Goal: Transaction & Acquisition: Obtain resource

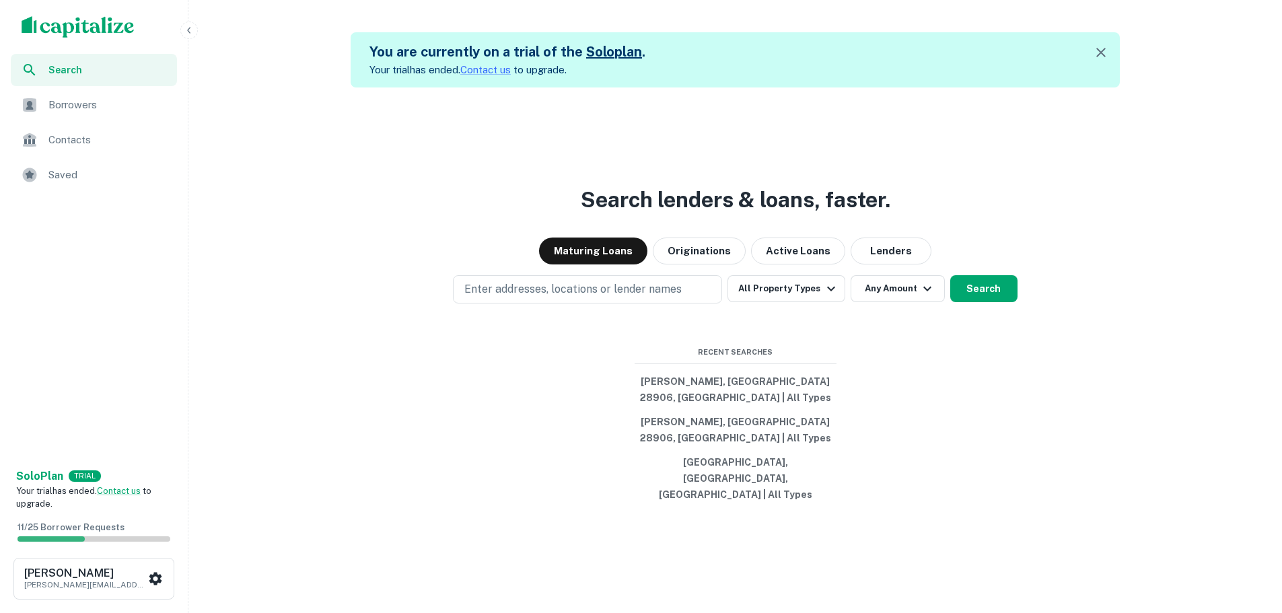
click at [96, 102] on span "Borrowers" at bounding box center [108, 105] width 120 height 16
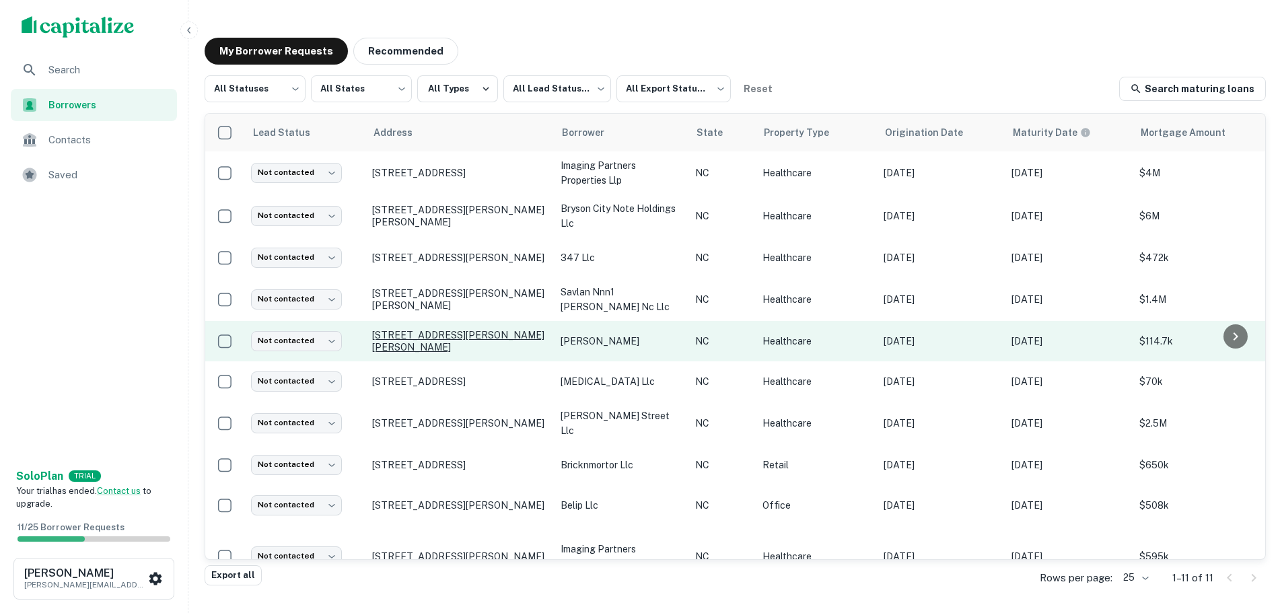
click at [480, 343] on p "14949 Joe Brown Hwy Murphy, NC 28906" at bounding box center [459, 341] width 175 height 24
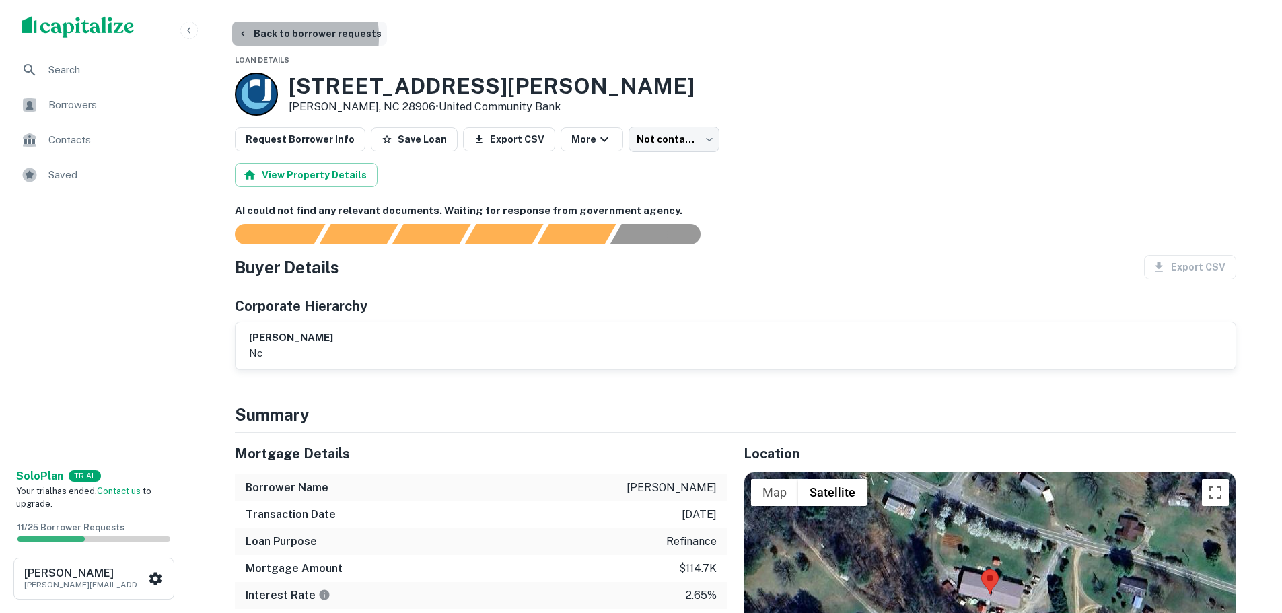
click at [265, 36] on button "Back to borrower requests" at bounding box center [309, 34] width 155 height 24
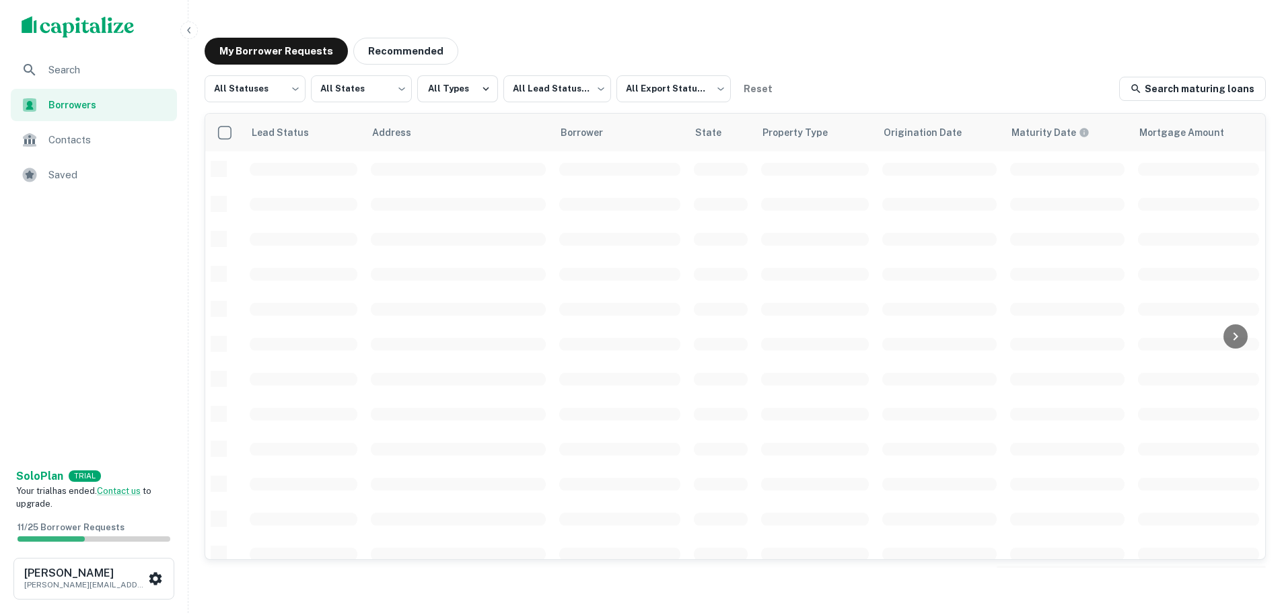
click at [74, 69] on span "Search" at bounding box center [108, 70] width 120 height 16
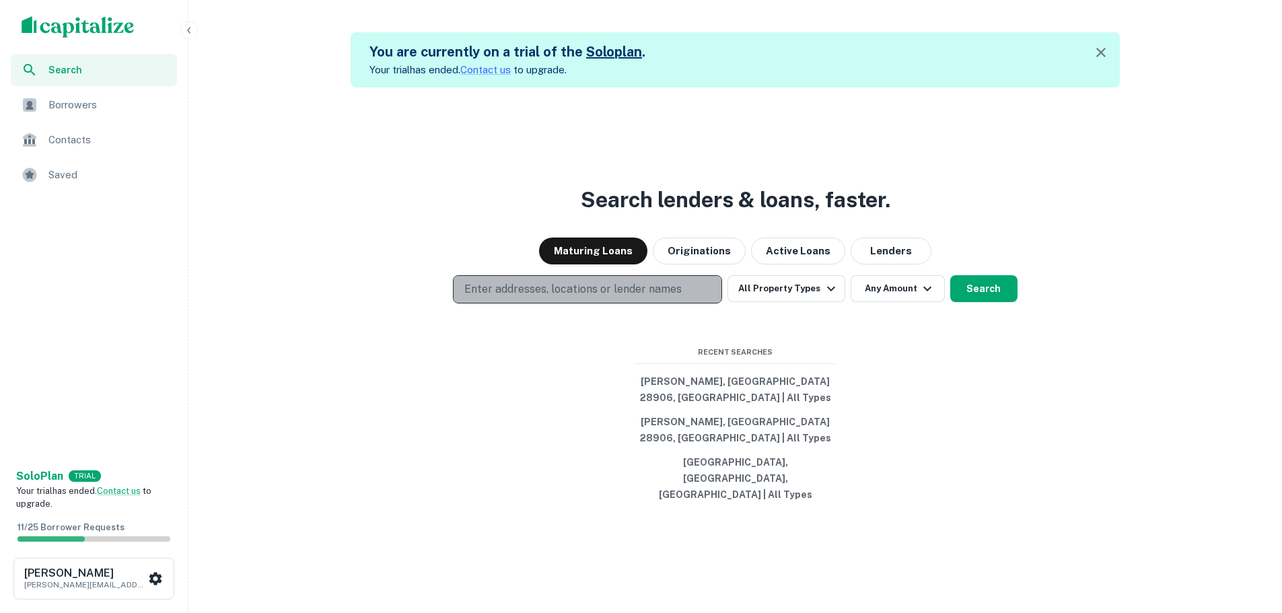
click at [618, 297] on p "Enter addresses, locations or lender names" at bounding box center [572, 289] width 217 height 16
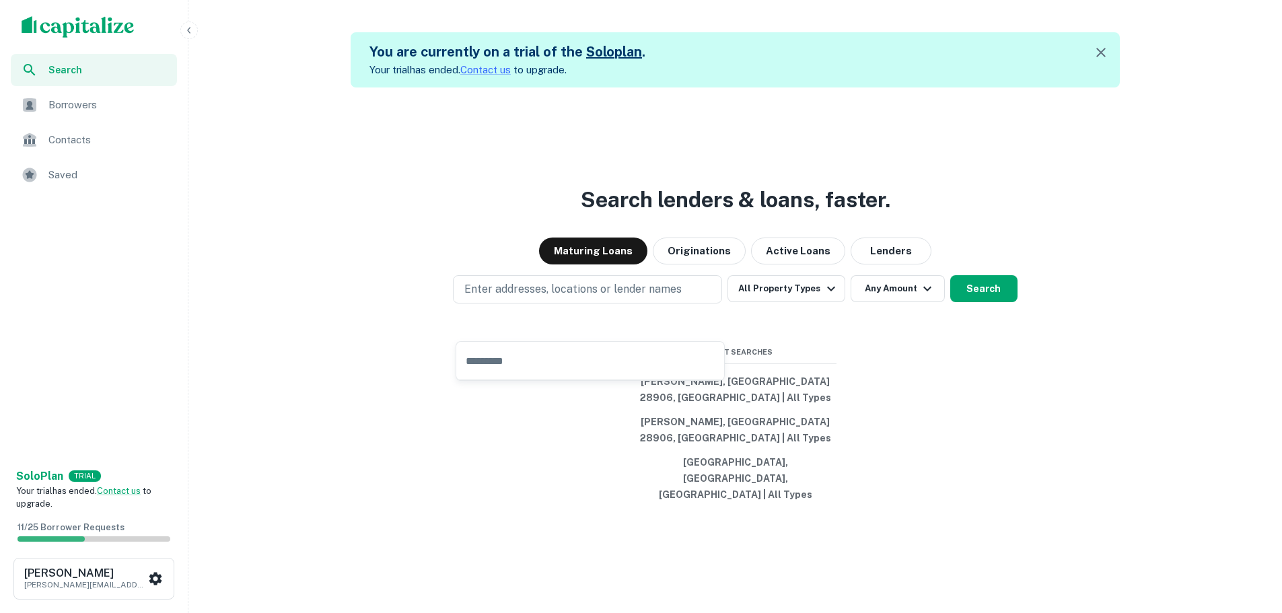
click at [903, 361] on div "Search lenders & loans, faster. Maturing Loans Originations Active Loans Lender…" at bounding box center [735, 393] width 1083 height 613
click at [969, 302] on button "Search" at bounding box center [983, 288] width 67 height 27
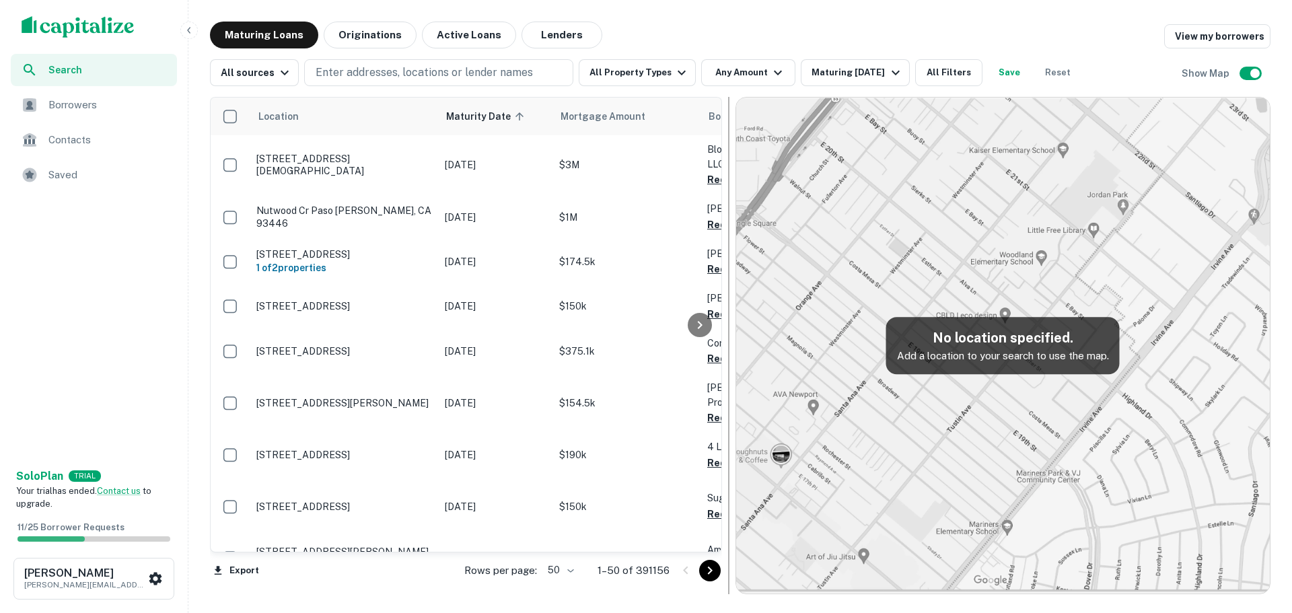
drag, startPoint x: 975, startPoint y: 286, endPoint x: 719, endPoint y: 279, distance: 255.9
click at [722, 279] on div at bounding box center [728, 345] width 13 height 497
click at [258, 73] on div "All sources" at bounding box center [257, 73] width 72 height 16
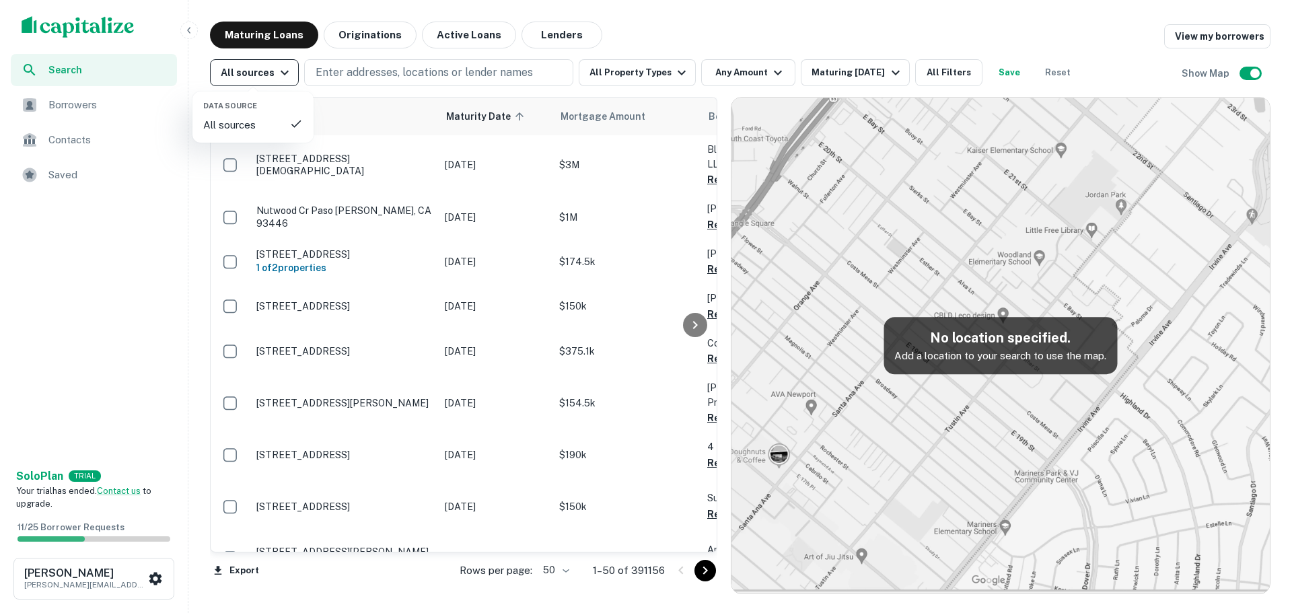
click at [258, 73] on div at bounding box center [646, 306] width 1292 height 613
click at [934, 75] on button "All Filters" at bounding box center [948, 72] width 67 height 27
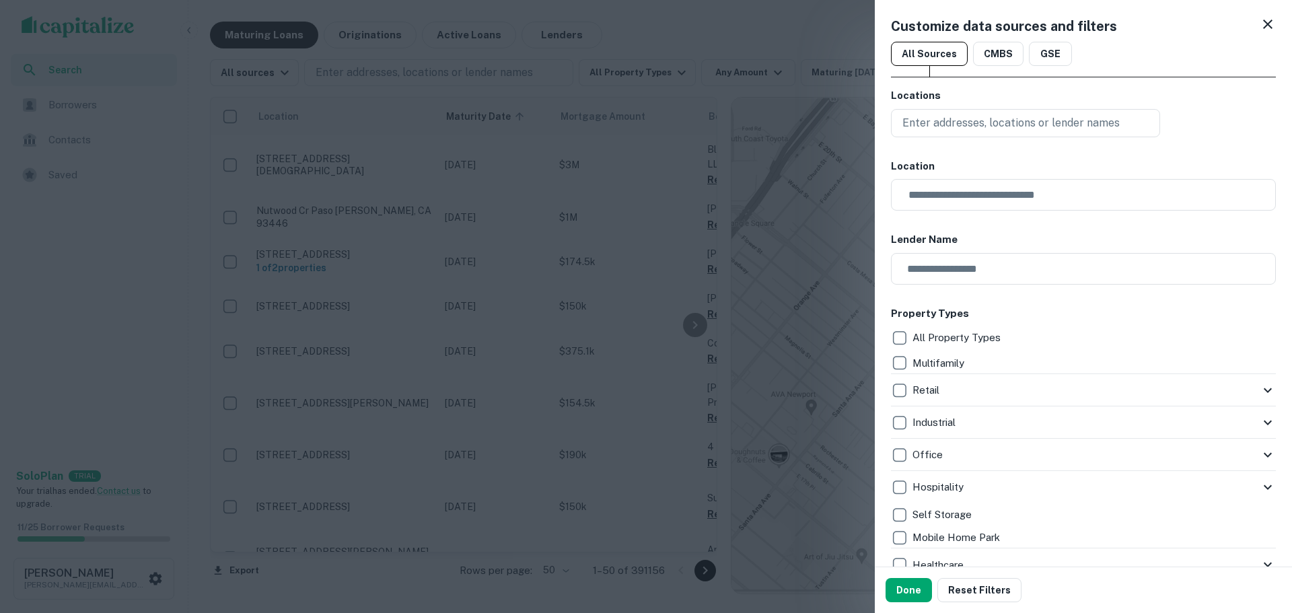
click at [1260, 27] on icon at bounding box center [1268, 24] width 16 height 16
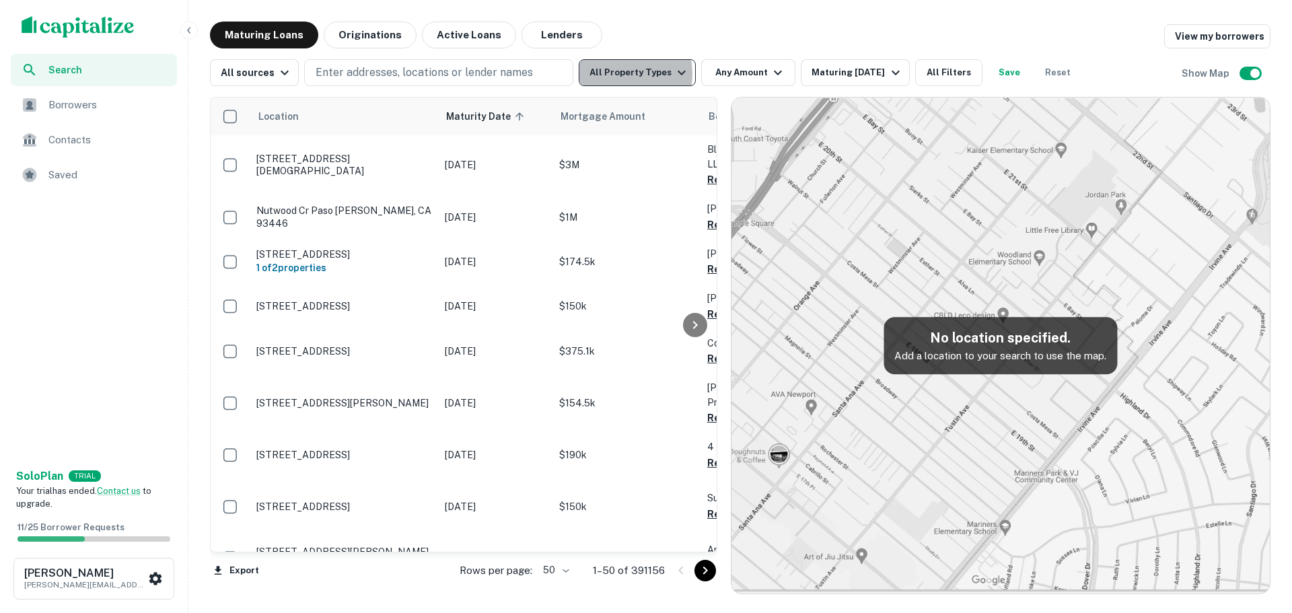
click at [608, 74] on button "All Property Types" at bounding box center [637, 72] width 117 height 27
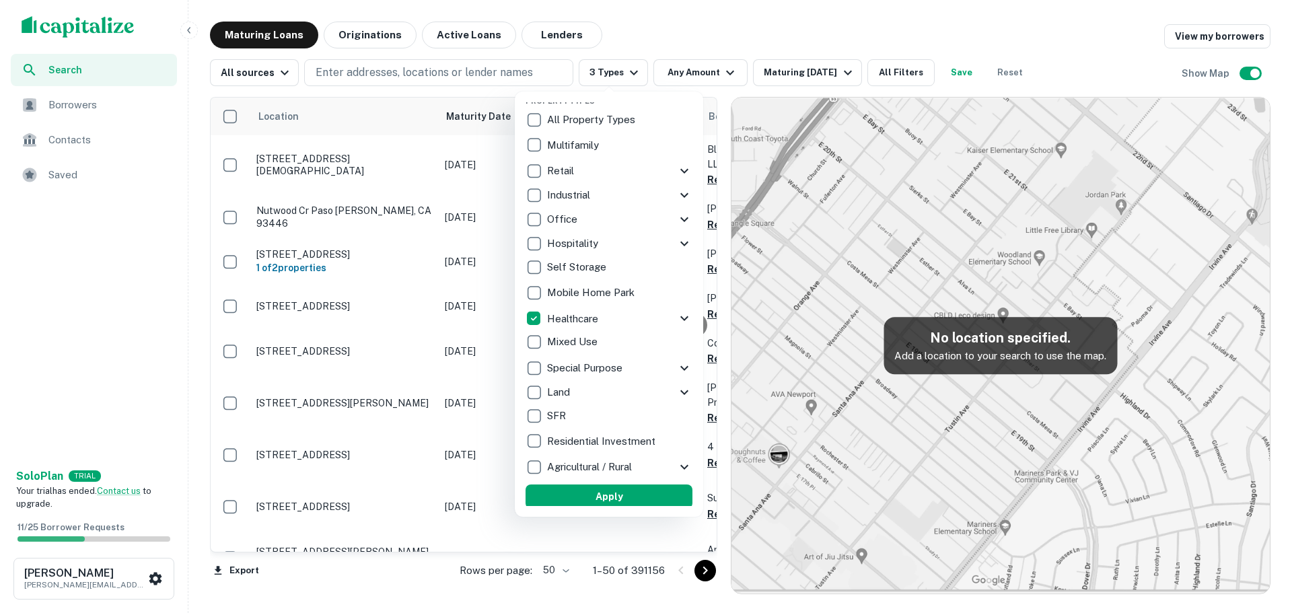
scroll to position [13, 0]
click at [598, 492] on button "Apply" at bounding box center [609, 494] width 167 height 24
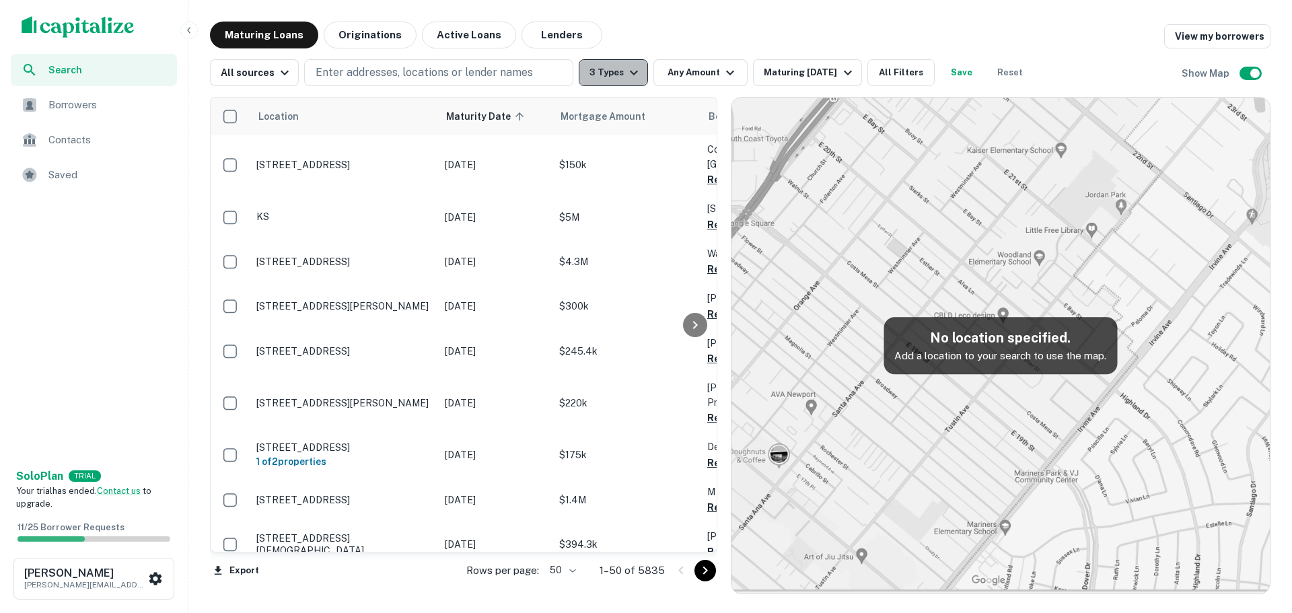
click at [626, 74] on icon "button" at bounding box center [634, 73] width 16 height 16
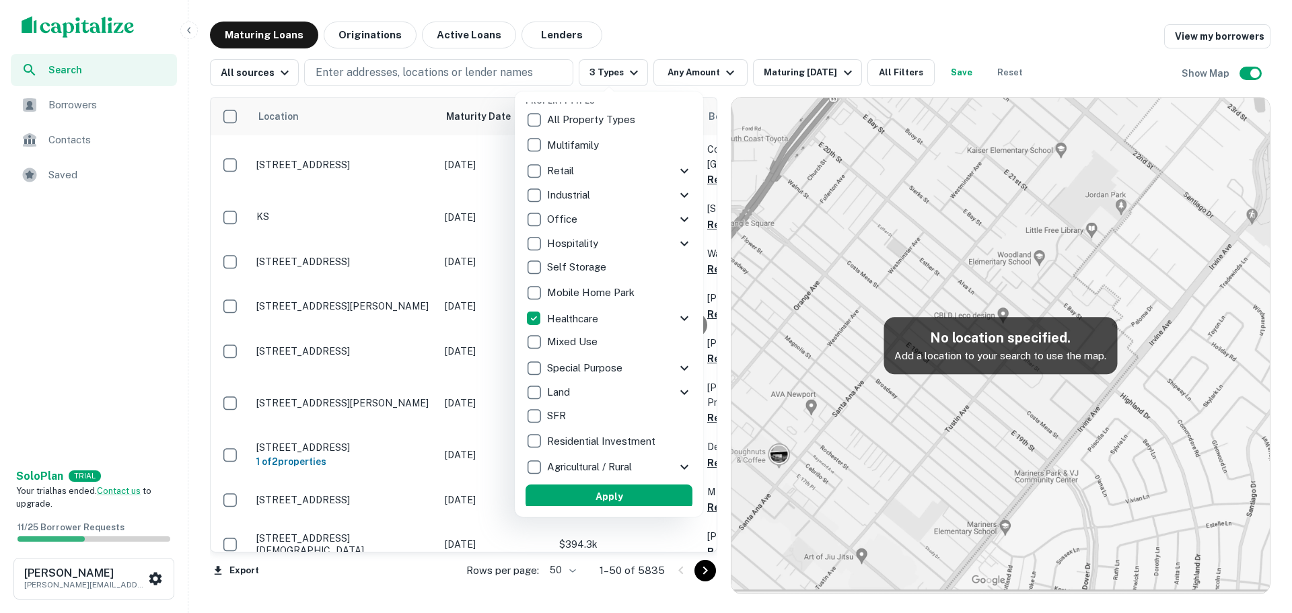
scroll to position [13, 0]
click at [680, 315] on icon at bounding box center [684, 316] width 8 height 5
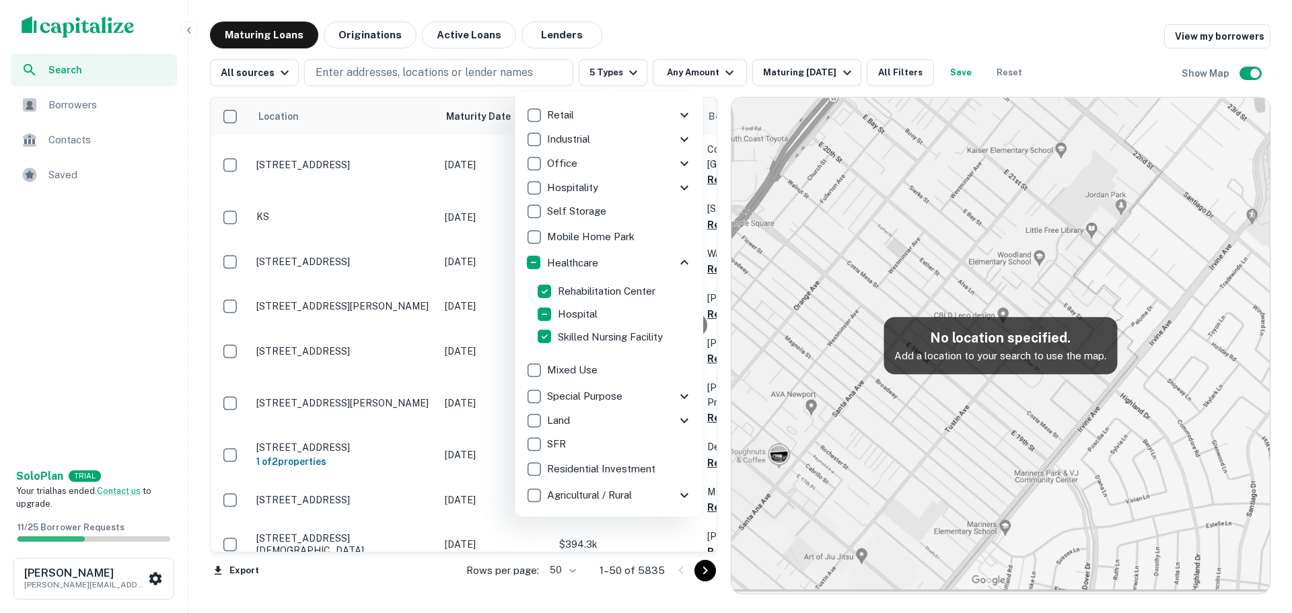
scroll to position [97, 0]
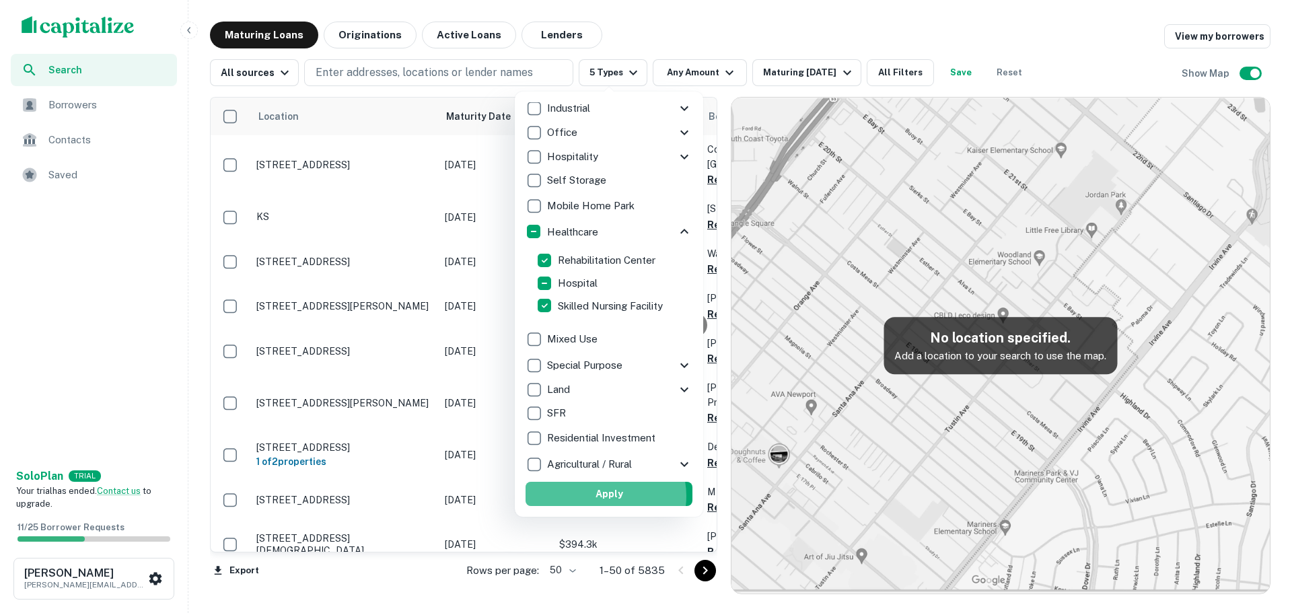
drag, startPoint x: 605, startPoint y: 496, endPoint x: 614, endPoint y: 382, distance: 114.8
click at [605, 495] on button "Apply" at bounding box center [609, 494] width 167 height 24
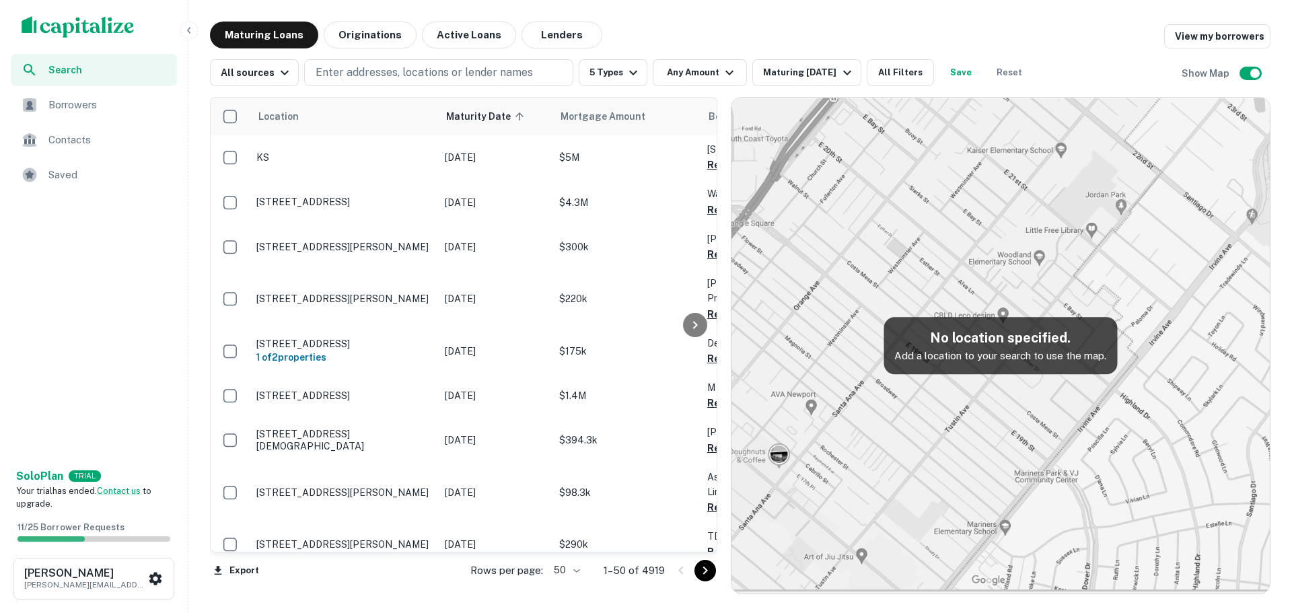
click at [975, 273] on img at bounding box center [1001, 346] width 538 height 496
click at [775, 72] on div "Maturing In 1 Year" at bounding box center [809, 73] width 92 height 16
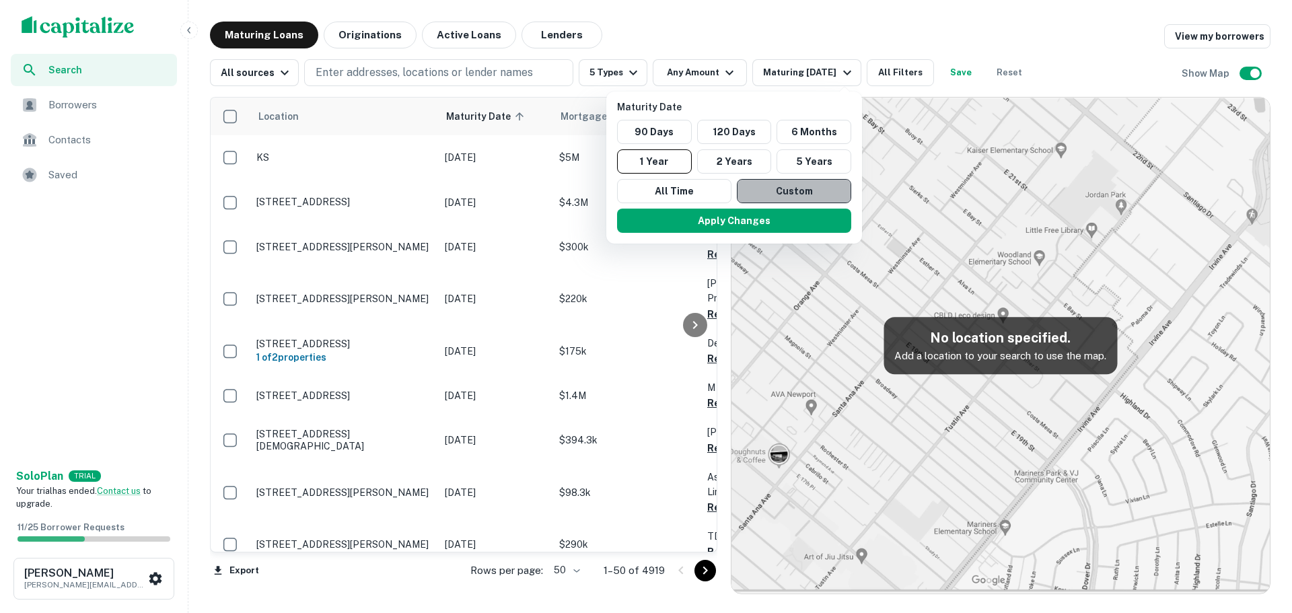
click at [780, 192] on button "Custom" at bounding box center [794, 191] width 114 height 24
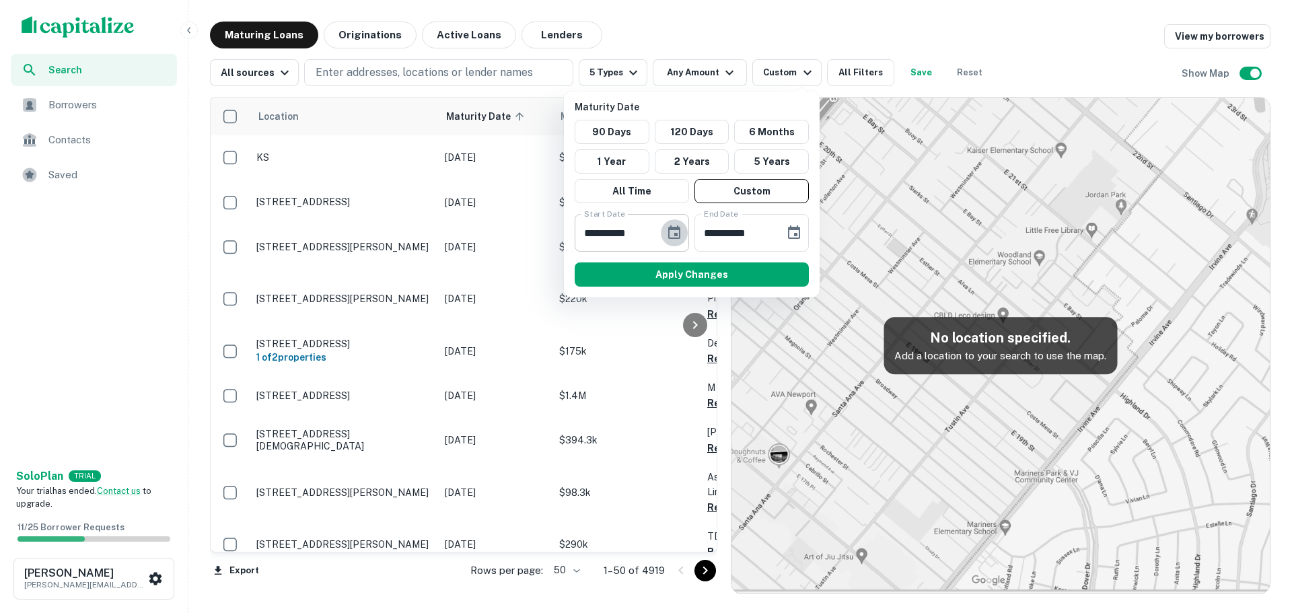
click at [676, 234] on icon "Choose date, selected date is Sep 25, 2025" at bounding box center [674, 231] width 12 height 13
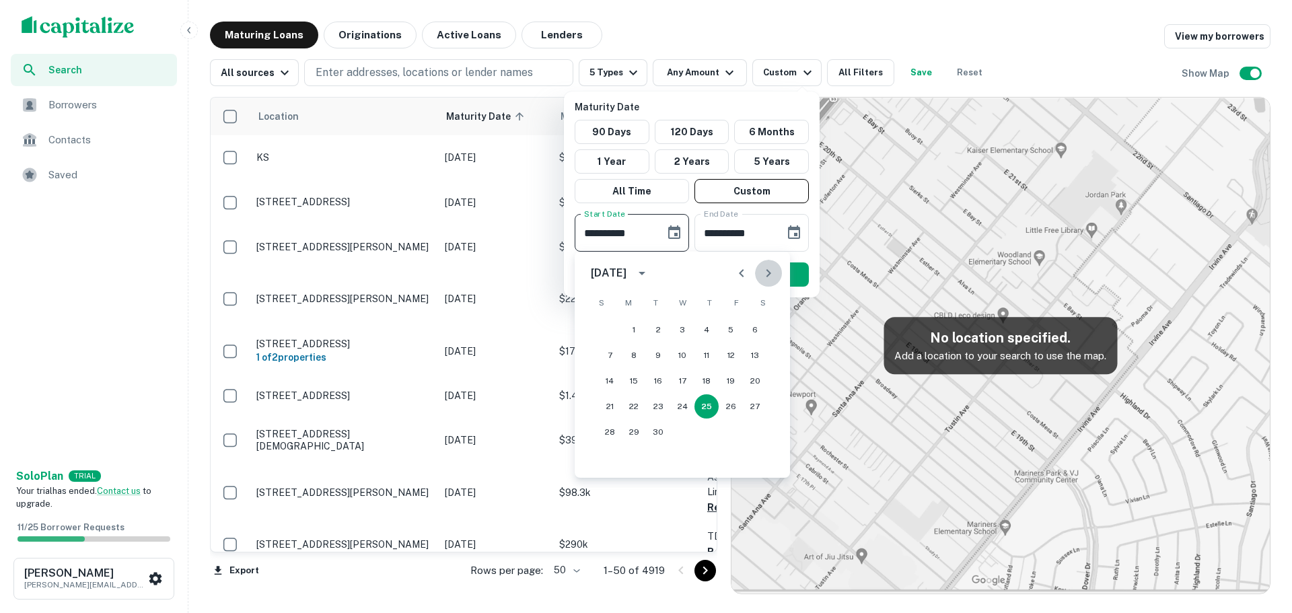
click at [771, 273] on icon "Next month" at bounding box center [769, 273] width 16 height 16
click at [771, 273] on icon "Next month" at bounding box center [769, 273] width 5 height 8
click at [635, 328] on button "1" at bounding box center [634, 330] width 24 height 24
type input "**********"
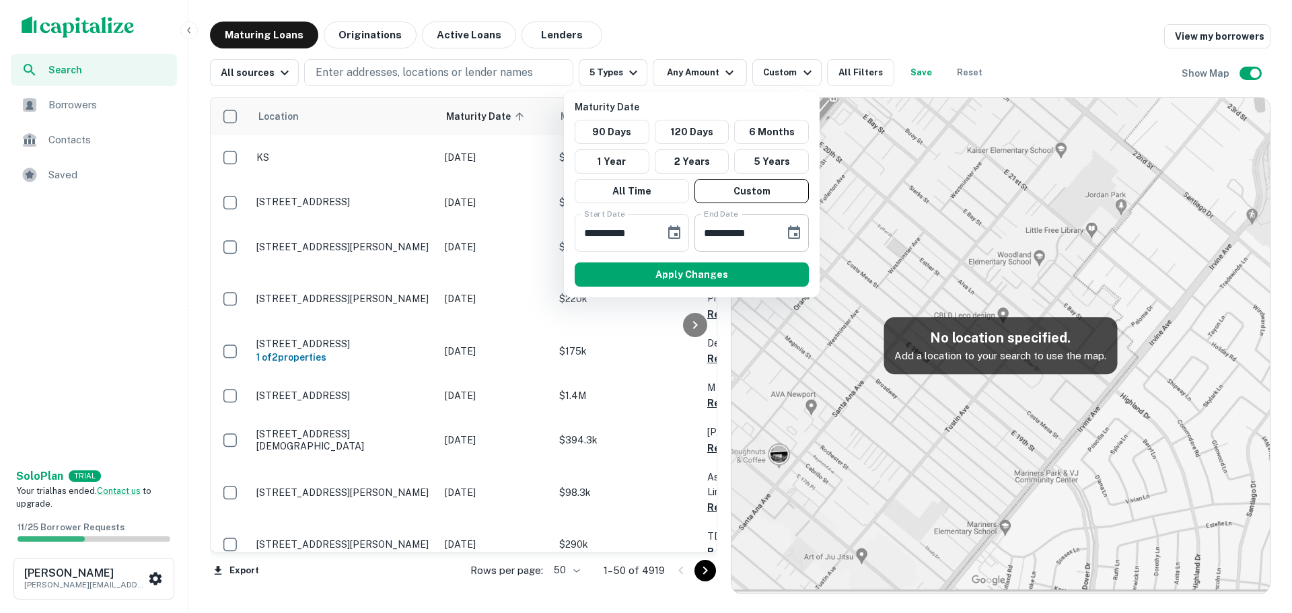
click at [781, 231] on button "Choose date, selected date is Mar 24, 2026" at bounding box center [794, 232] width 27 height 27
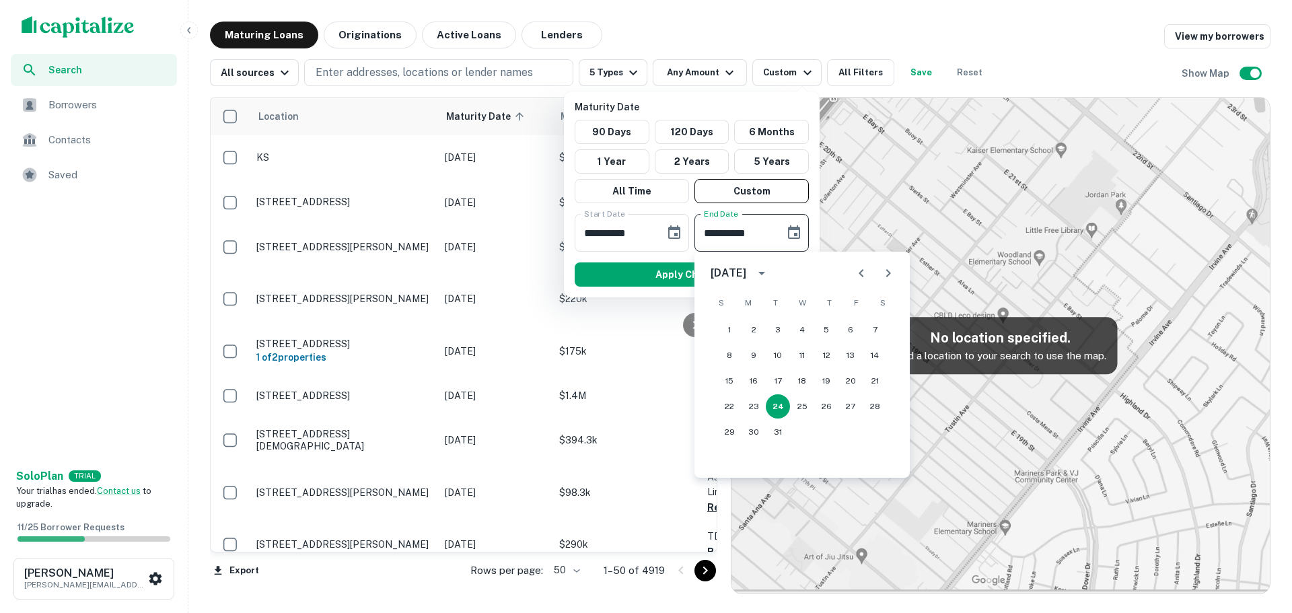
click at [886, 273] on icon "Next month" at bounding box center [888, 273] width 16 height 16
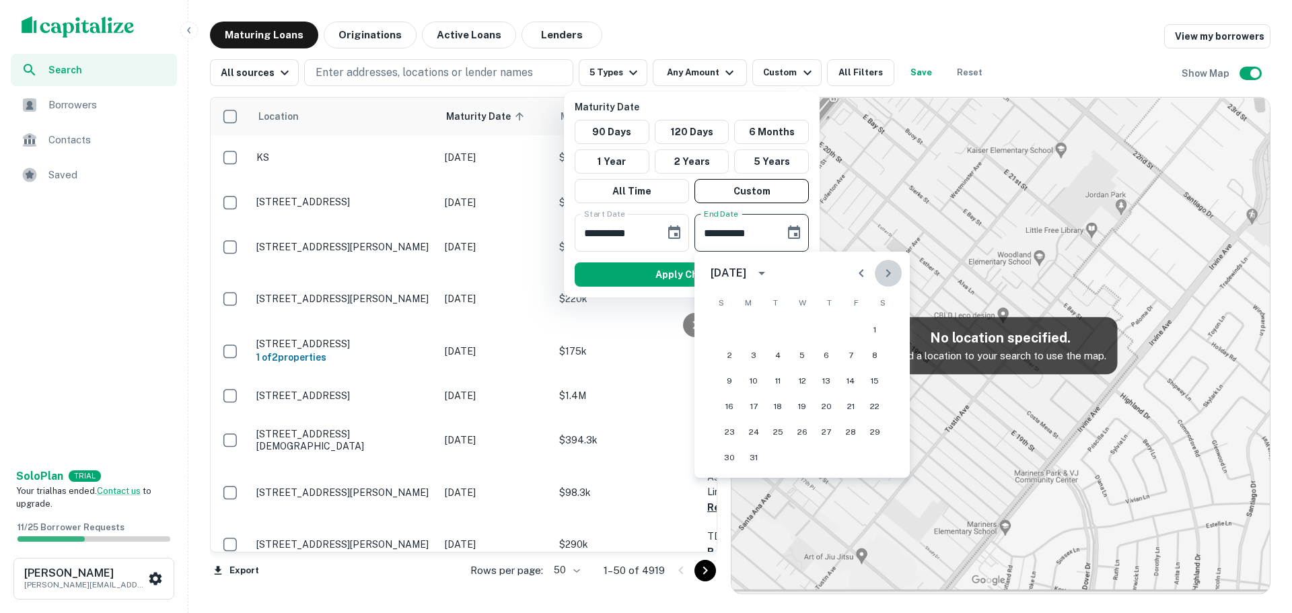
click at [886, 273] on icon "Next month" at bounding box center [888, 273] width 16 height 16
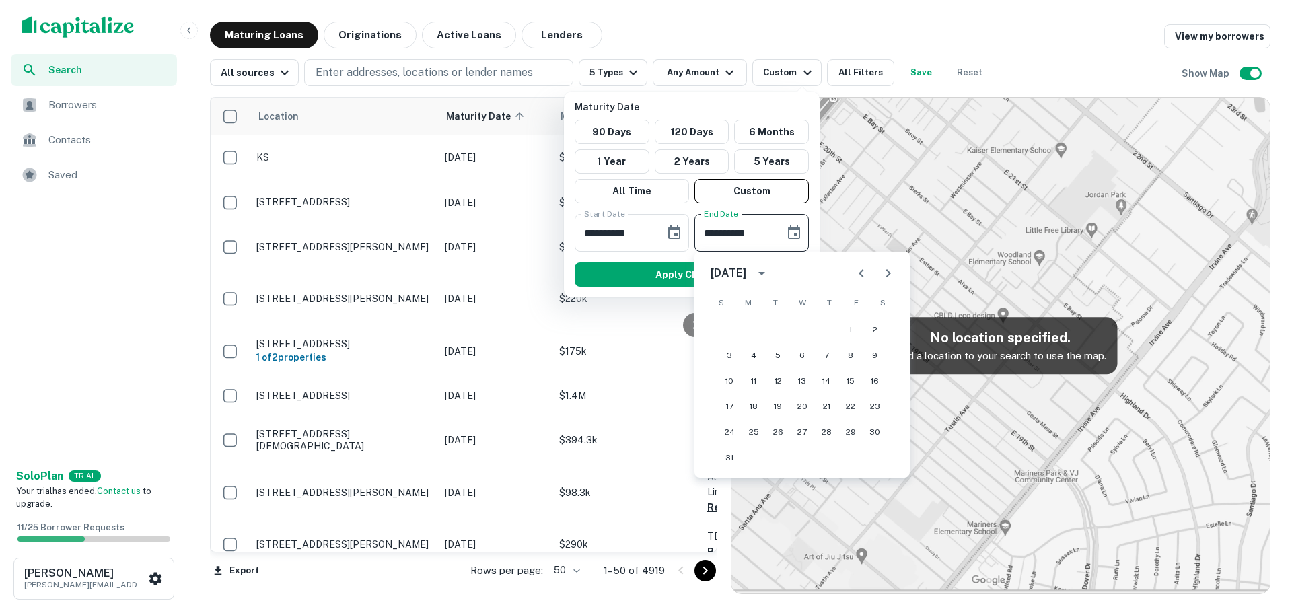
click at [886, 273] on icon "Next month" at bounding box center [888, 273] width 16 height 16
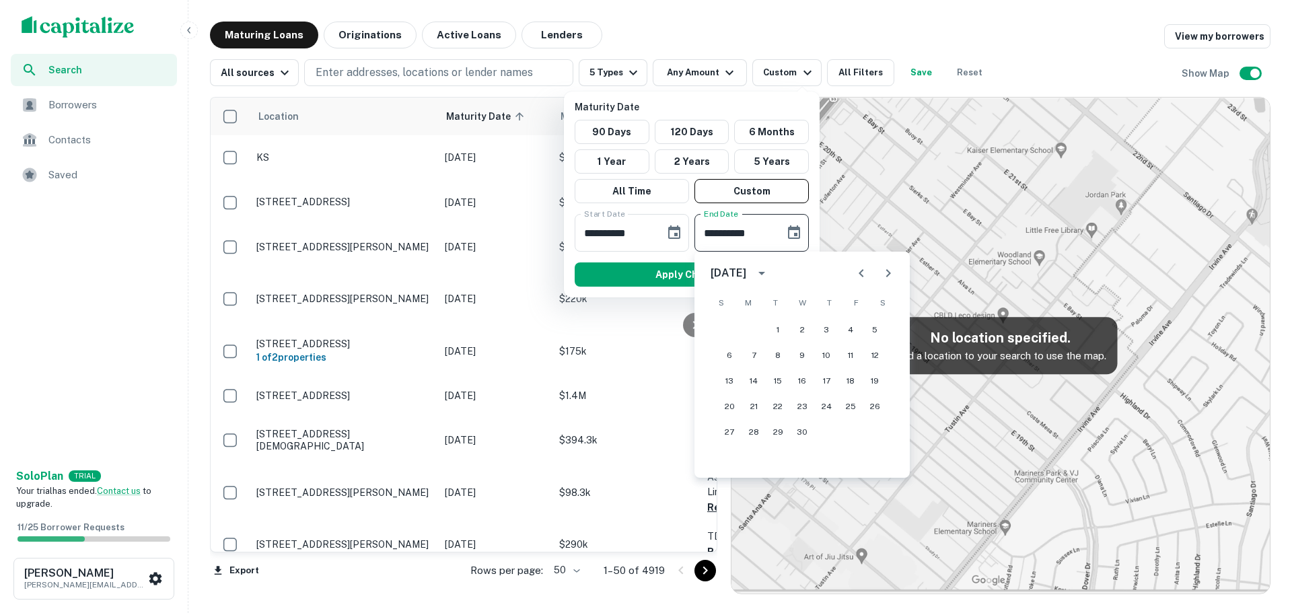
click at [886, 273] on icon "Next month" at bounding box center [888, 273] width 16 height 16
click at [874, 433] on button "31" at bounding box center [875, 432] width 24 height 24
type input "**********"
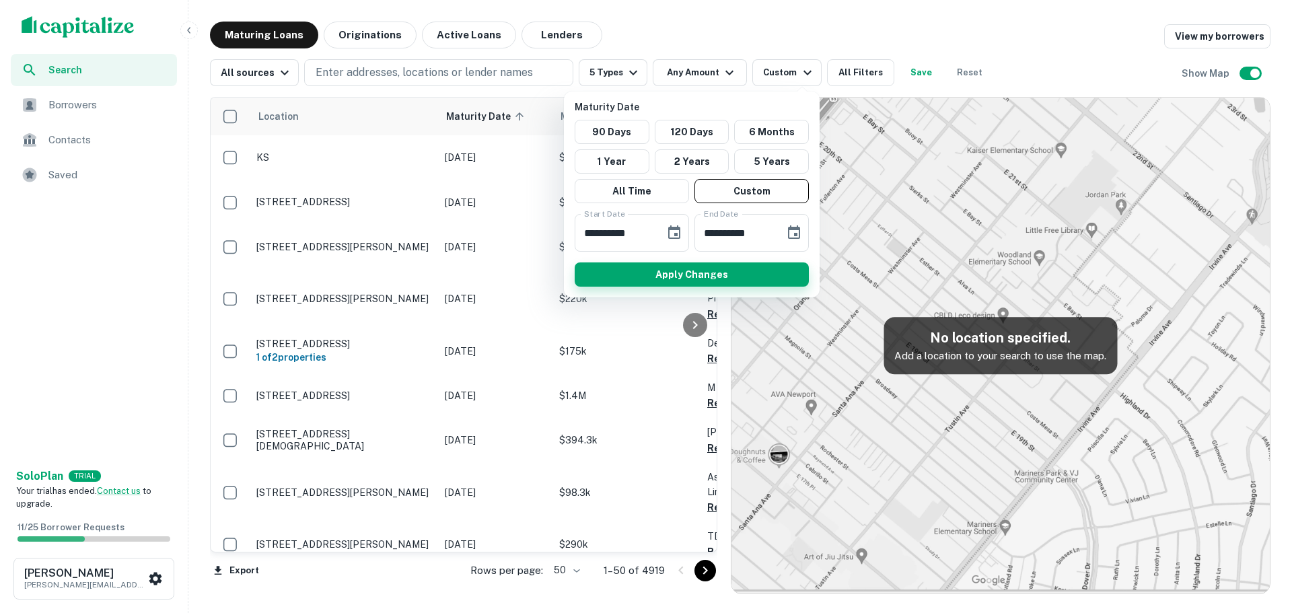
click at [695, 279] on button "Apply Changes" at bounding box center [692, 274] width 234 height 24
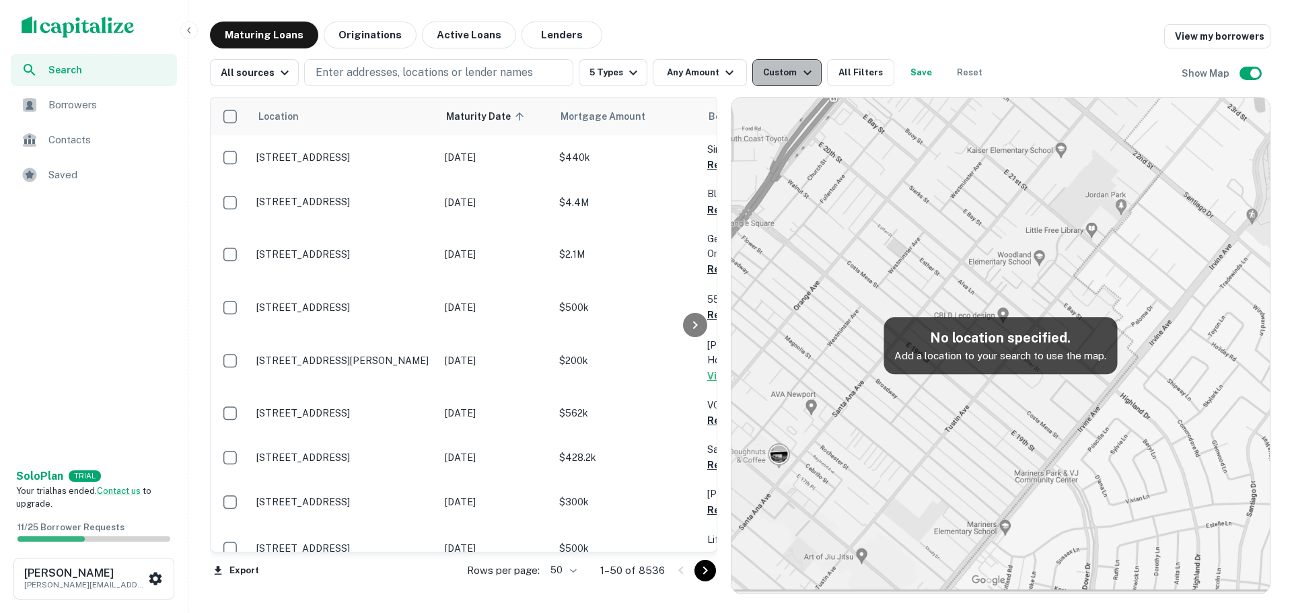
click at [779, 73] on div "Custom" at bounding box center [789, 73] width 52 height 16
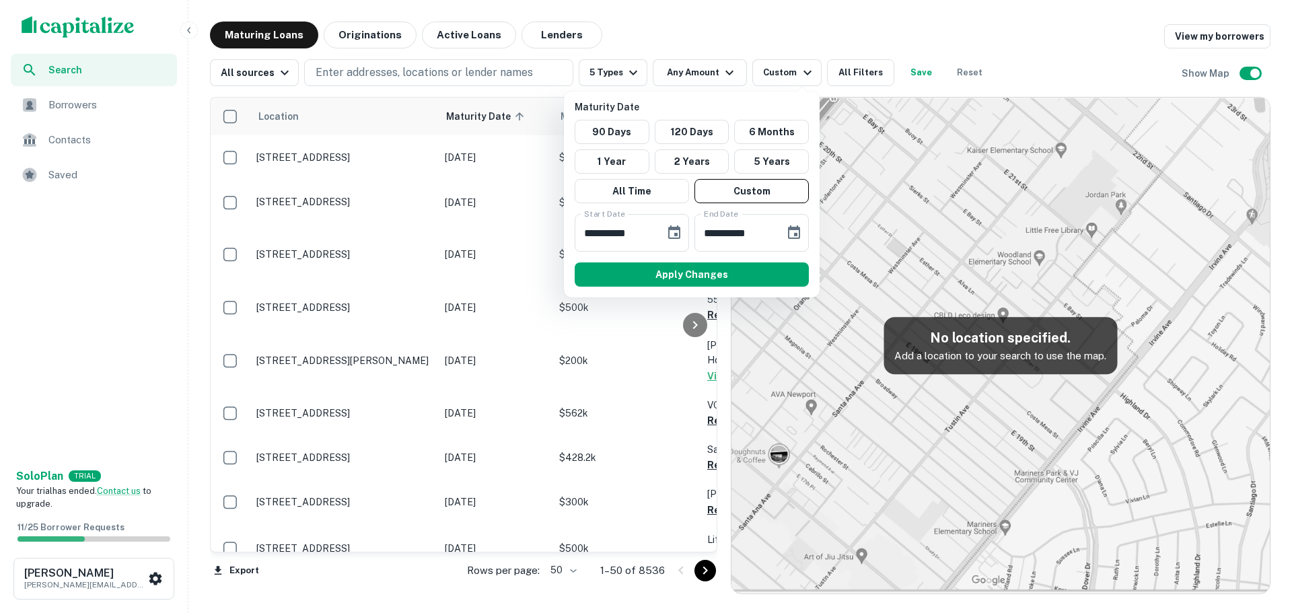
click at [832, 71] on div at bounding box center [646, 306] width 1292 height 613
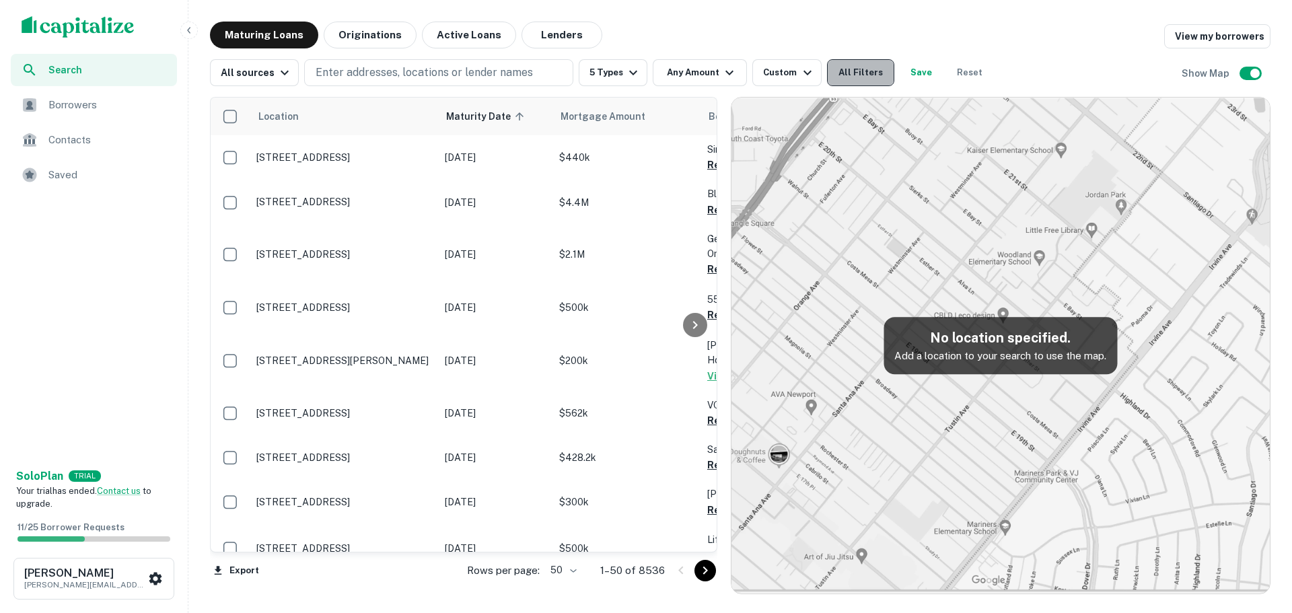
click at [859, 75] on button "All Filters" at bounding box center [860, 72] width 67 height 27
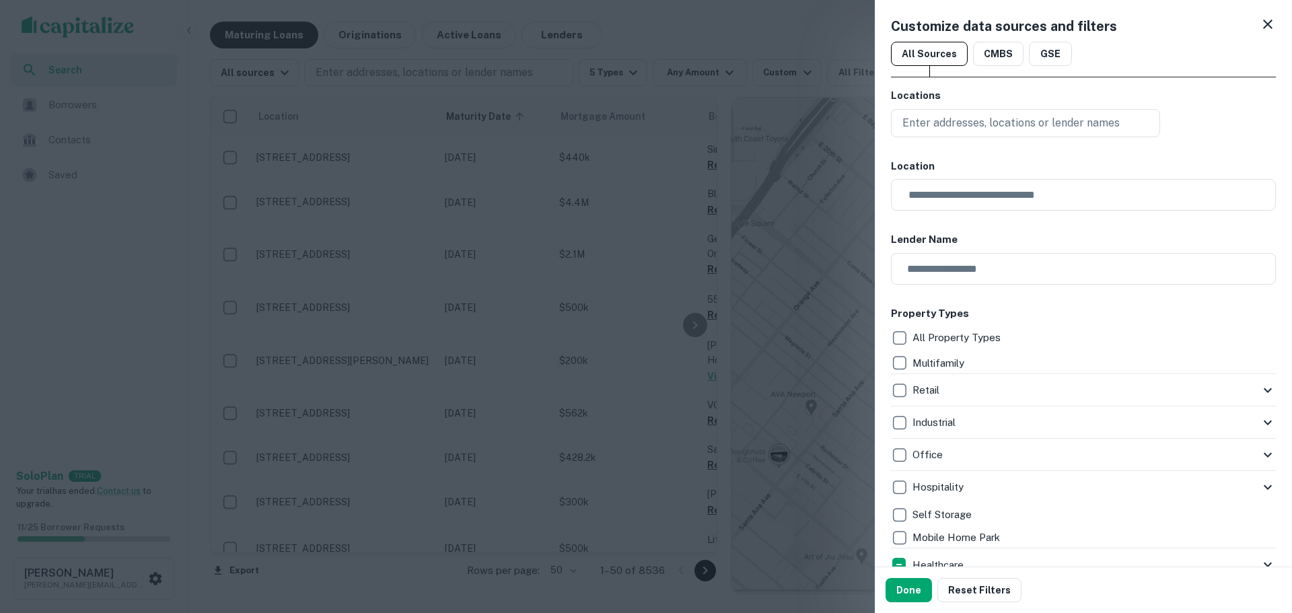
click at [1260, 28] on icon at bounding box center [1268, 24] width 16 height 16
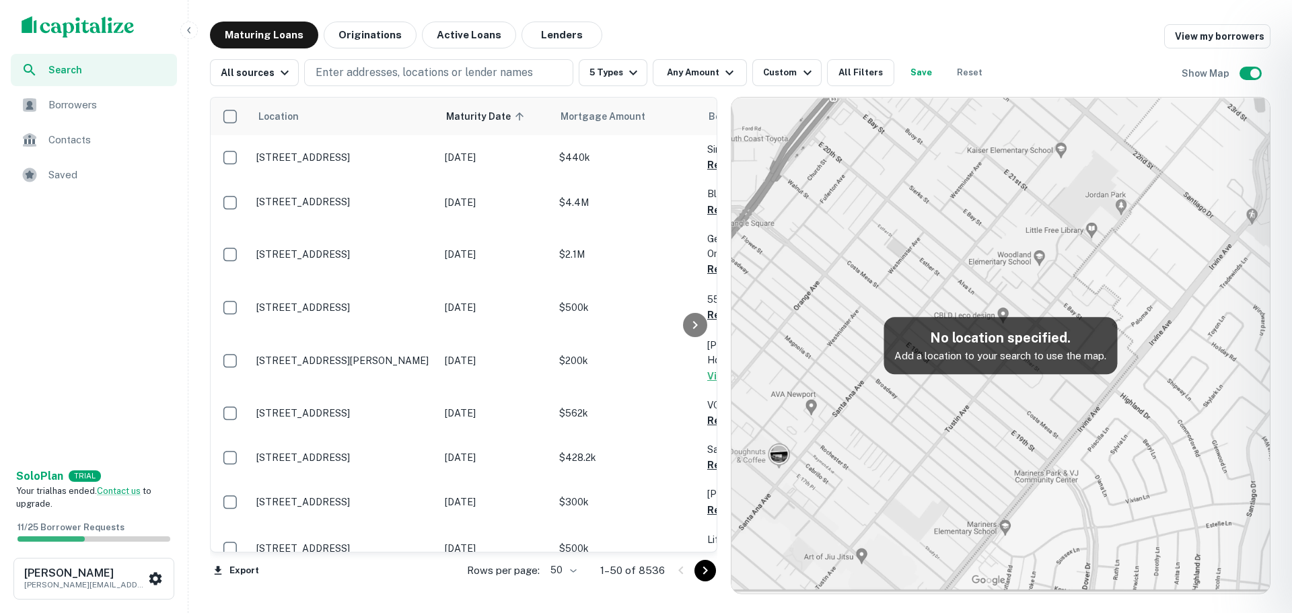
click at [927, 282] on div at bounding box center [646, 306] width 1292 height 613
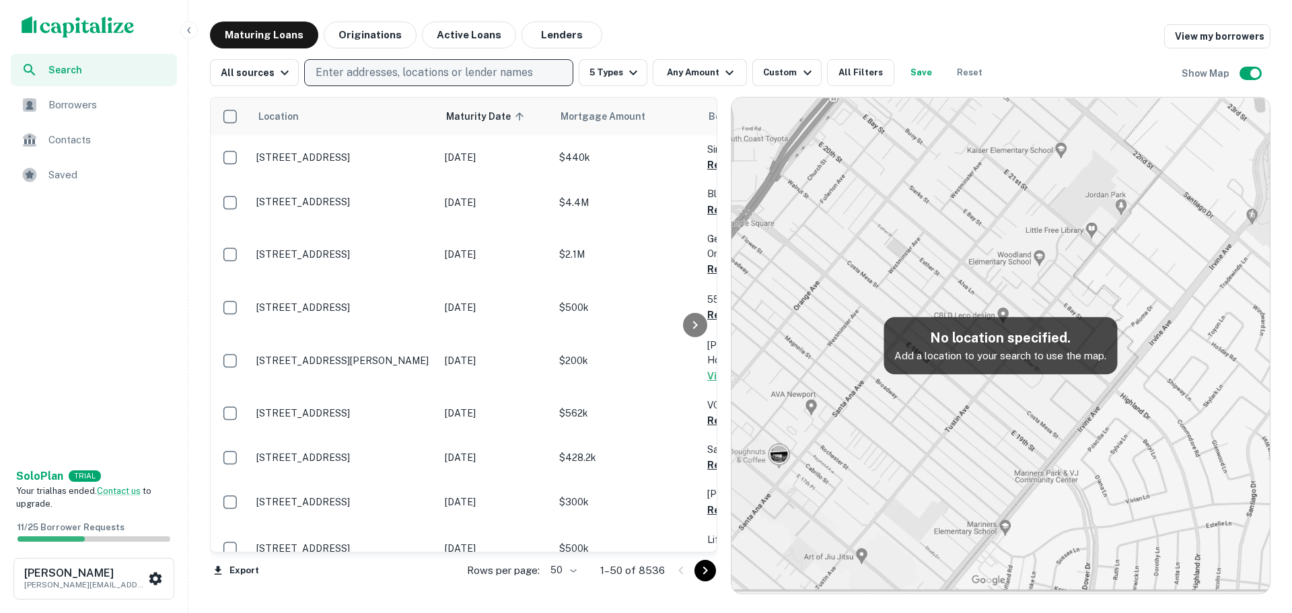
click at [423, 81] on button "Enter addresses, locations or lender names" at bounding box center [438, 72] width 269 height 27
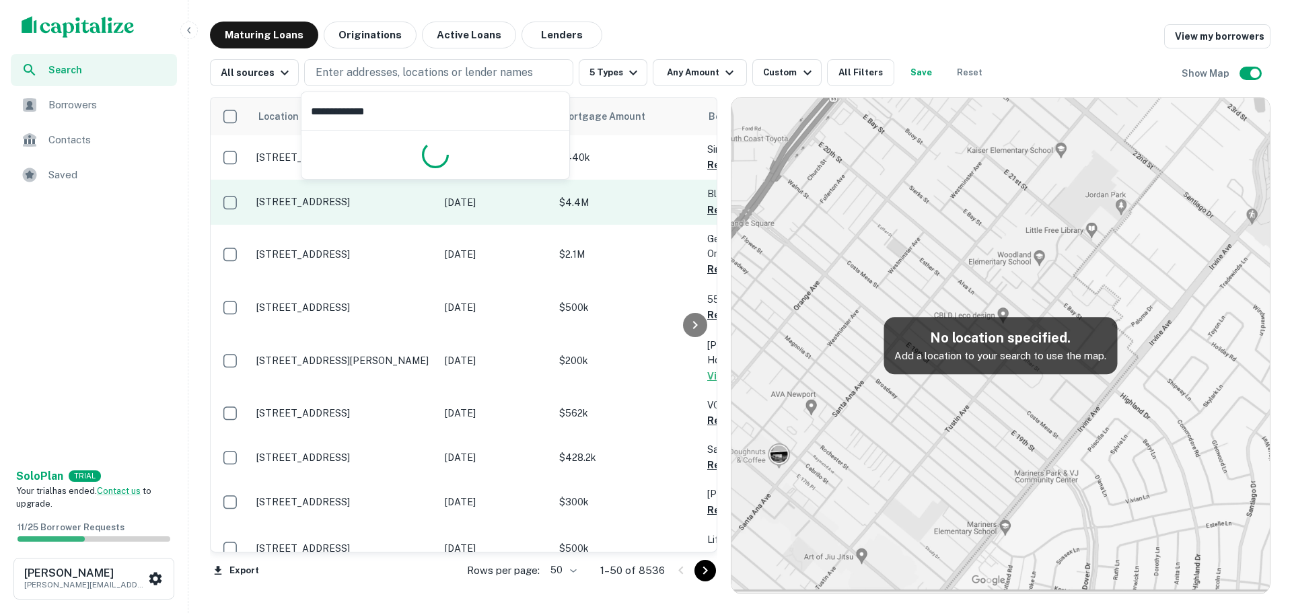
type input "**********"
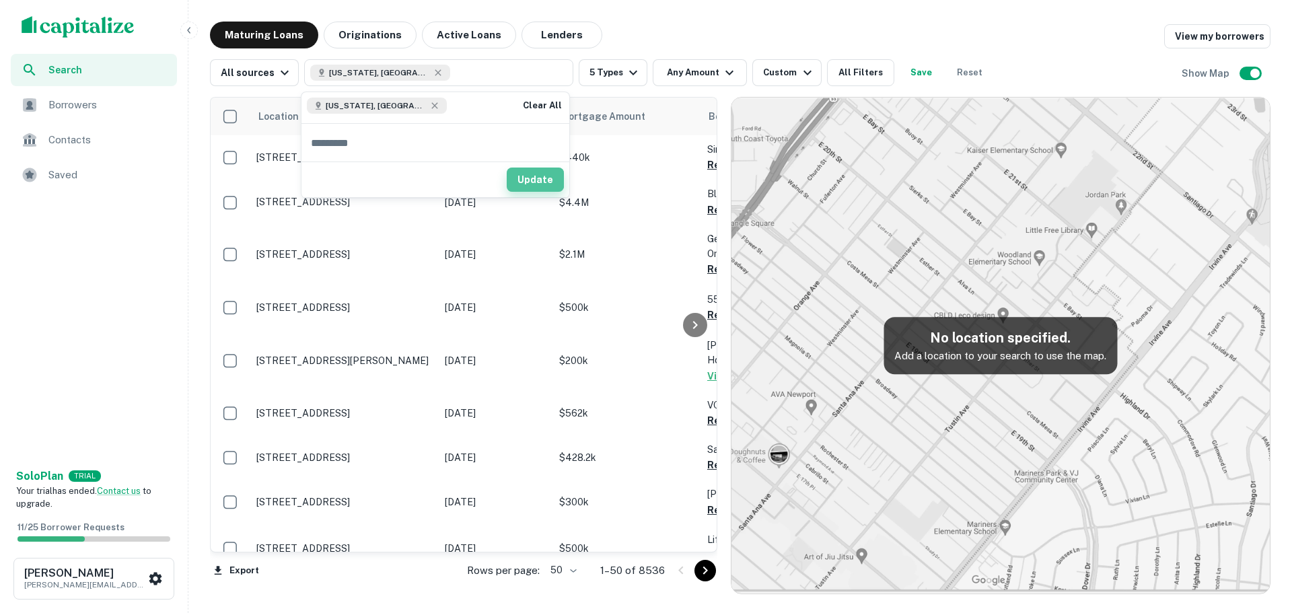
click at [534, 178] on button "Update" at bounding box center [535, 180] width 57 height 24
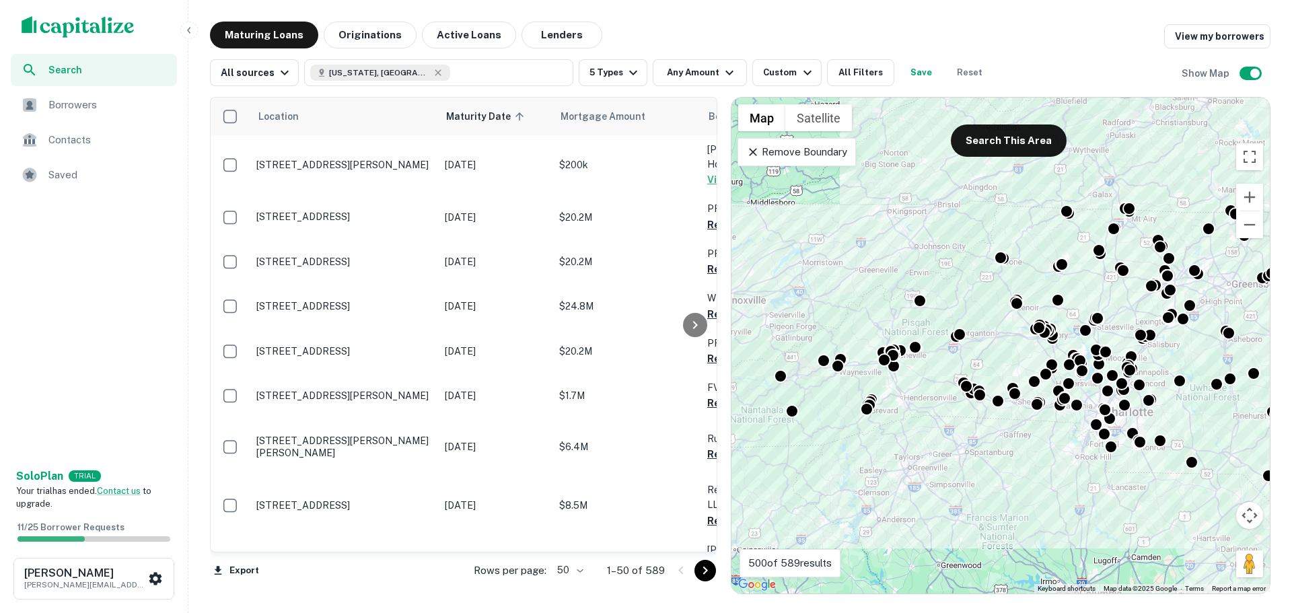
click at [750, 151] on icon at bounding box center [752, 151] width 13 height 13
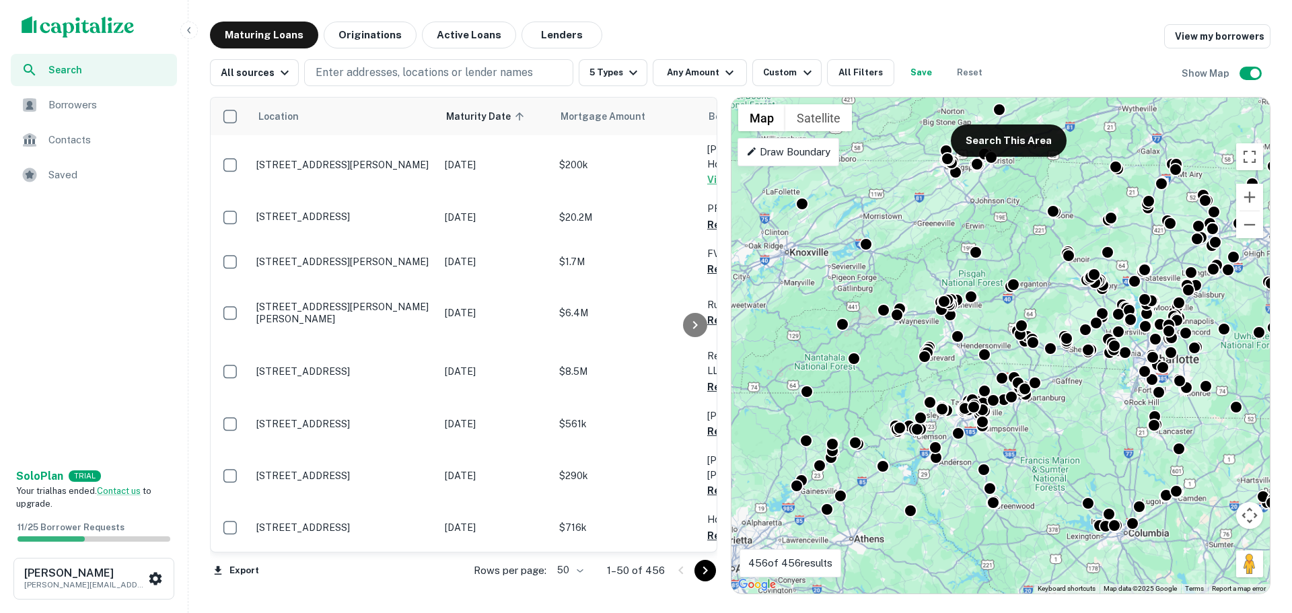
drag, startPoint x: 977, startPoint y: 356, endPoint x: 735, endPoint y: 295, distance: 249.3
click at [735, 295] on div "To activate drag with keyboard, press Alt + Enter. Once in keyboard drag state,…" at bounding box center [1001, 346] width 538 height 496
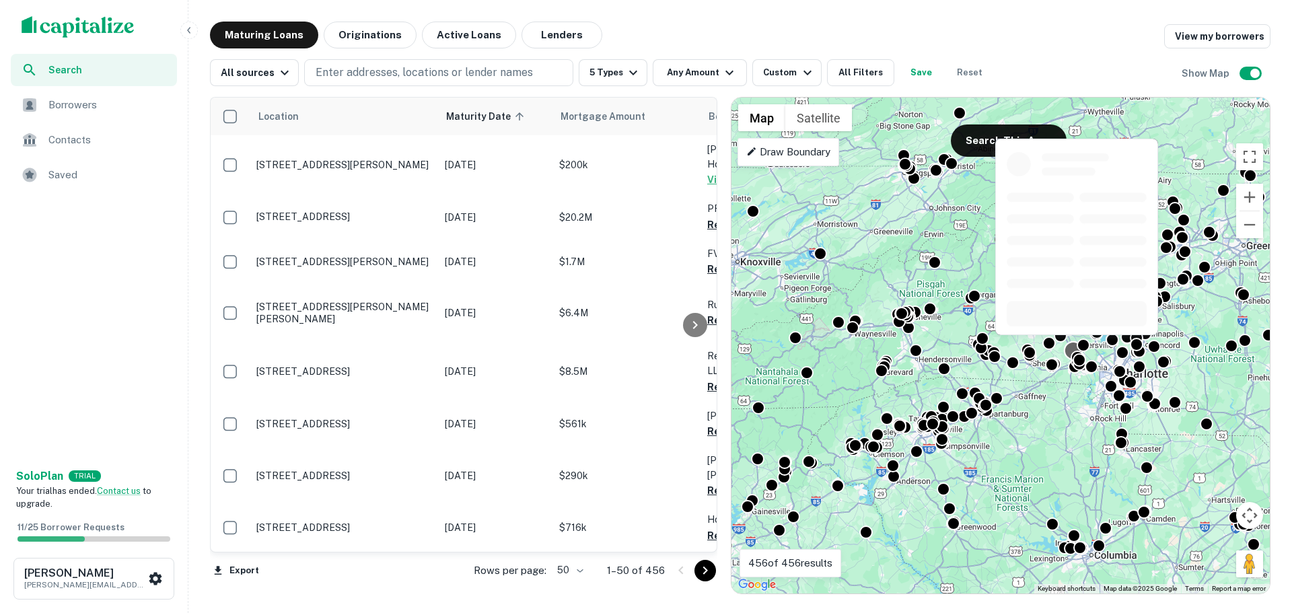
drag, startPoint x: 1106, startPoint y: 332, endPoint x: 1069, endPoint y: 345, distance: 39.2
click at [1071, 361] on div at bounding box center [1230, 361] width 538 height 0
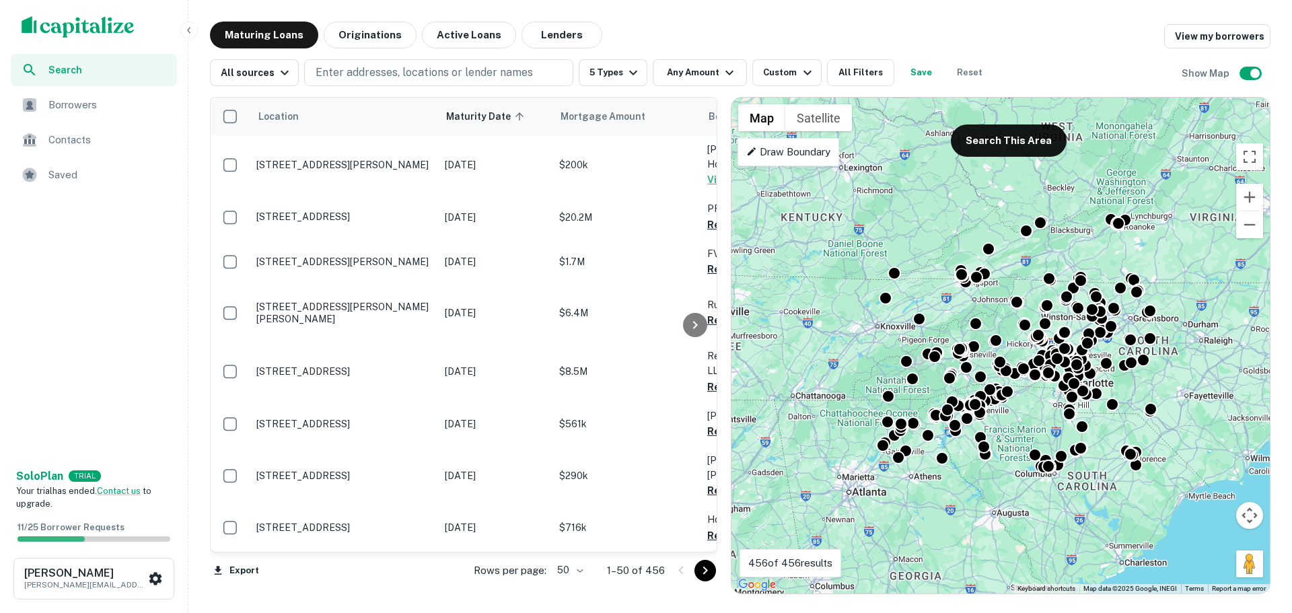
drag, startPoint x: 1047, startPoint y: 376, endPoint x: 1024, endPoint y: 398, distance: 32.4
click at [1024, 398] on div "To activate drag with keyboard, press Alt + Enter. Once in keyboard drag state,…" at bounding box center [1001, 346] width 538 height 496
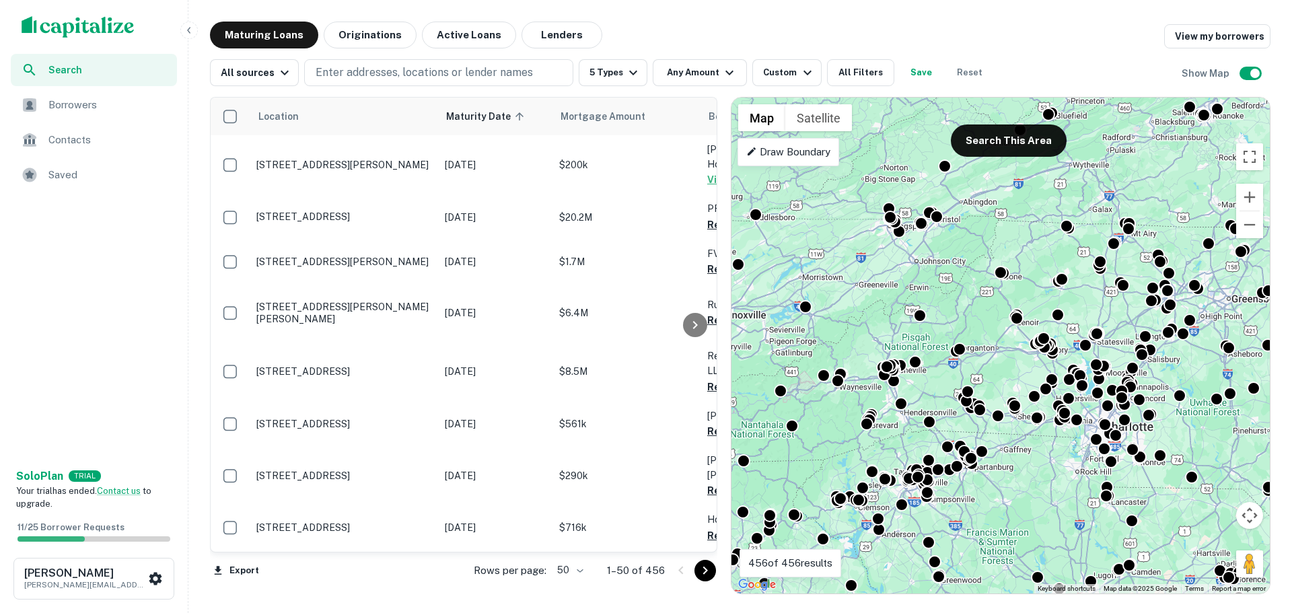
drag, startPoint x: 1010, startPoint y: 324, endPoint x: 996, endPoint y: 349, distance: 28.6
click at [996, 349] on div "To activate drag with keyboard, press Alt + Enter. Once in keyboard drag state,…" at bounding box center [1001, 346] width 538 height 496
click at [790, 159] on p "Draw Boundary" at bounding box center [788, 152] width 84 height 16
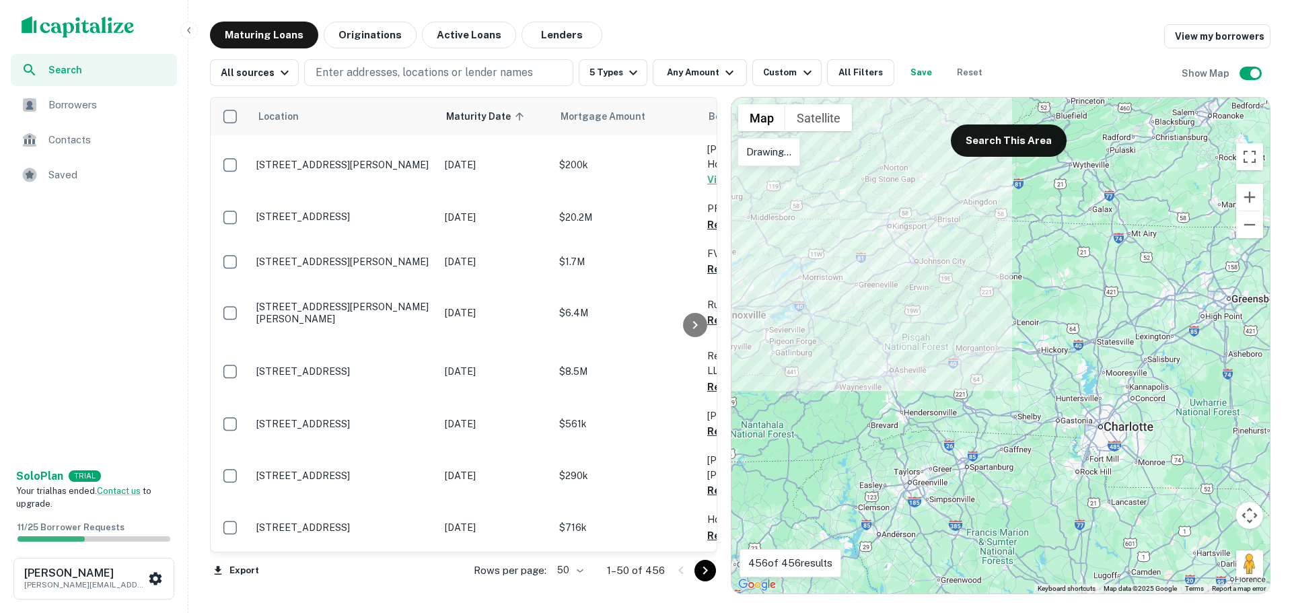
click at [783, 150] on p "Drawing..." at bounding box center [768, 152] width 45 height 16
click at [829, 213] on div at bounding box center [1001, 346] width 538 height 496
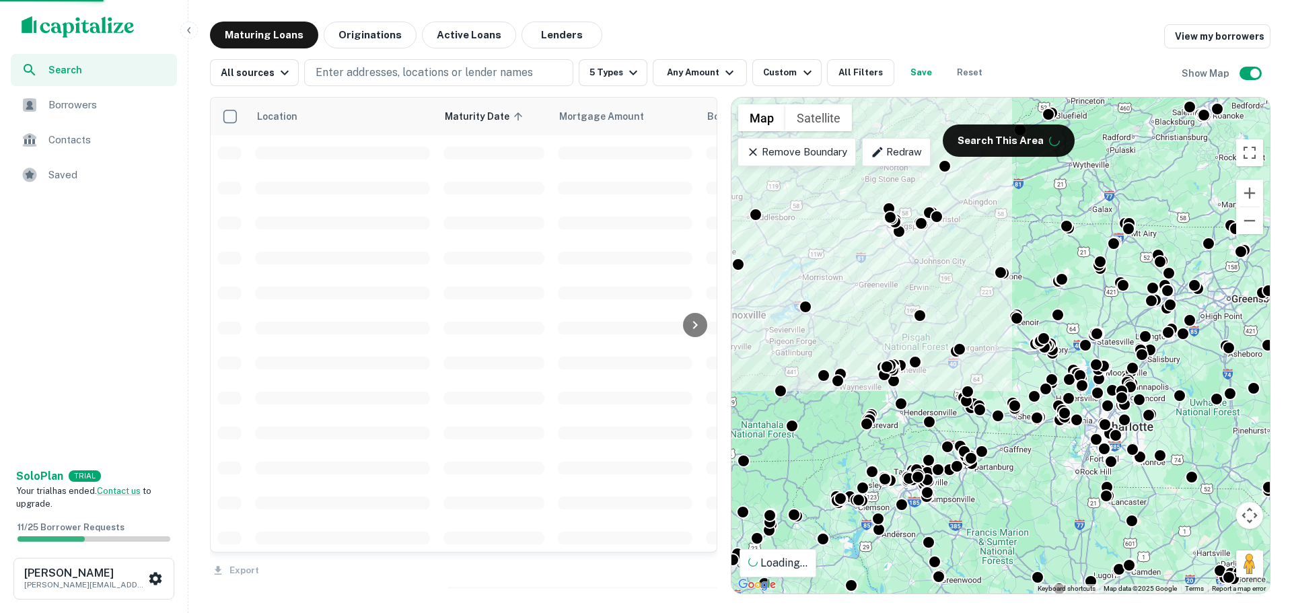
click at [901, 155] on p "Redraw" at bounding box center [896, 152] width 50 height 16
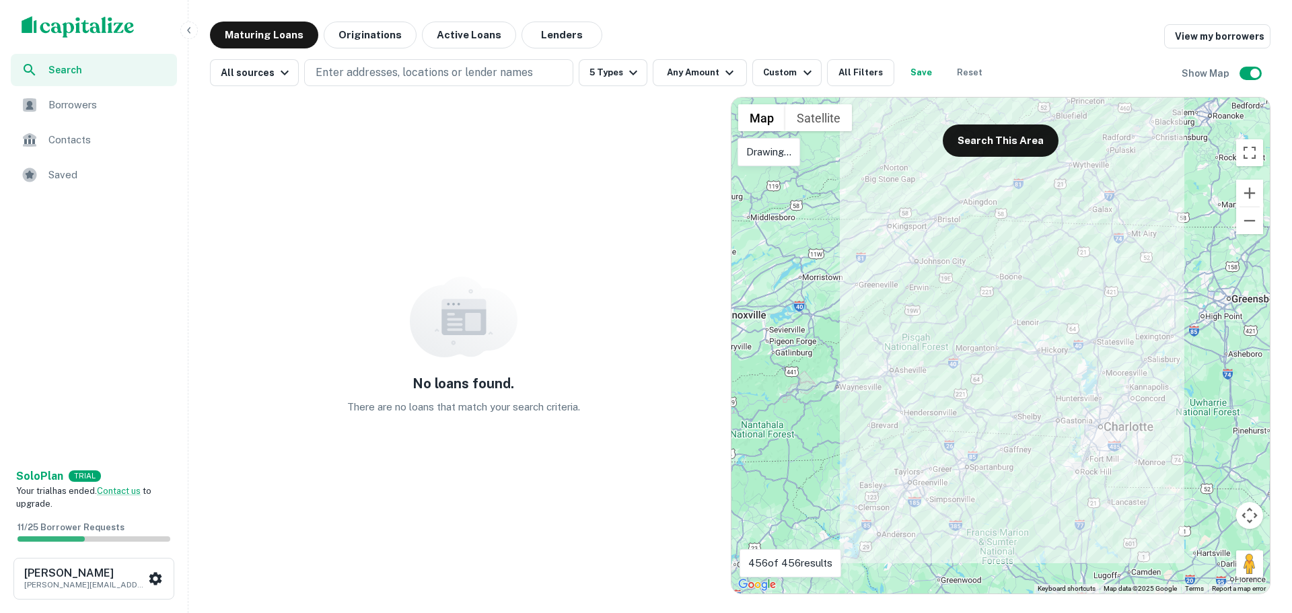
drag, startPoint x: 983, startPoint y: 258, endPoint x: 979, endPoint y: 265, distance: 8.4
click at [979, 265] on div at bounding box center [1001, 346] width 538 height 496
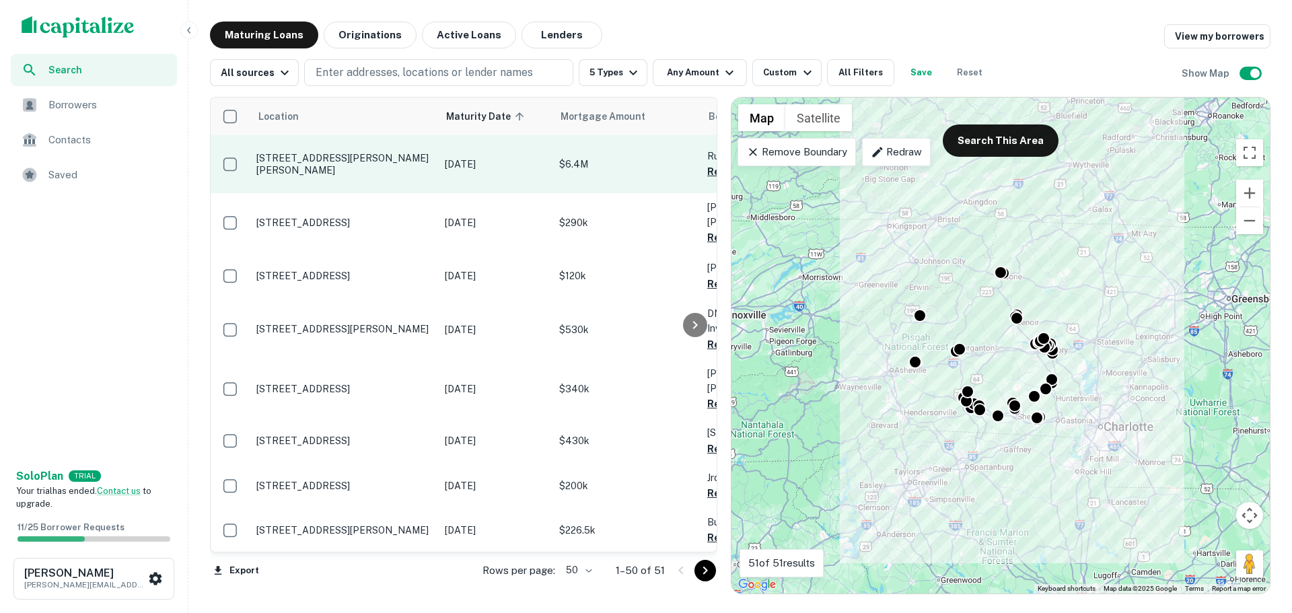
click at [348, 174] on p "188 Oscar Justice Rd Rutherfordton, NC 28139" at bounding box center [343, 164] width 175 height 24
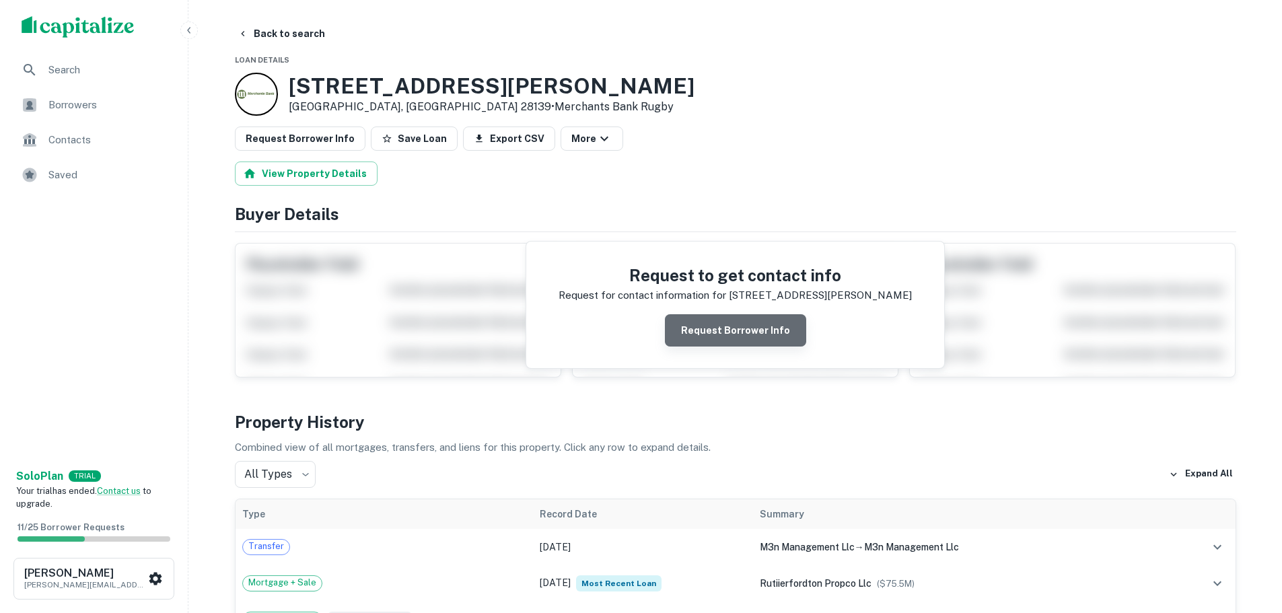
click at [743, 332] on button "Request Borrower Info" at bounding box center [735, 330] width 141 height 32
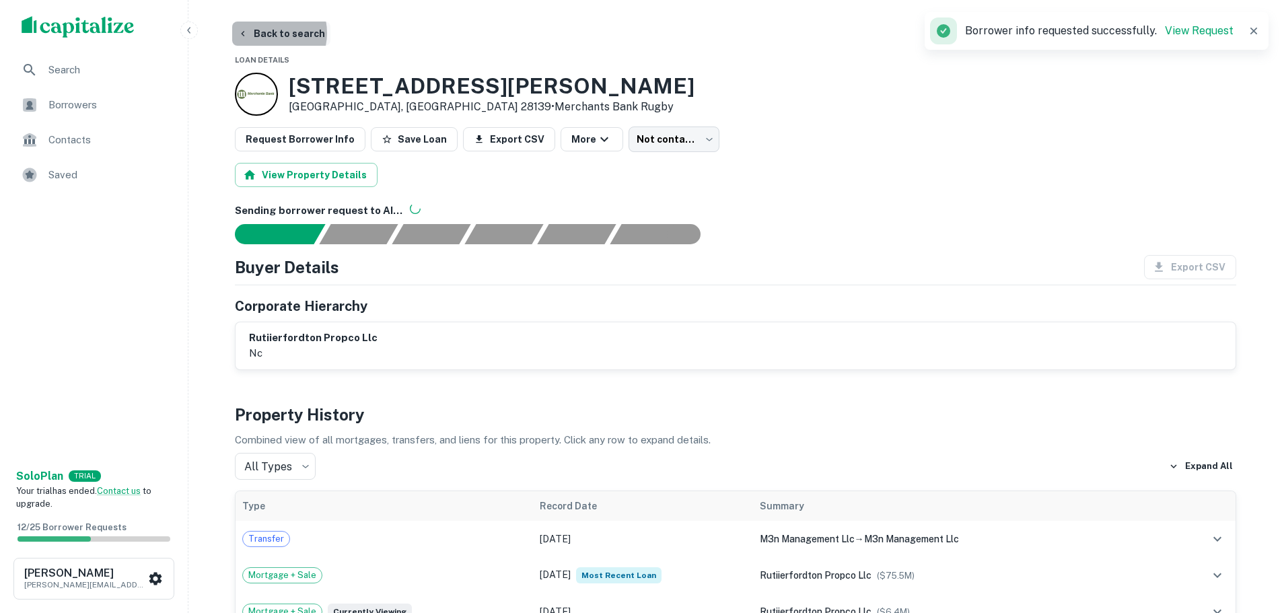
click at [263, 32] on button "Back to search" at bounding box center [281, 34] width 98 height 24
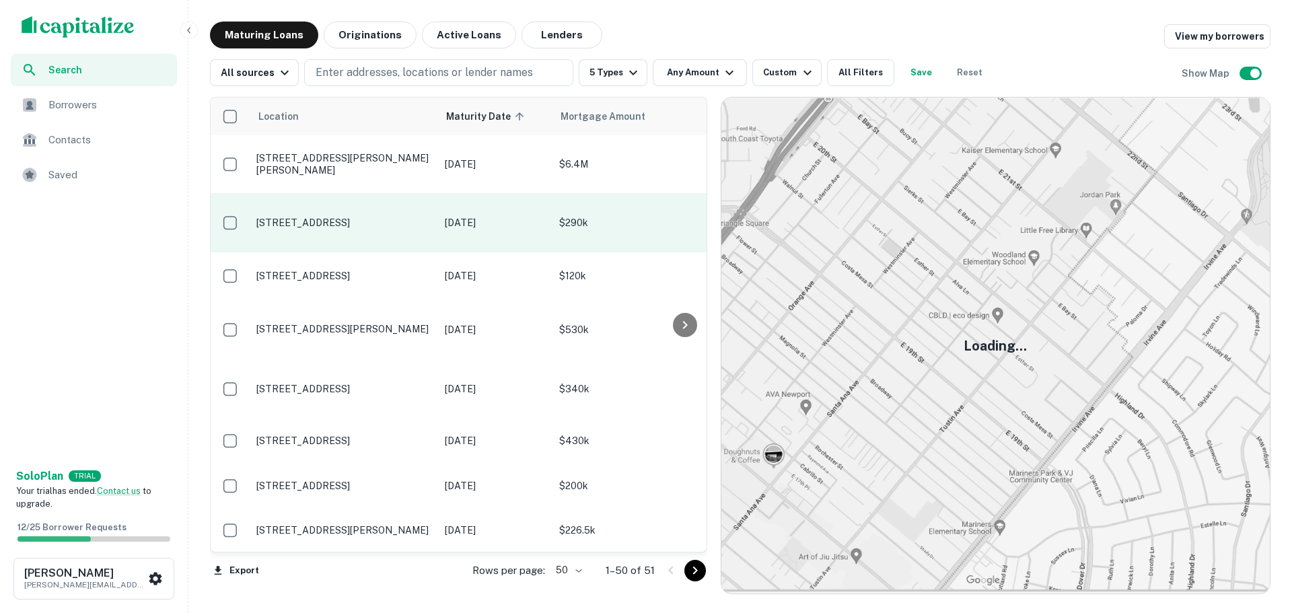
click at [421, 220] on p "2820 16th St Ne Hickory, NC 28601" at bounding box center [343, 223] width 175 height 12
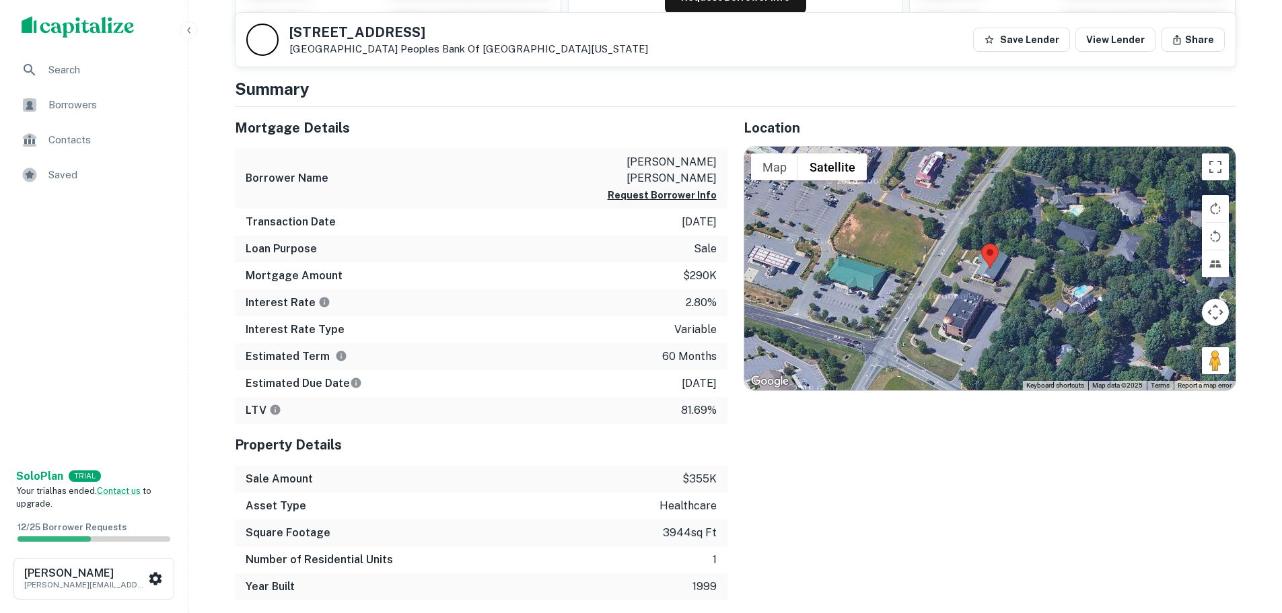
scroll to position [269, 0]
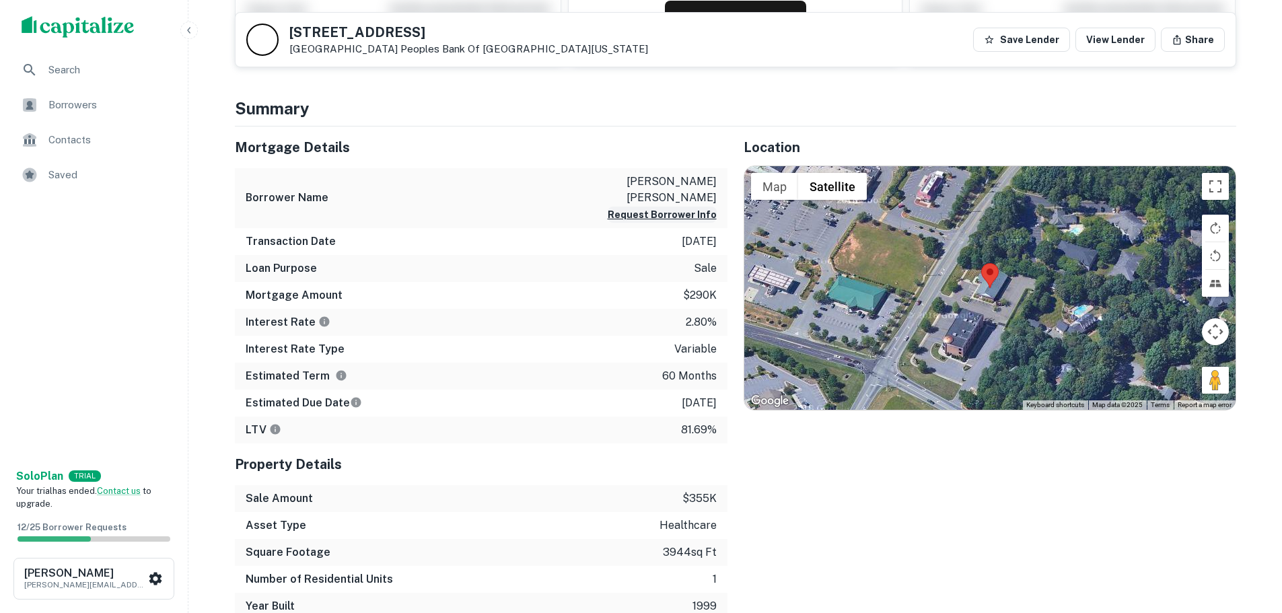
click at [660, 207] on button "Request Borrower Info" at bounding box center [662, 215] width 109 height 16
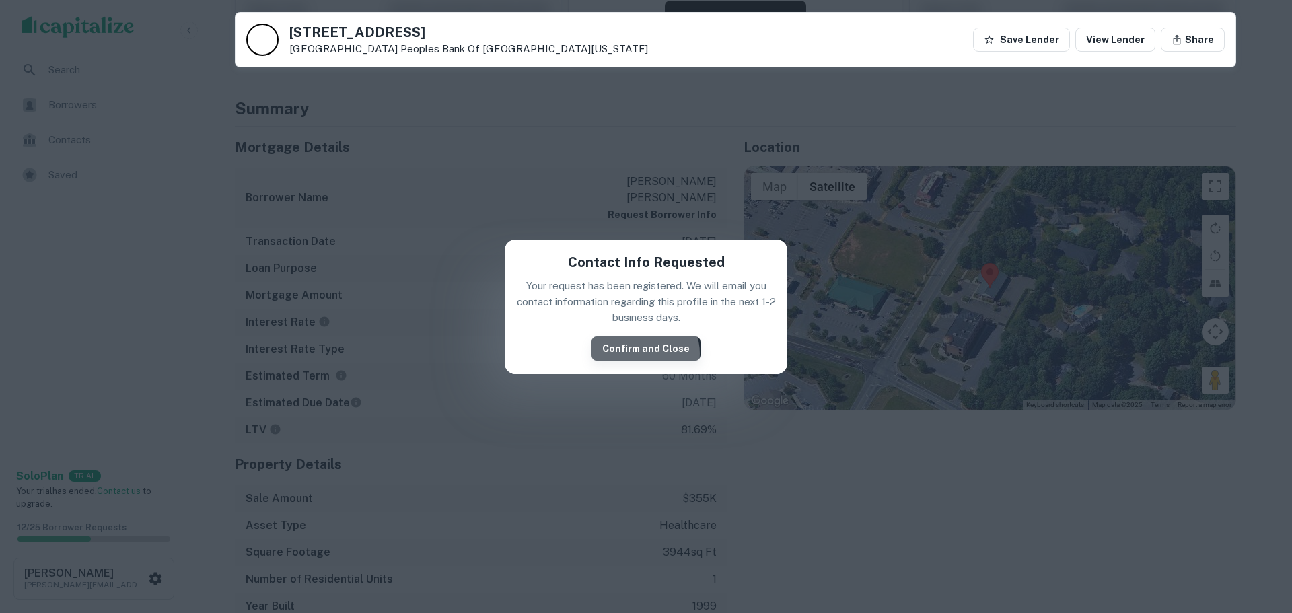
click at [647, 353] on button "Confirm and Close" at bounding box center [646, 349] width 109 height 24
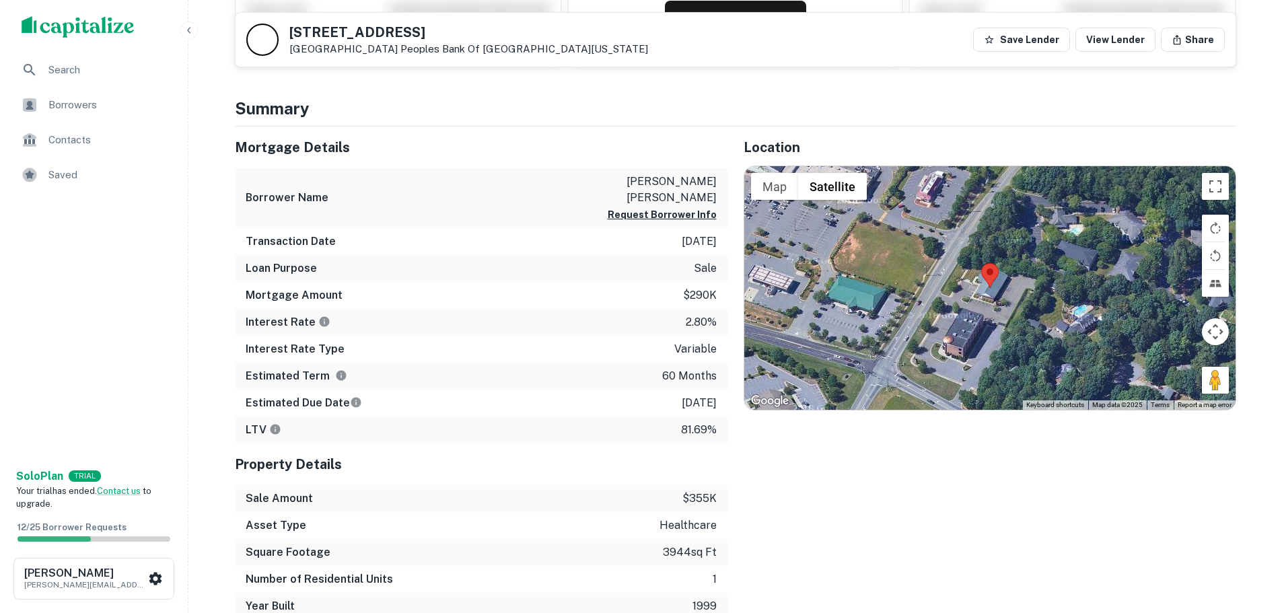
scroll to position [0, 0]
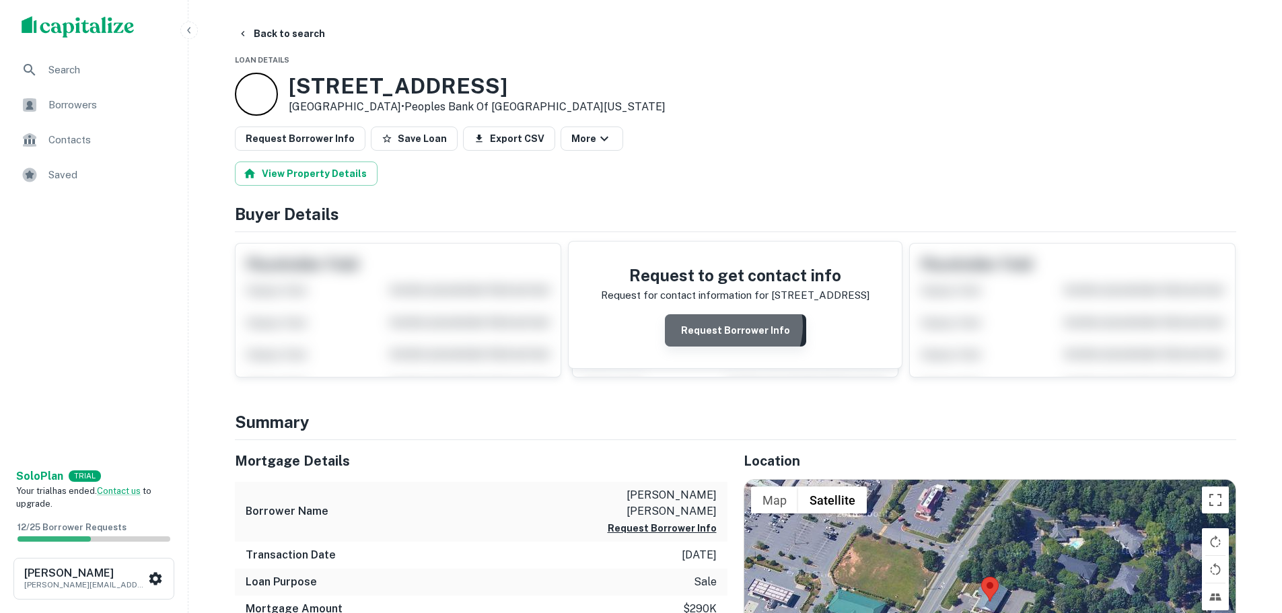
click at [733, 326] on button "Request Borrower Info" at bounding box center [735, 330] width 141 height 32
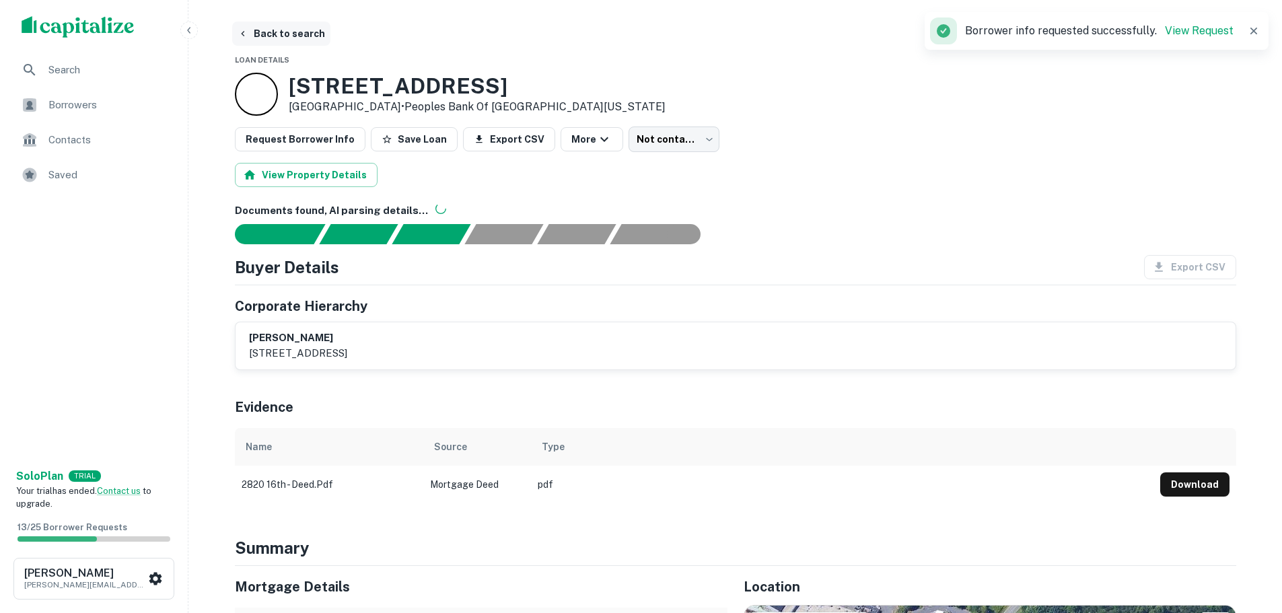
click at [279, 32] on button "Back to search" at bounding box center [281, 34] width 98 height 24
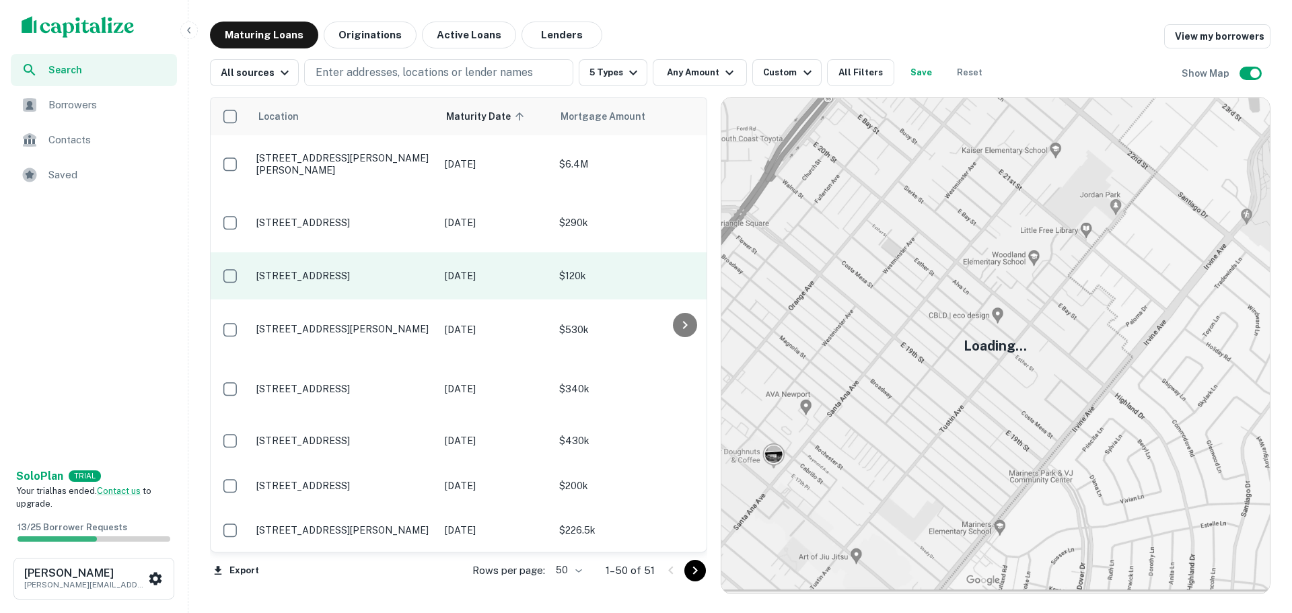
click at [357, 270] on p "203 S Juniper St Kings Mountain, NC 28086" at bounding box center [343, 276] width 175 height 12
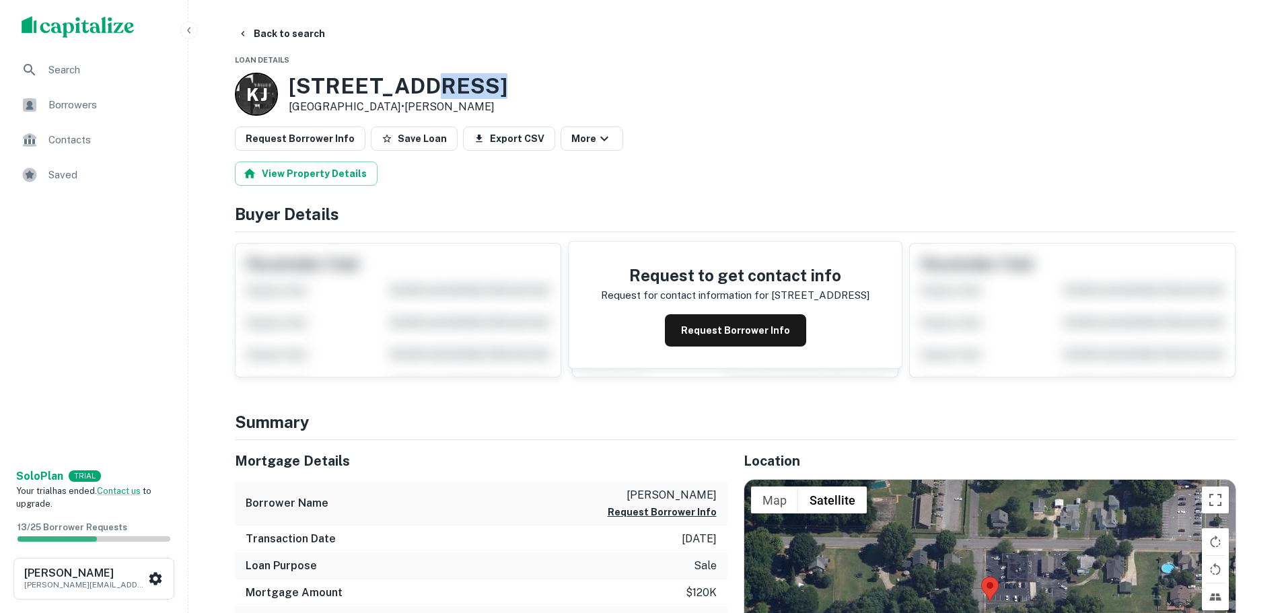
drag, startPoint x: 463, startPoint y: 85, endPoint x: 412, endPoint y: 86, distance: 51.2
click at [412, 86] on h3 "203 S JUNIPER ST" at bounding box center [398, 86] width 219 height 26
drag, startPoint x: 350, startPoint y: 106, endPoint x: 279, endPoint y: 81, distance: 75.6
click at [279, 81] on div "K J 203 S JUNIPER ST Kings Mountain, NC 28086 • Kevin J Rock" at bounding box center [371, 94] width 273 height 43
copy div "203 S JUNIPER ST Kings Mountain, NC"
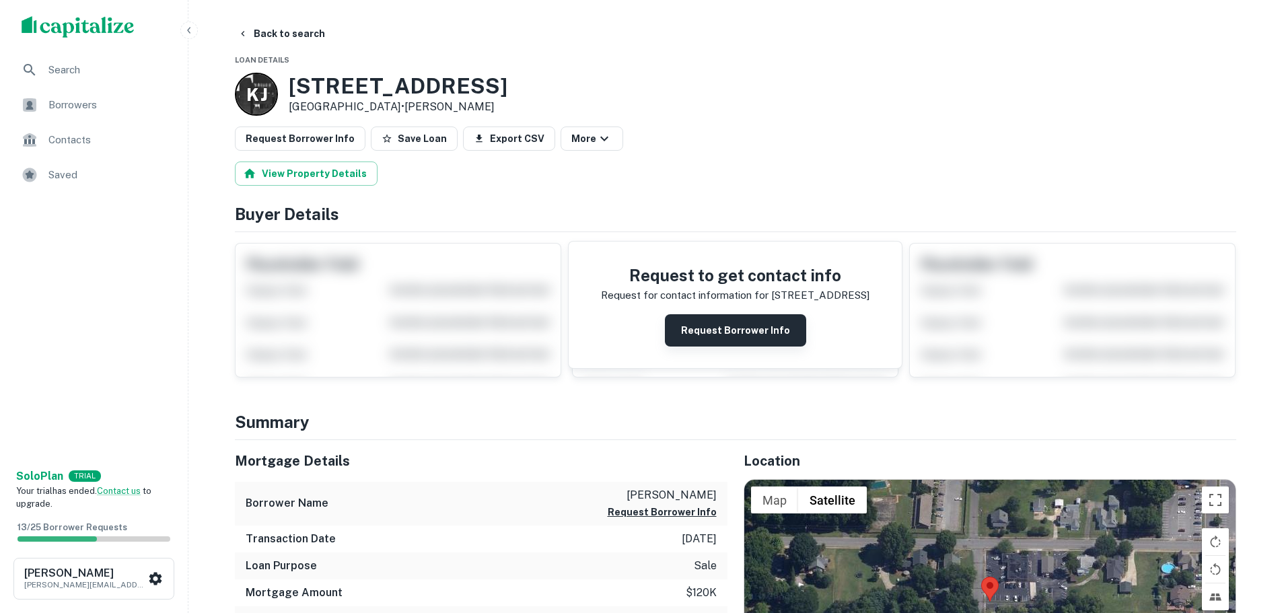
click at [723, 328] on button "Request Borrower Info" at bounding box center [735, 330] width 141 height 32
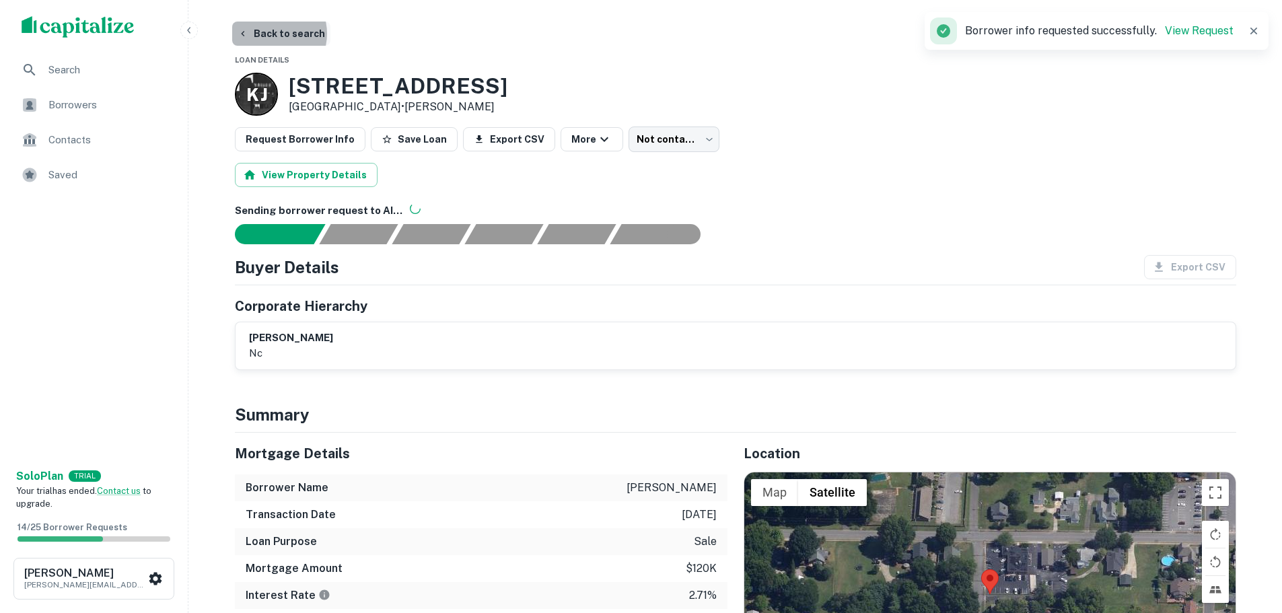
click at [269, 33] on button "Back to search" at bounding box center [281, 34] width 98 height 24
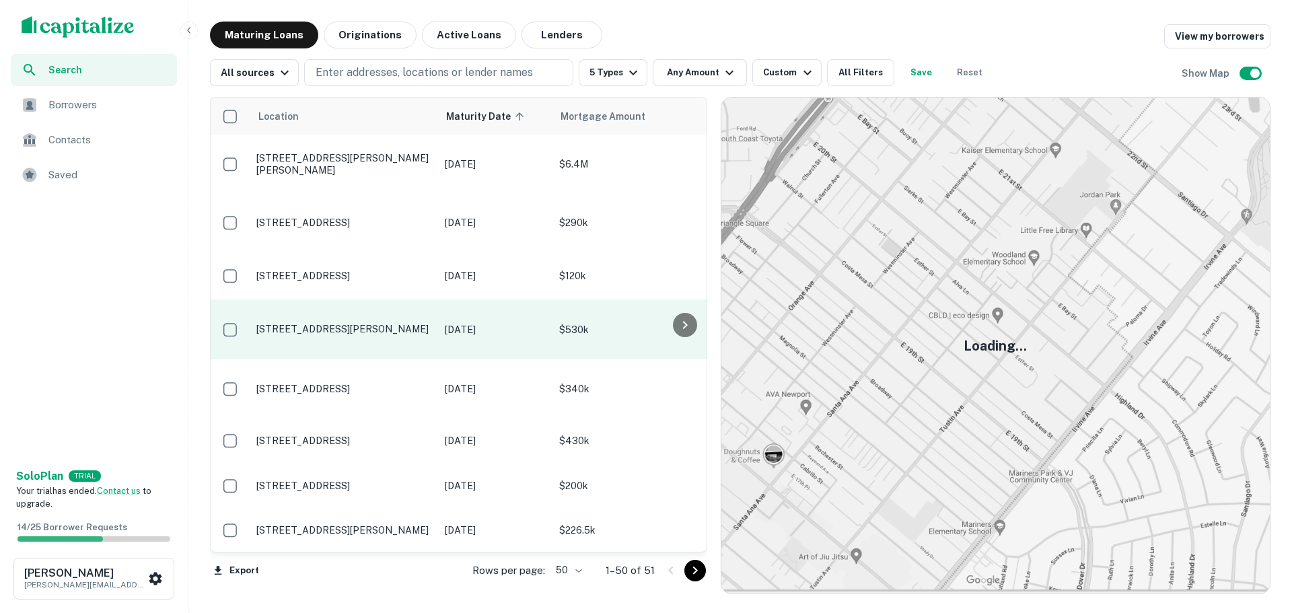
click at [363, 323] on p "382 10th Avenue Dr Ne Hickory, NC 28601" at bounding box center [343, 329] width 175 height 12
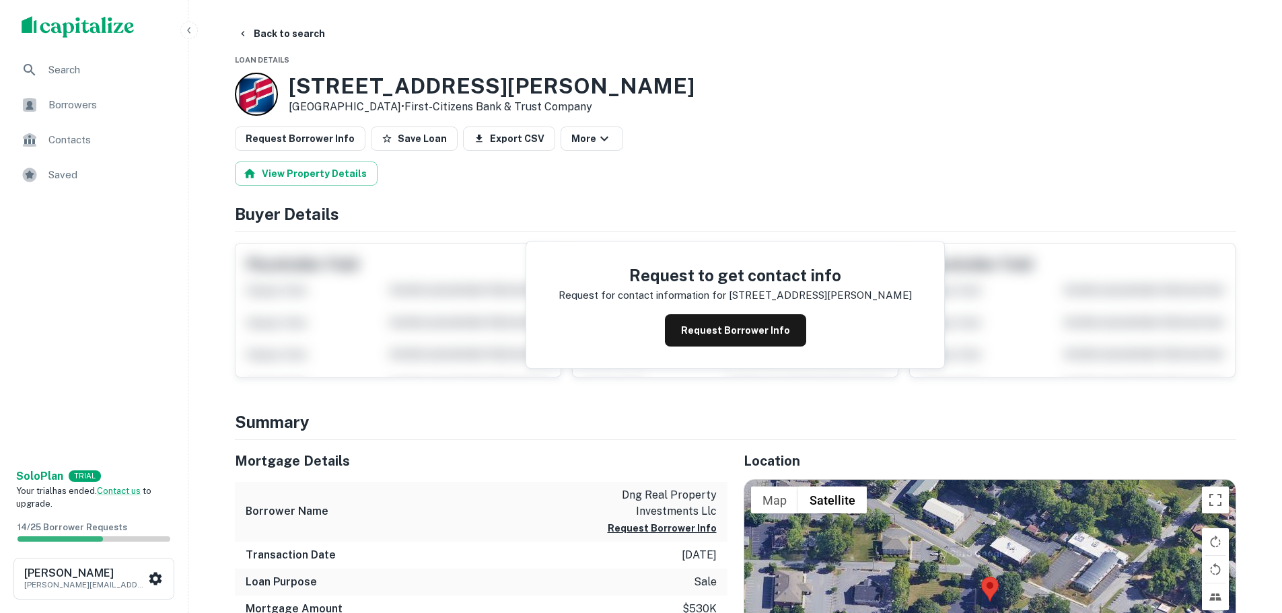
scroll to position [67, 0]
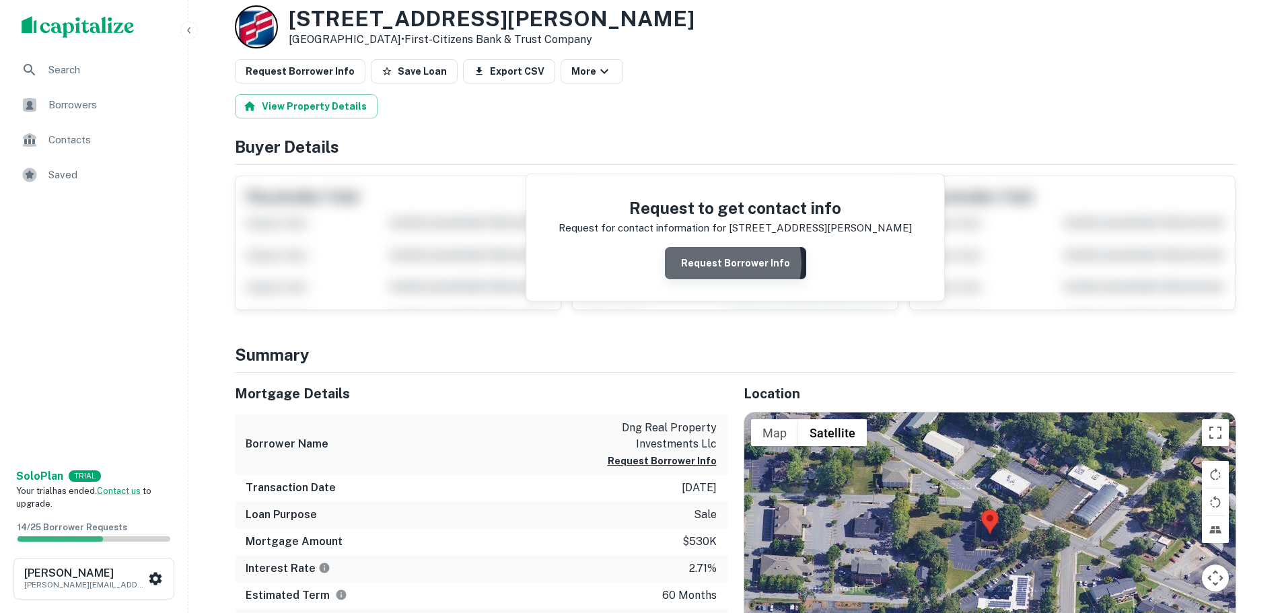
click at [725, 262] on button "Request Borrower Info" at bounding box center [735, 263] width 141 height 32
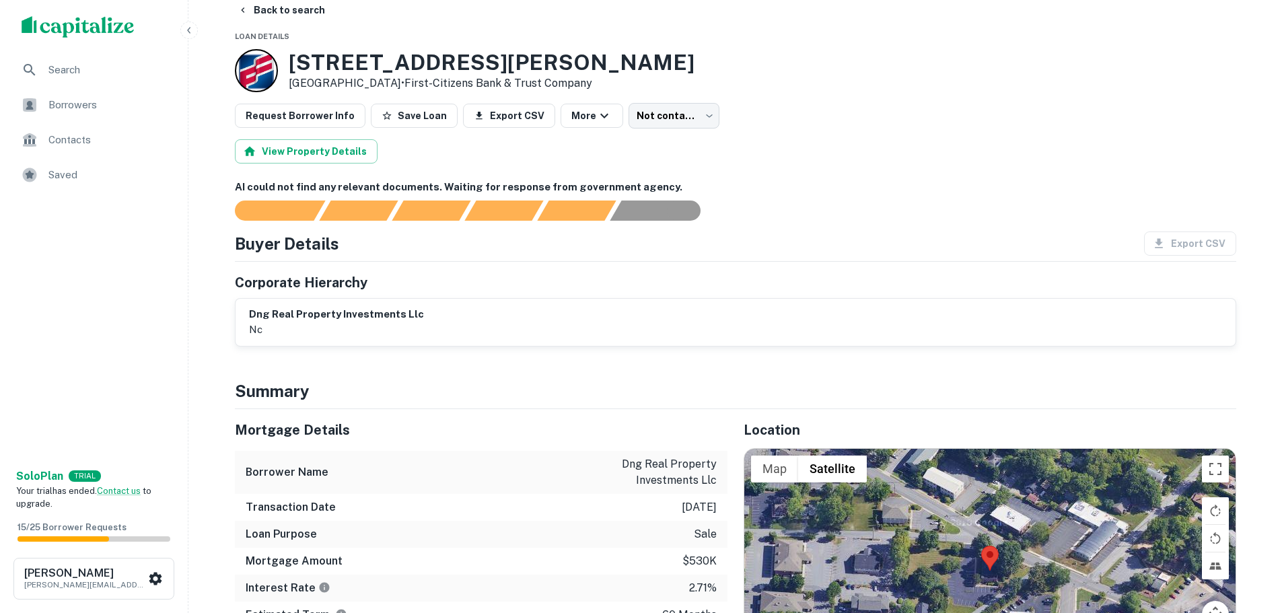
scroll to position [0, 0]
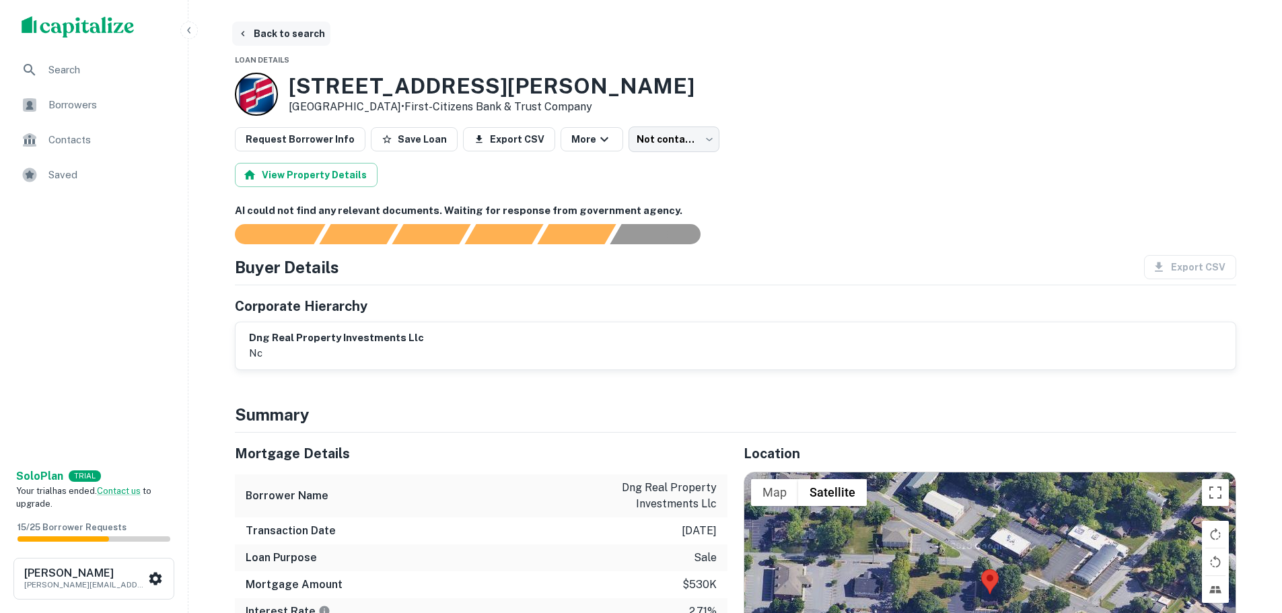
click at [281, 32] on button "Back to search" at bounding box center [281, 34] width 98 height 24
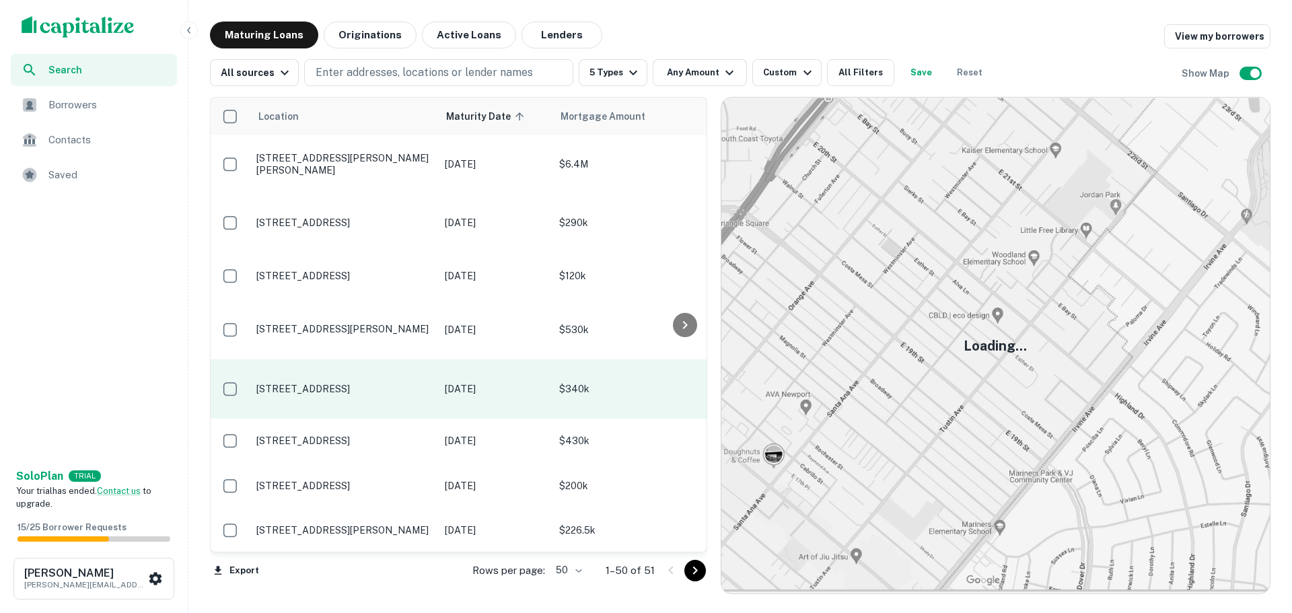
click at [425, 383] on p "1204 N Center St Hickory, NC 28601" at bounding box center [343, 389] width 175 height 12
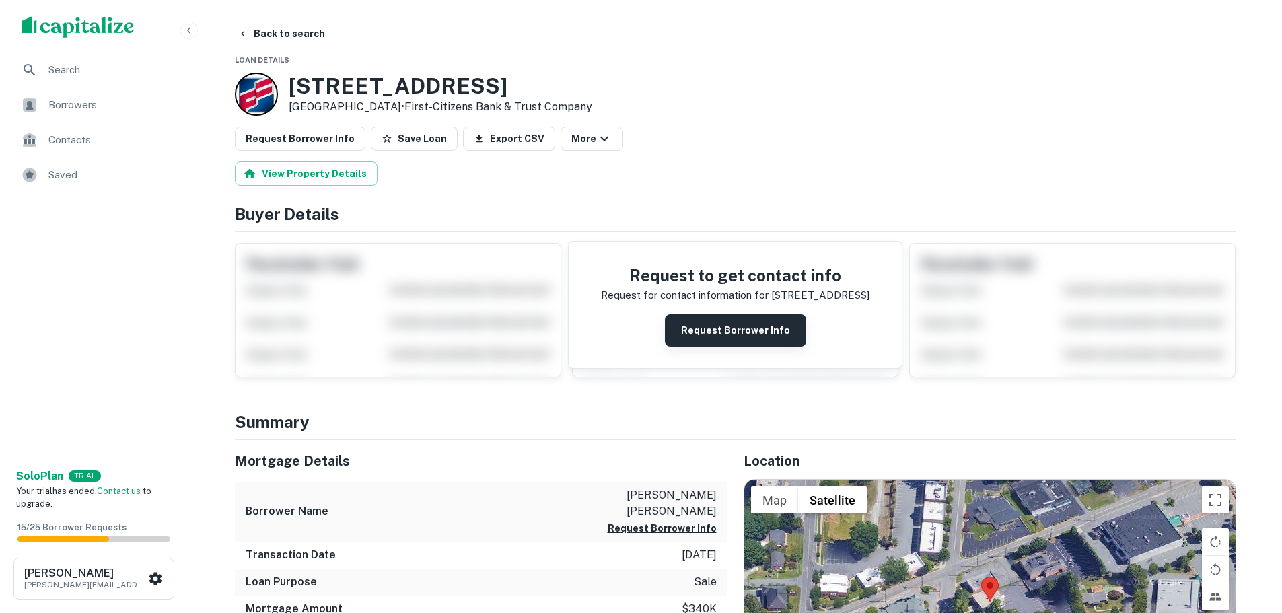
click at [734, 328] on button "Request Borrower Info" at bounding box center [735, 330] width 141 height 32
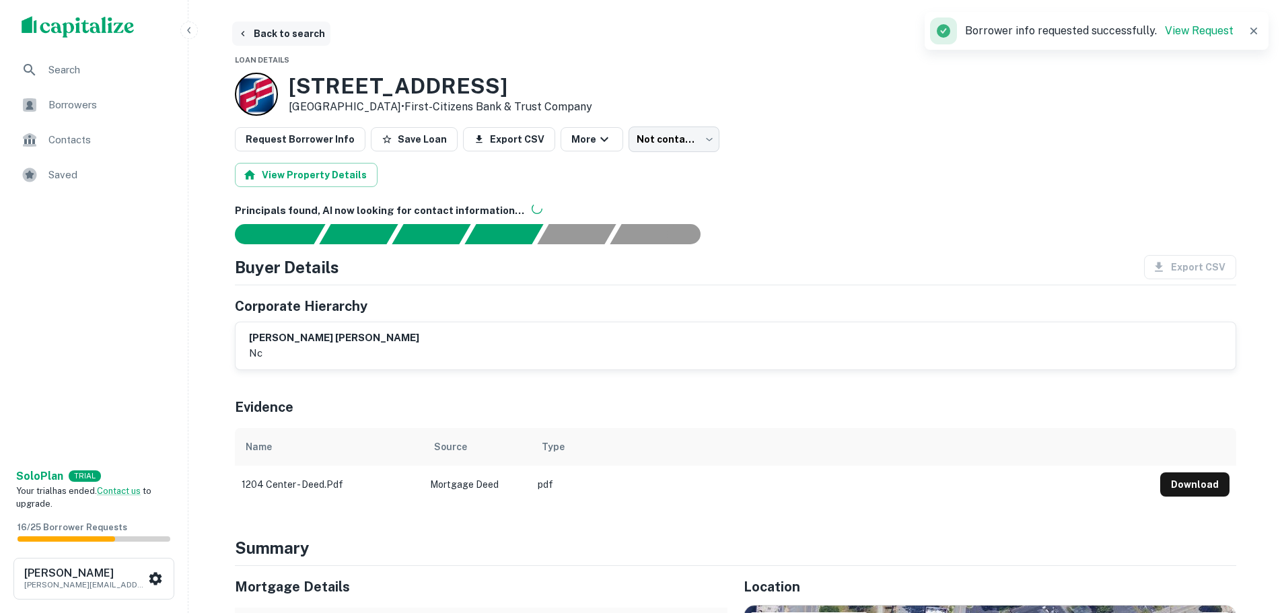
click at [275, 30] on button "Back to search" at bounding box center [281, 34] width 98 height 24
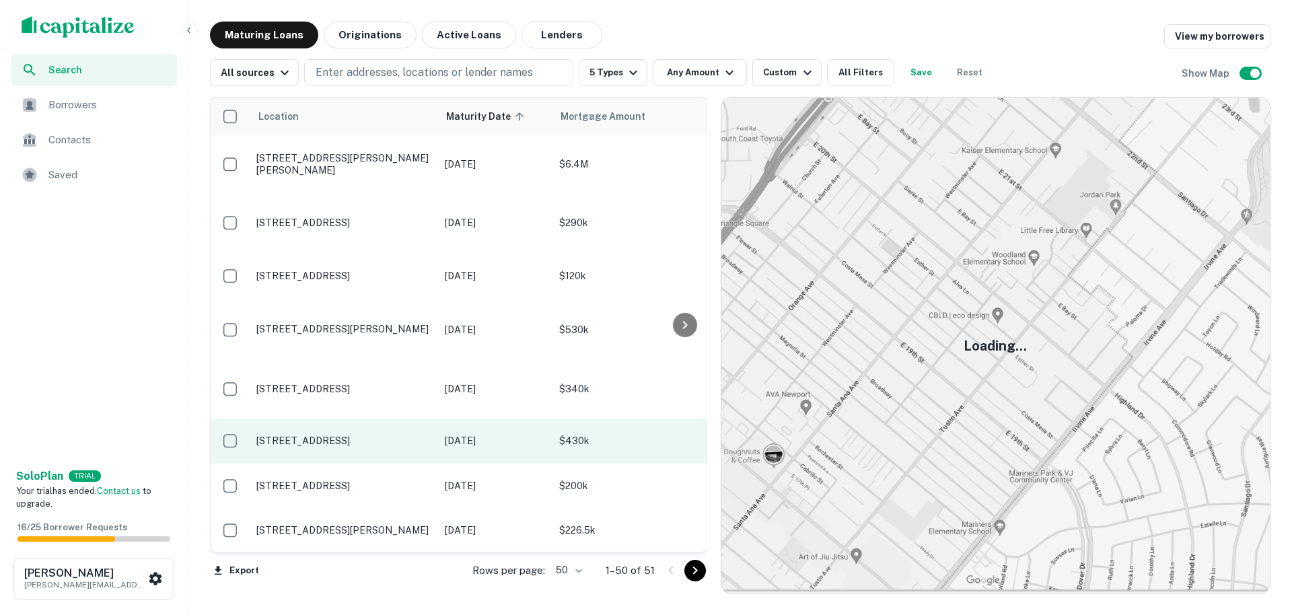
click at [437, 419] on td "1405 N Lafayette St Shelby, NC 28150" at bounding box center [344, 441] width 188 height 44
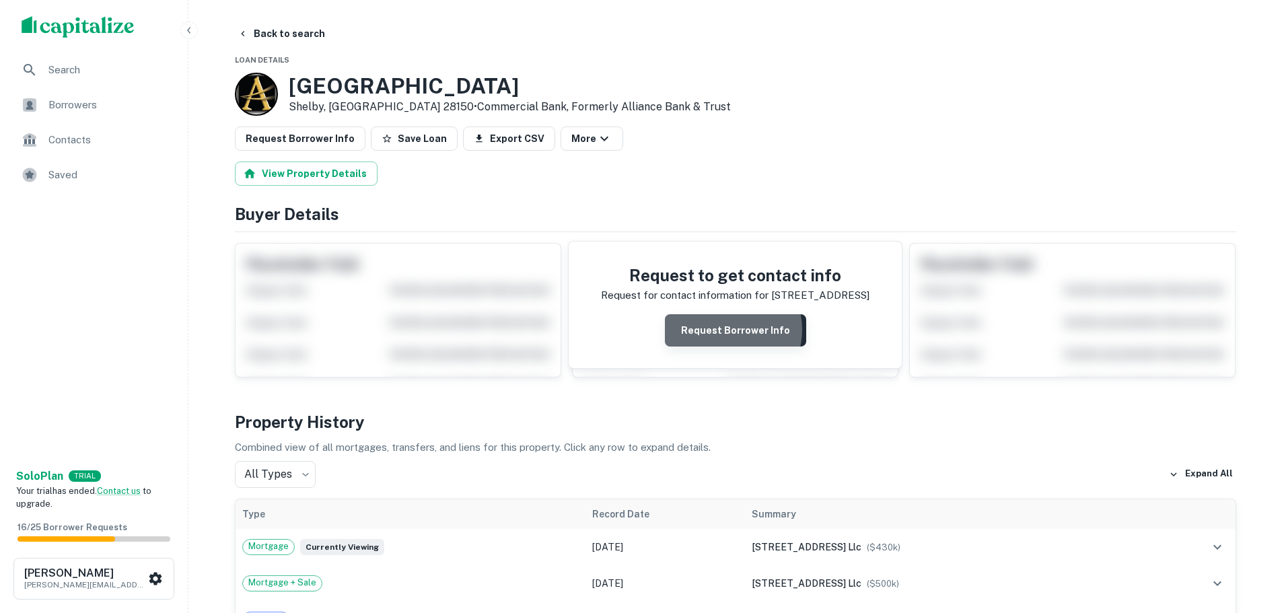
click at [728, 329] on button "Request Borrower Info" at bounding box center [735, 330] width 141 height 32
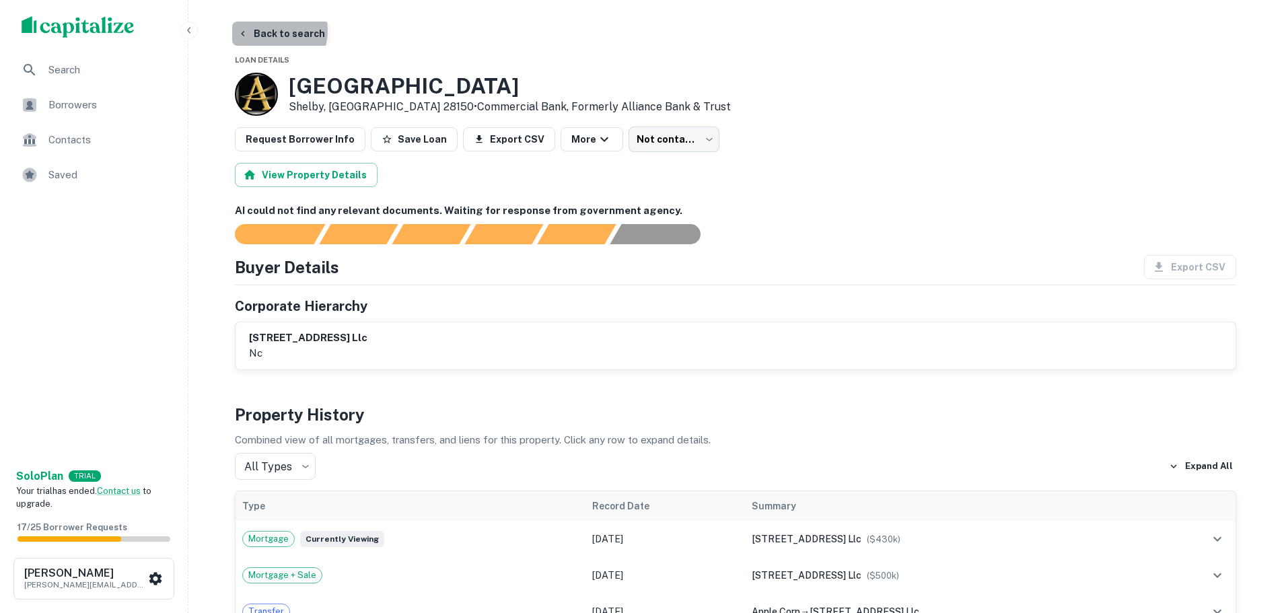
click at [267, 30] on button "Back to search" at bounding box center [281, 34] width 98 height 24
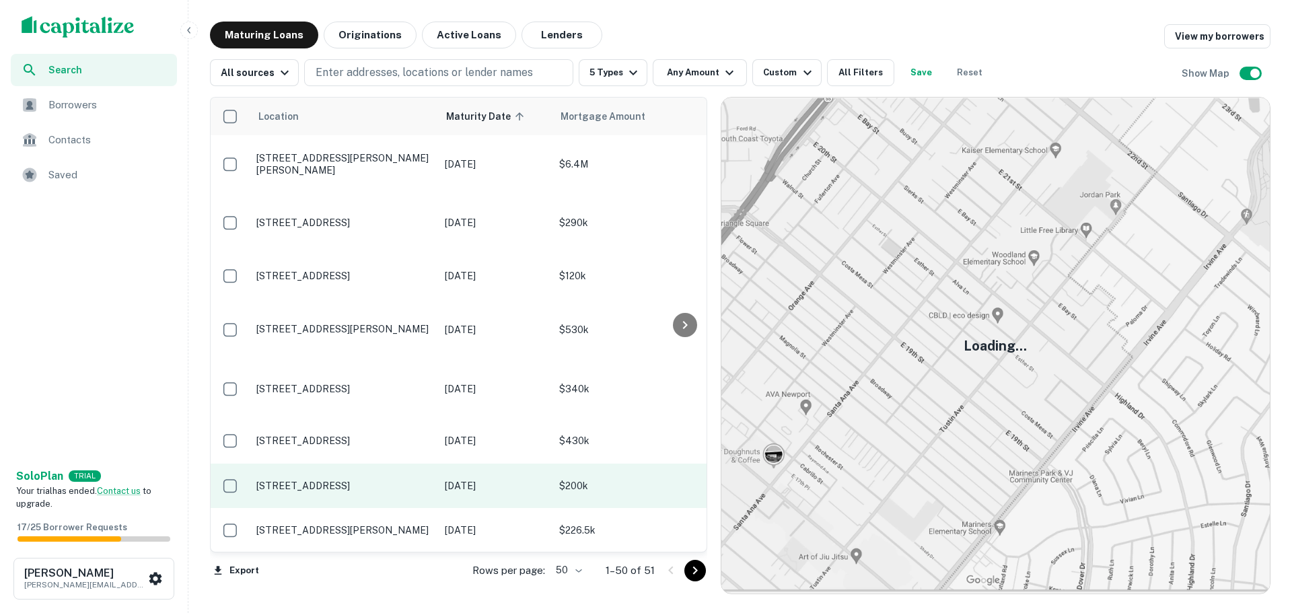
click at [423, 480] on p "318 3rd Ave Nw Hickory, NC 28601" at bounding box center [343, 486] width 175 height 12
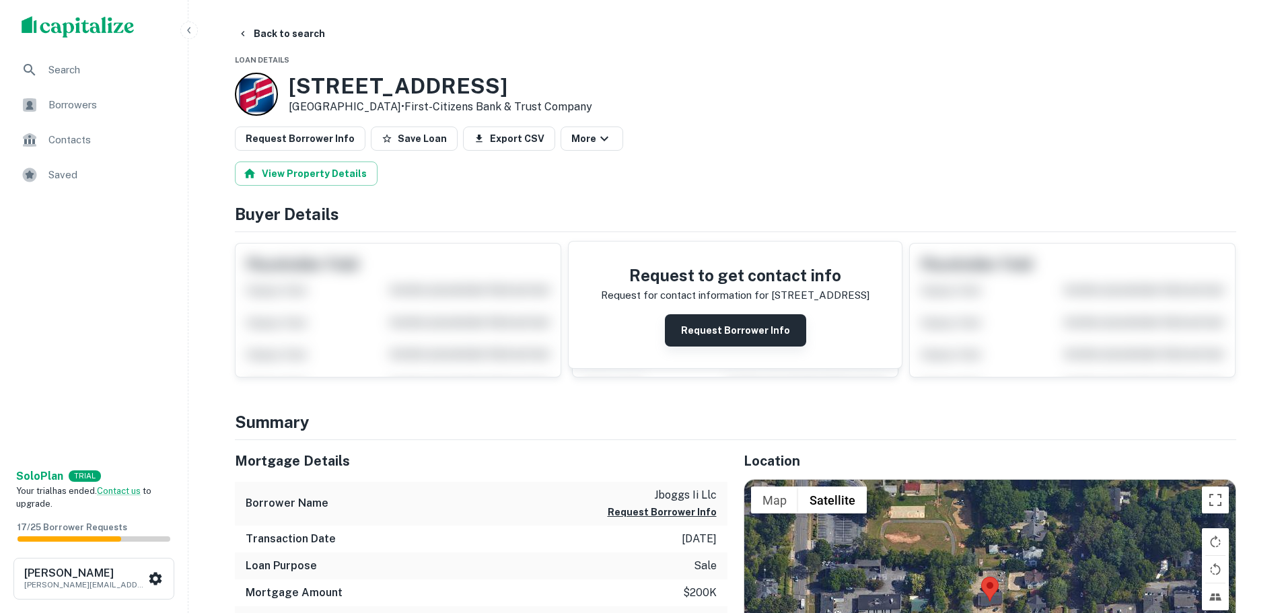
click at [732, 328] on button "Request Borrower Info" at bounding box center [735, 330] width 141 height 32
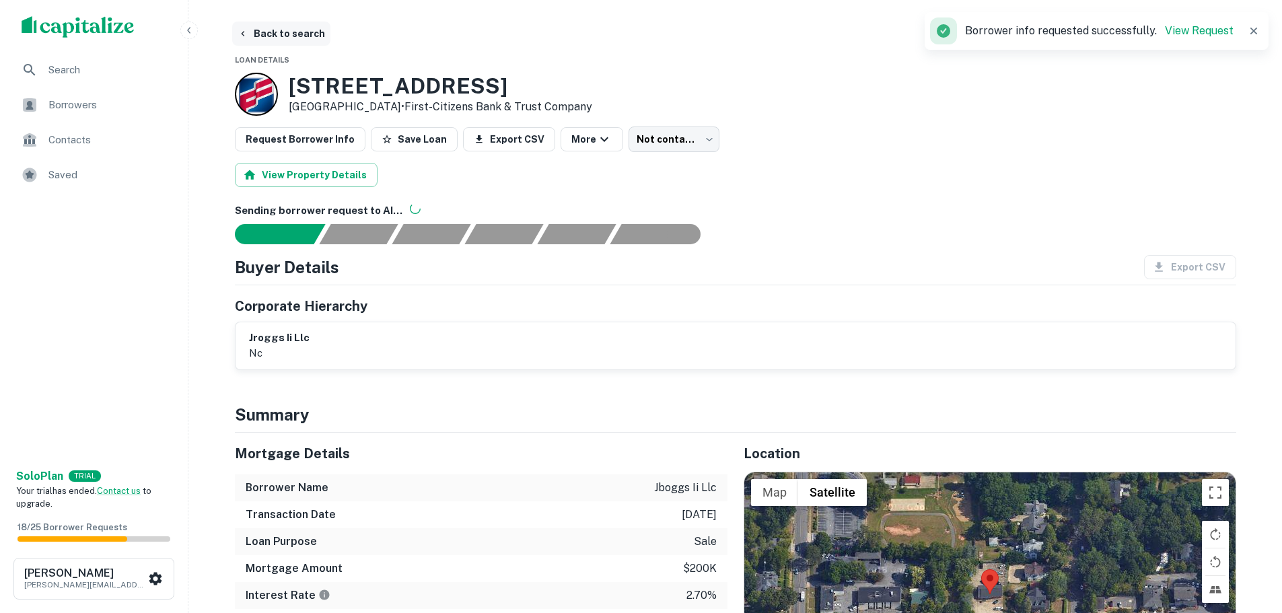
click at [275, 31] on button "Back to search" at bounding box center [281, 34] width 98 height 24
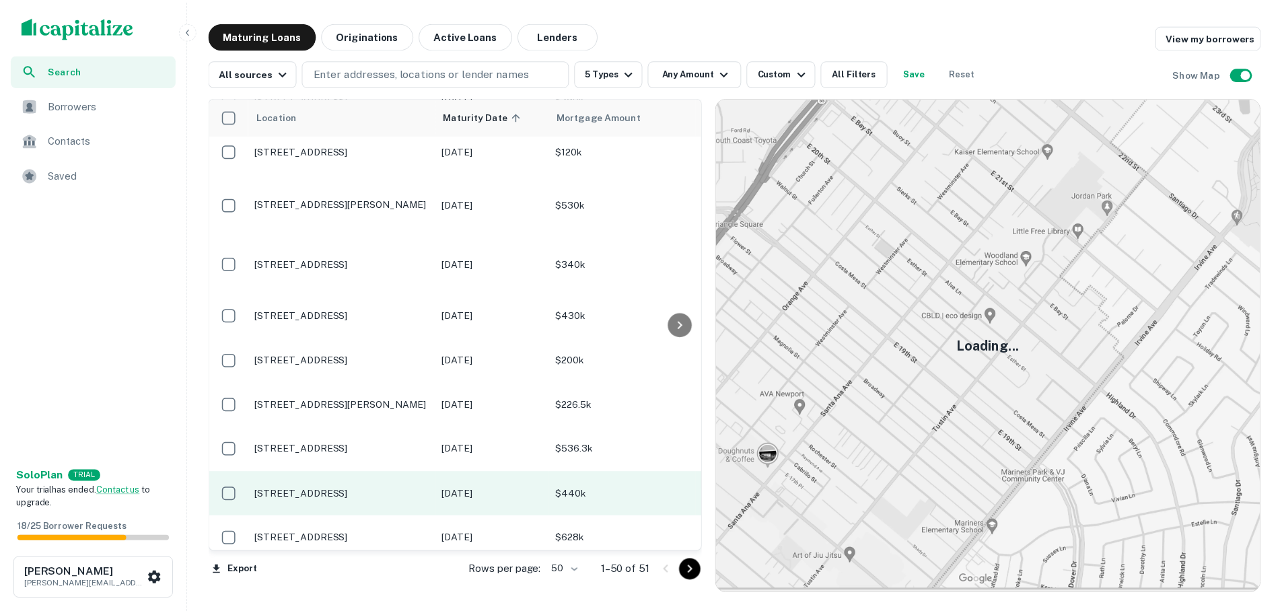
scroll to position [135, 0]
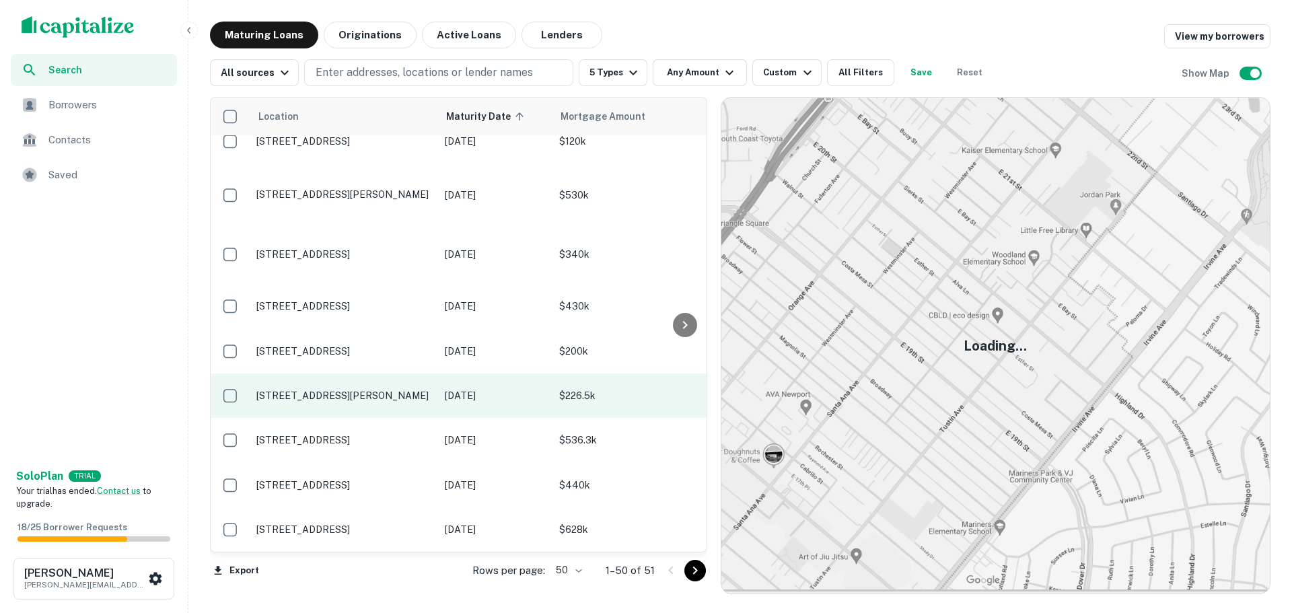
click at [427, 390] on p "E Grover St Kings Mountain, NC 28086" at bounding box center [343, 396] width 175 height 12
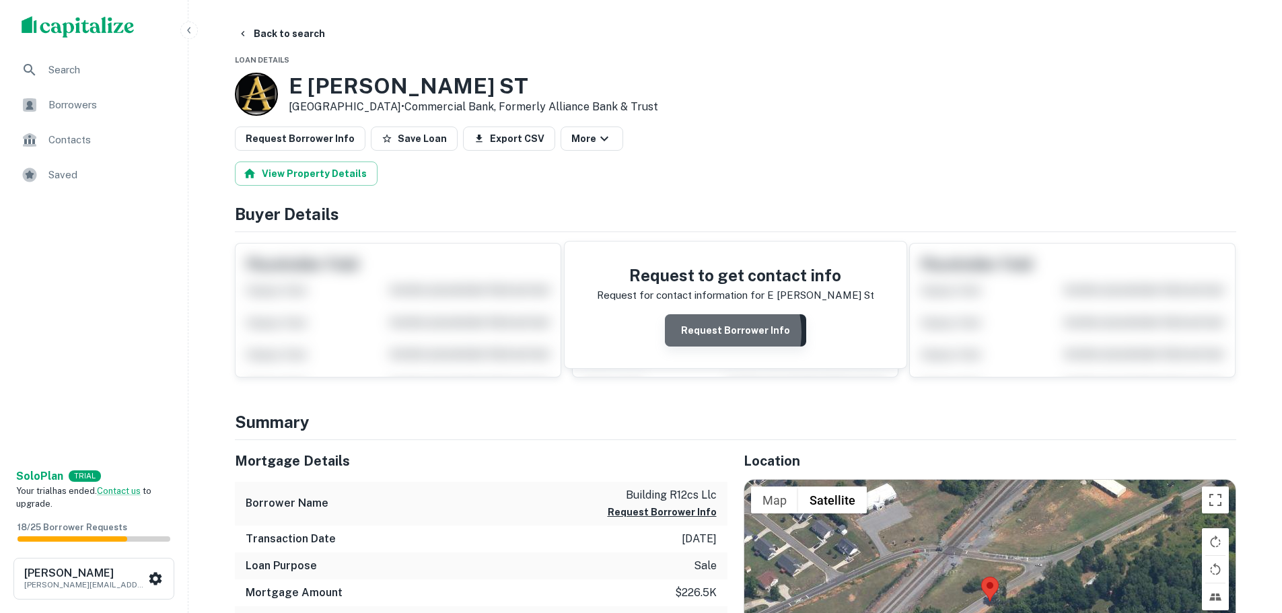
click at [715, 332] on button "Request Borrower Info" at bounding box center [735, 330] width 141 height 32
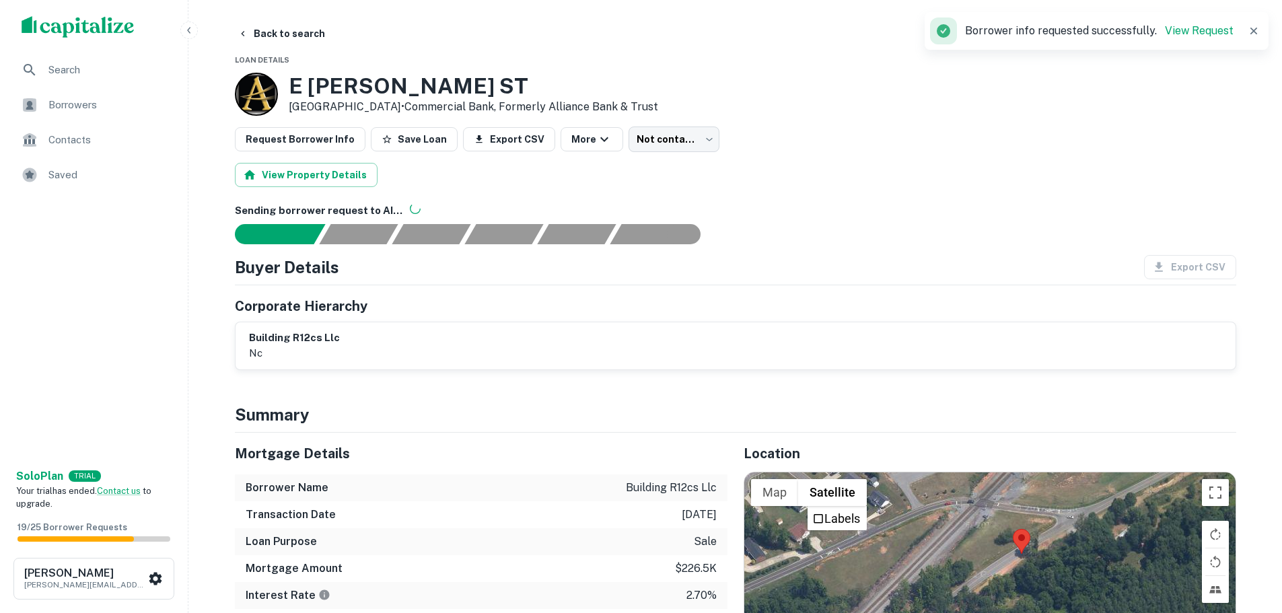
drag, startPoint x: 834, startPoint y: 503, endPoint x: 878, endPoint y: 517, distance: 46.4
click at [878, 517] on div at bounding box center [989, 594] width 491 height 244
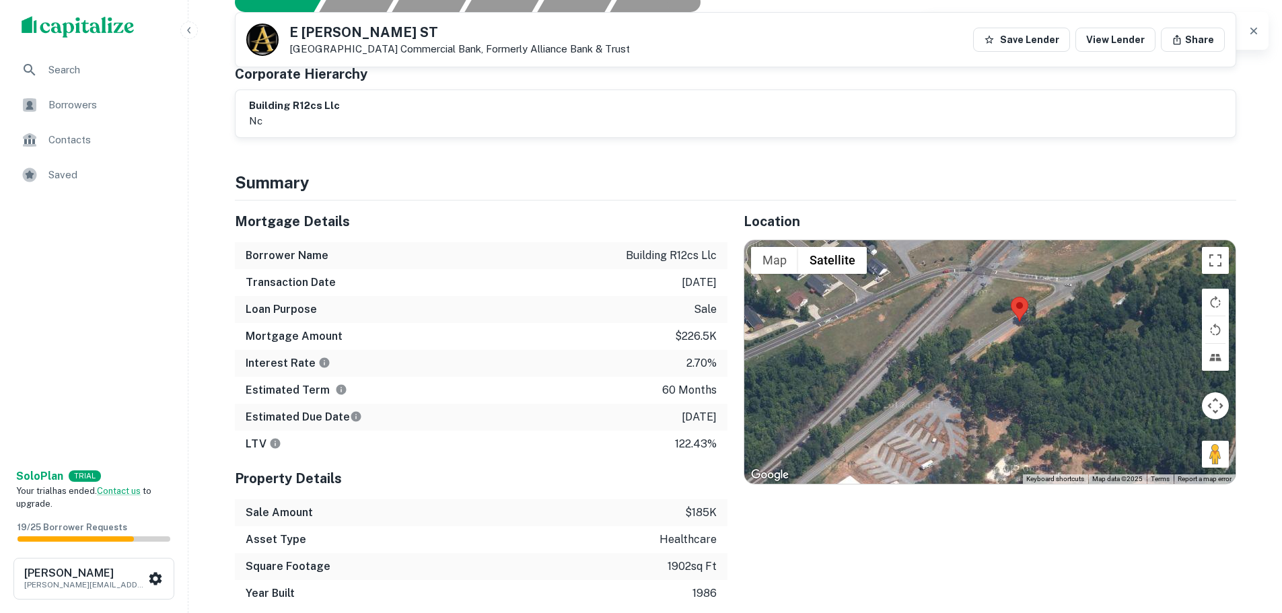
scroll to position [202, 0]
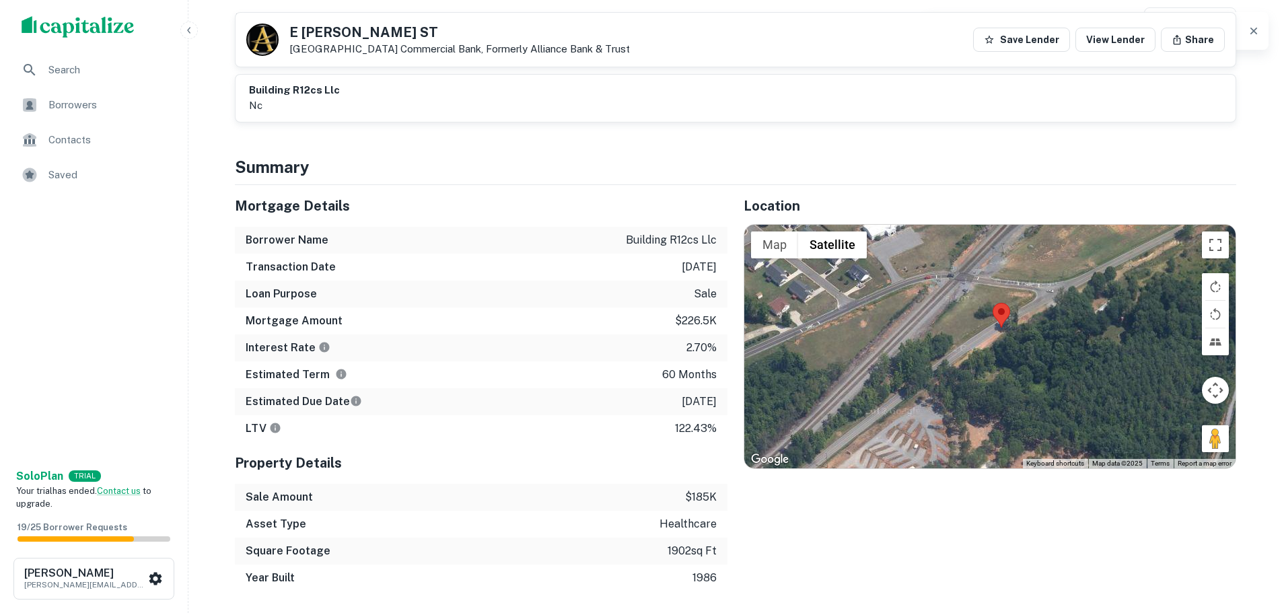
drag, startPoint x: 1001, startPoint y: 357, endPoint x: 987, endPoint y: 375, distance: 22.5
click at [987, 375] on div at bounding box center [989, 347] width 491 height 244
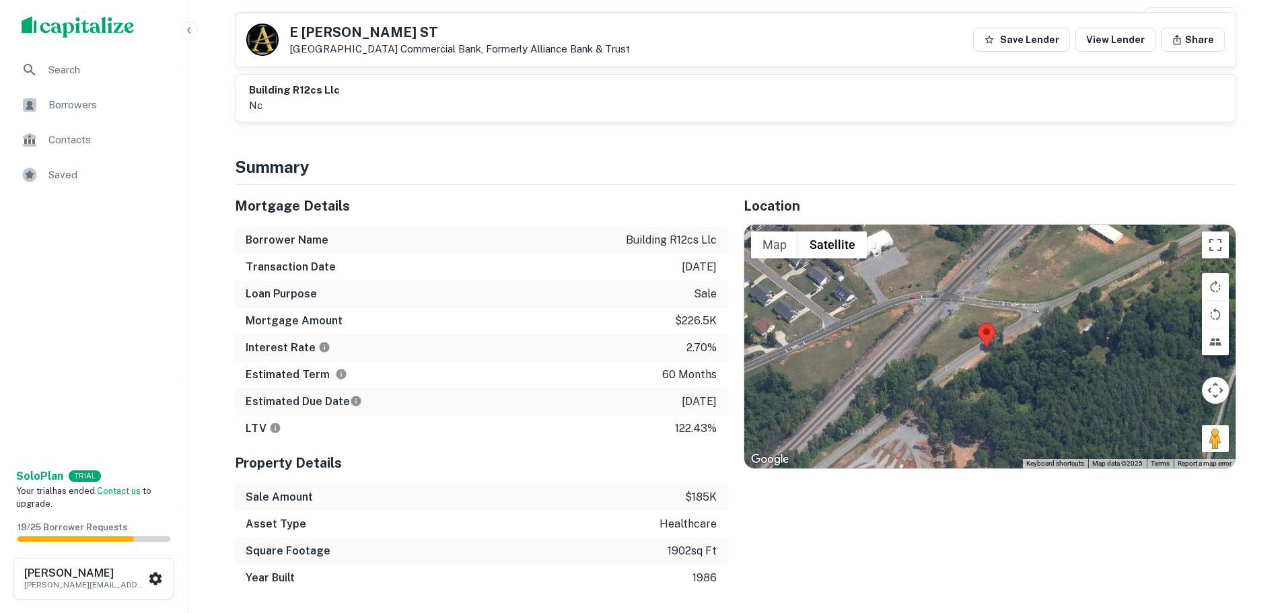
drag, startPoint x: 975, startPoint y: 369, endPoint x: 952, endPoint y: 397, distance: 36.4
click at [952, 397] on div at bounding box center [989, 347] width 491 height 244
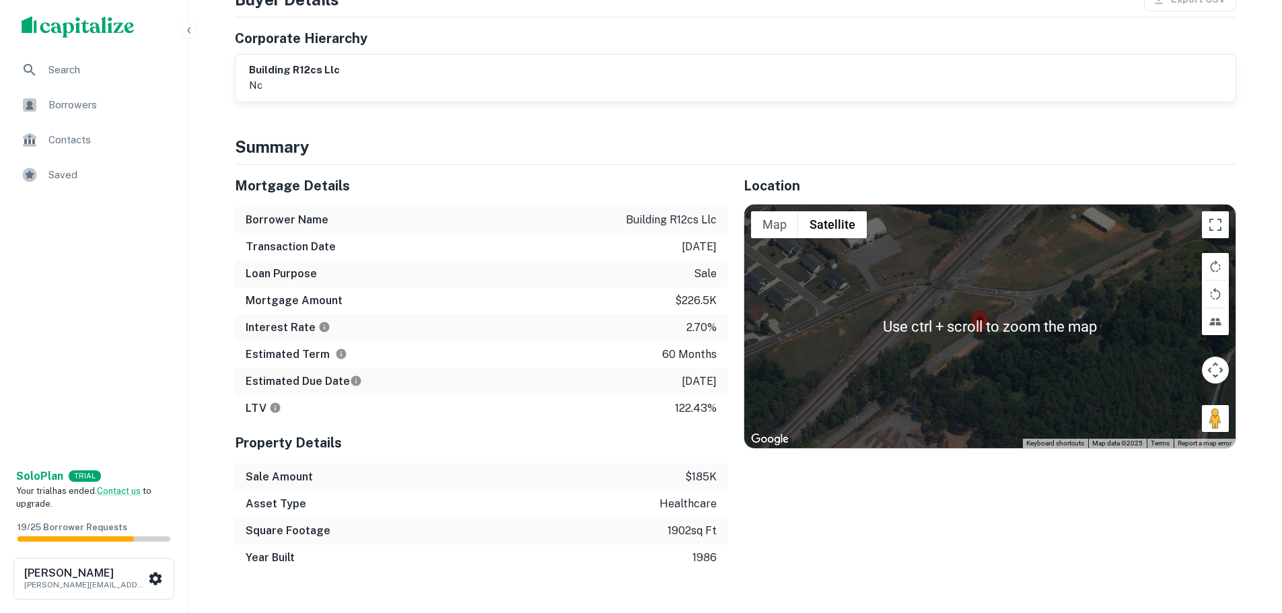
scroll to position [269, 0]
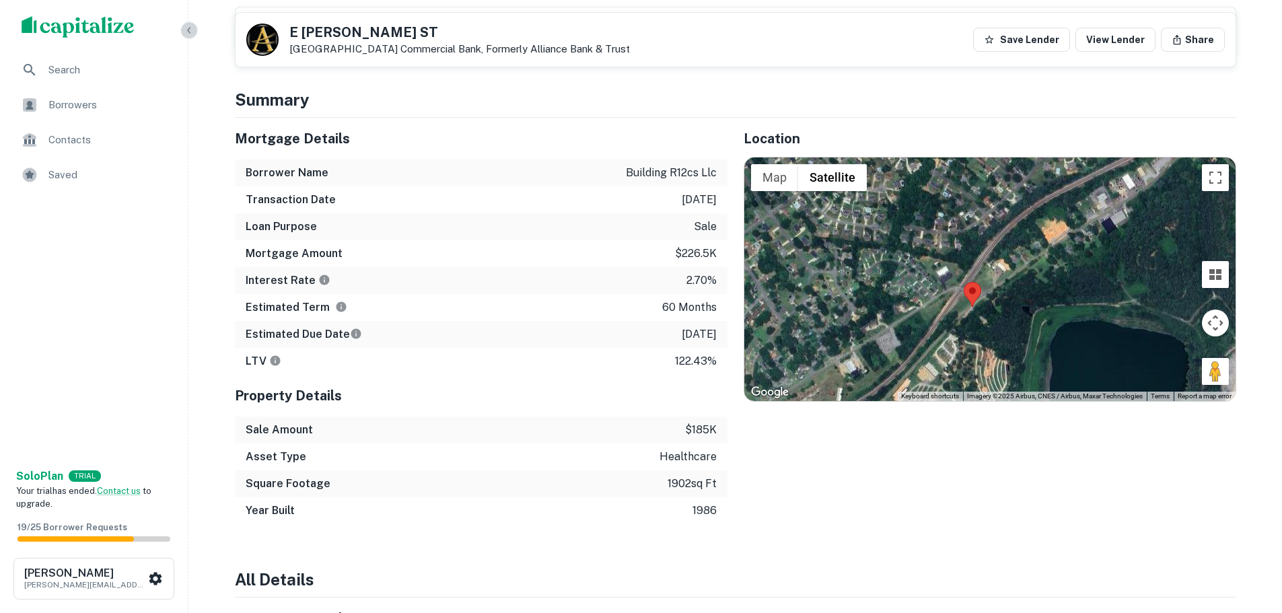
click at [189, 32] on icon "button" at bounding box center [188, 30] width 3 height 6
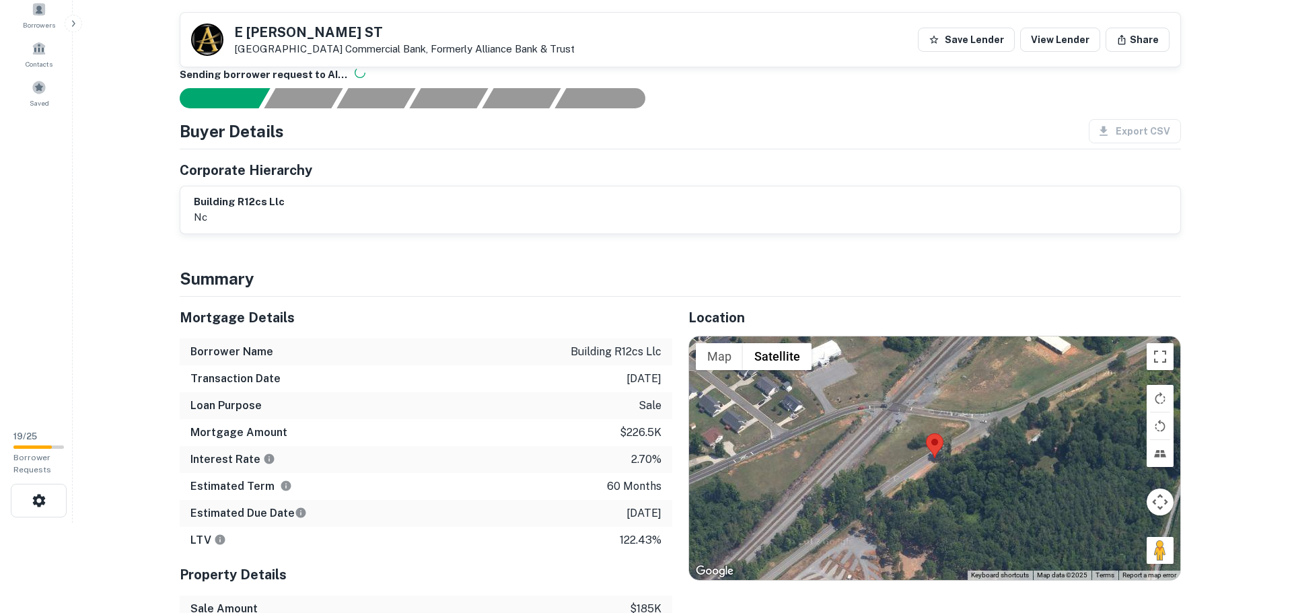
scroll to position [0, 0]
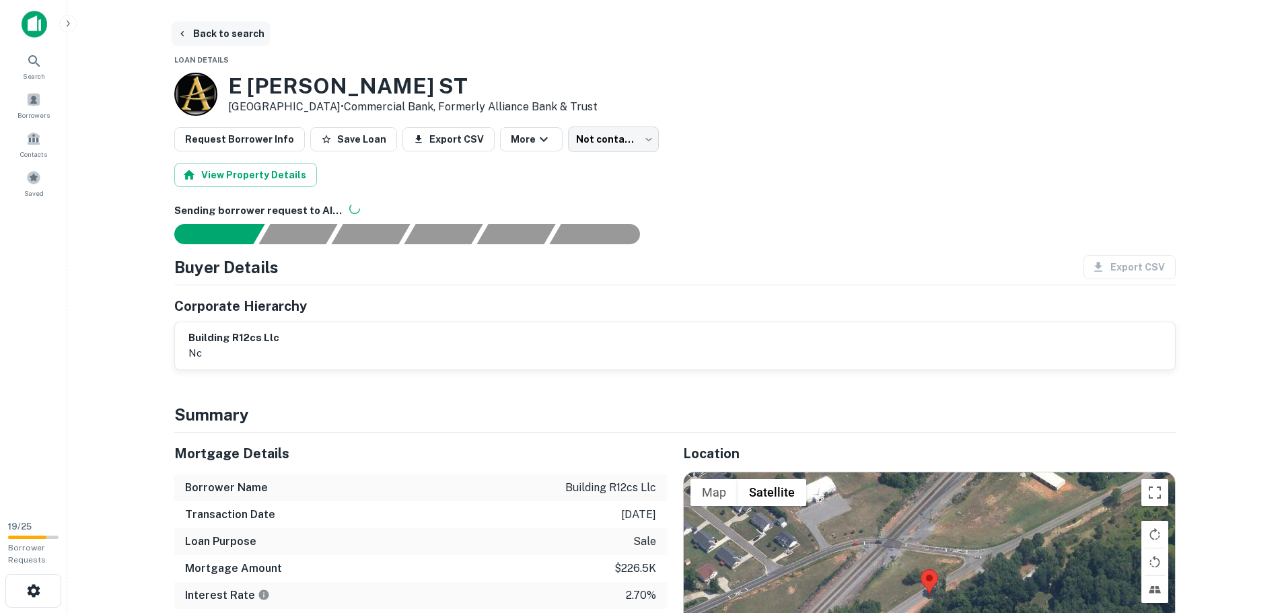
click at [221, 34] on button "Back to search" at bounding box center [221, 34] width 98 height 24
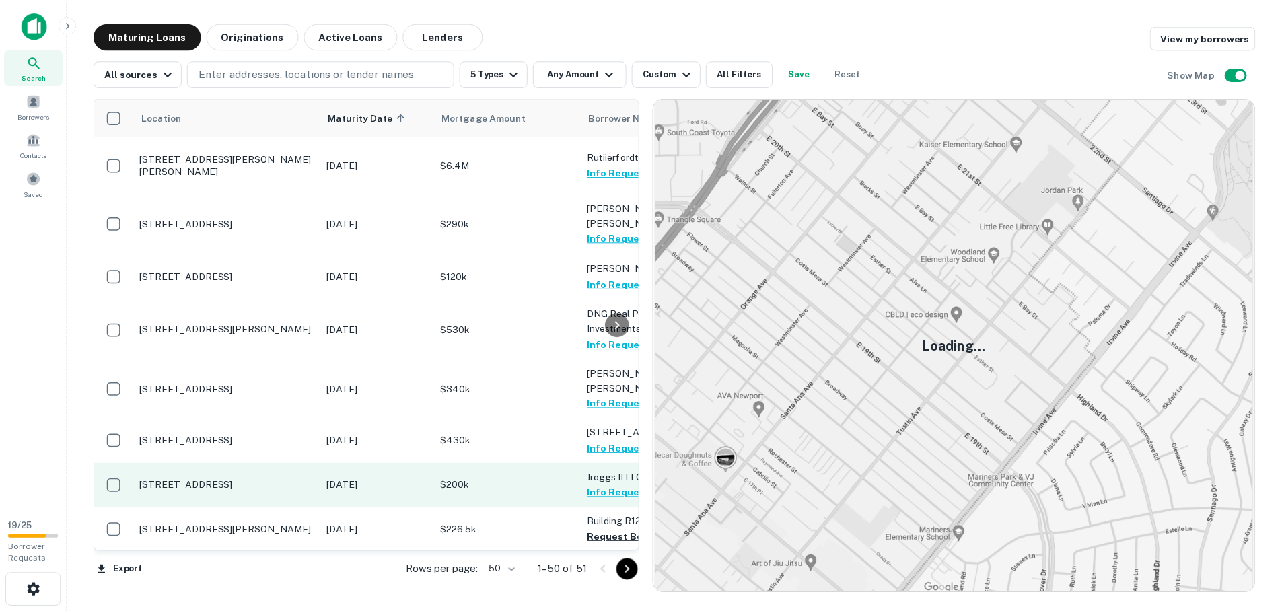
scroll to position [135, 0]
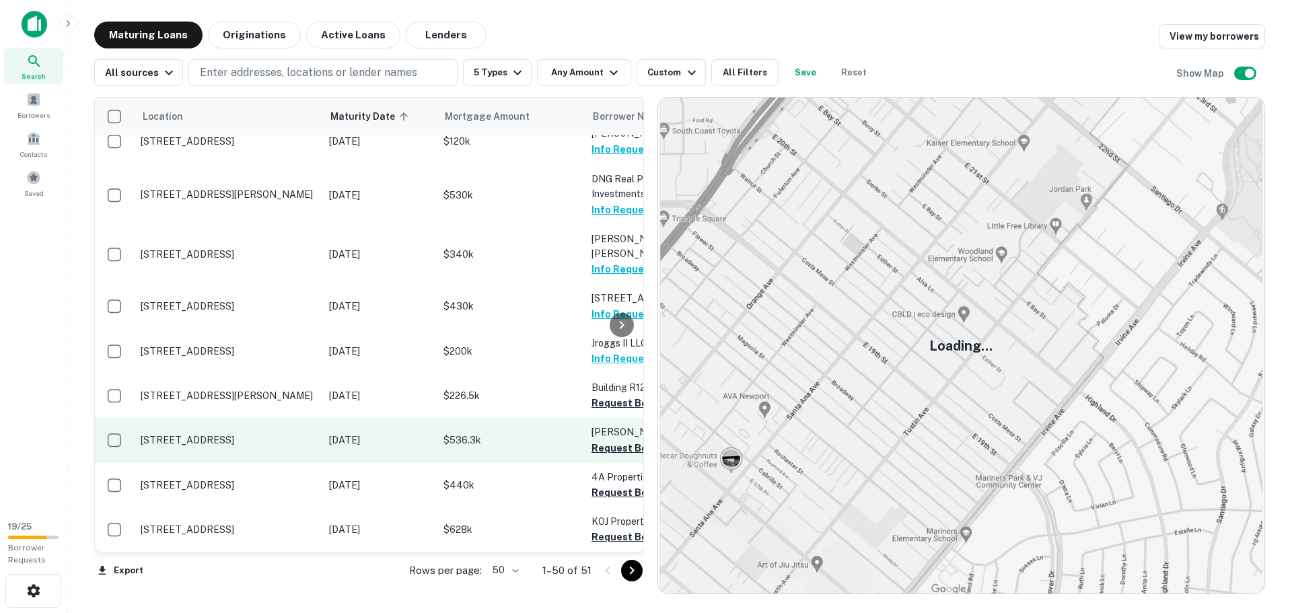
click at [267, 434] on p "1269 Us Highway 221a Forest City, NC 28043" at bounding box center [228, 440] width 175 height 12
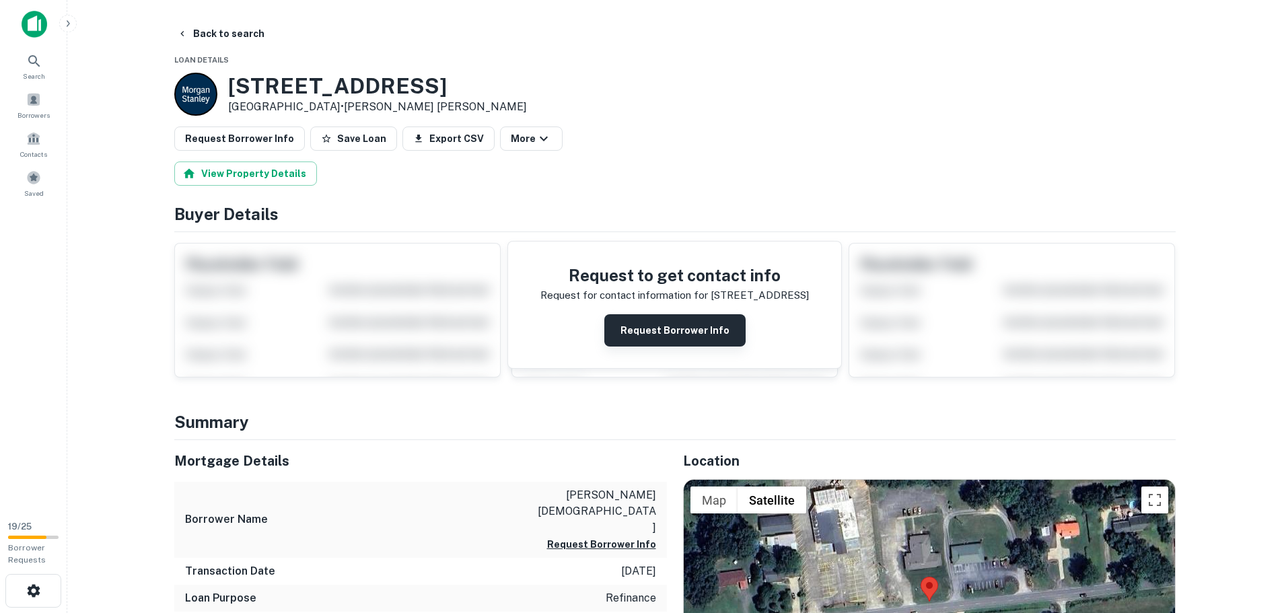
click at [673, 335] on button "Request Borrower Info" at bounding box center [674, 330] width 141 height 32
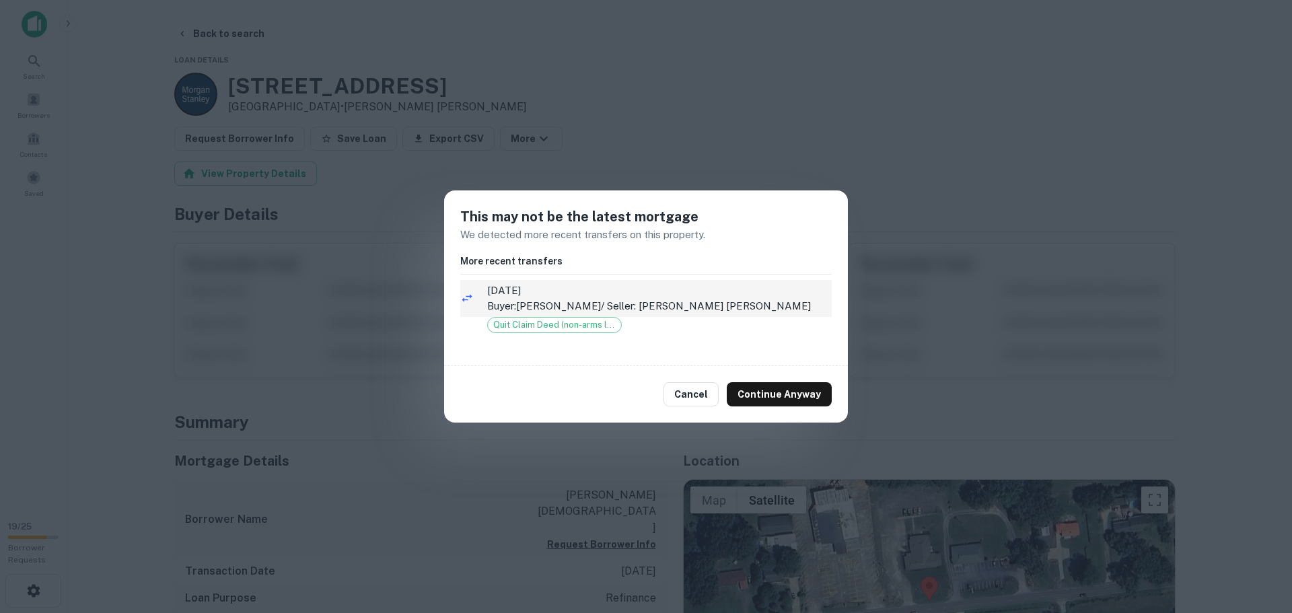
click at [649, 299] on p "Buyer: LOGAN BRANDON / Seller: LOGAN BRANDON OLIVER" at bounding box center [659, 306] width 345 height 16
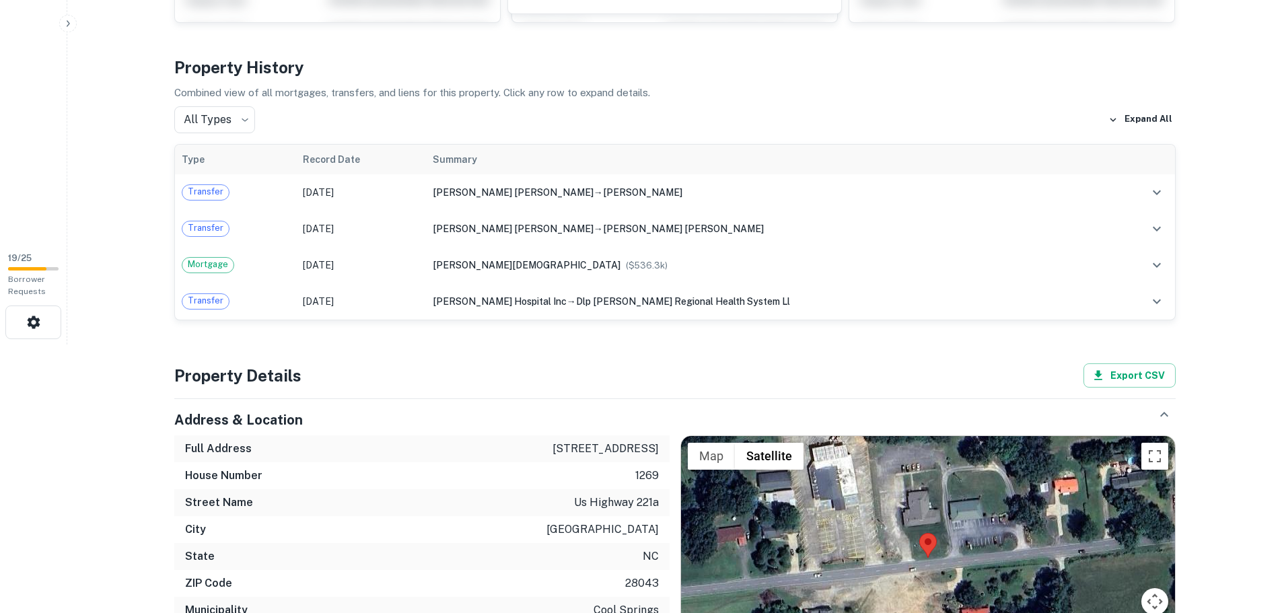
scroll to position [269, 0]
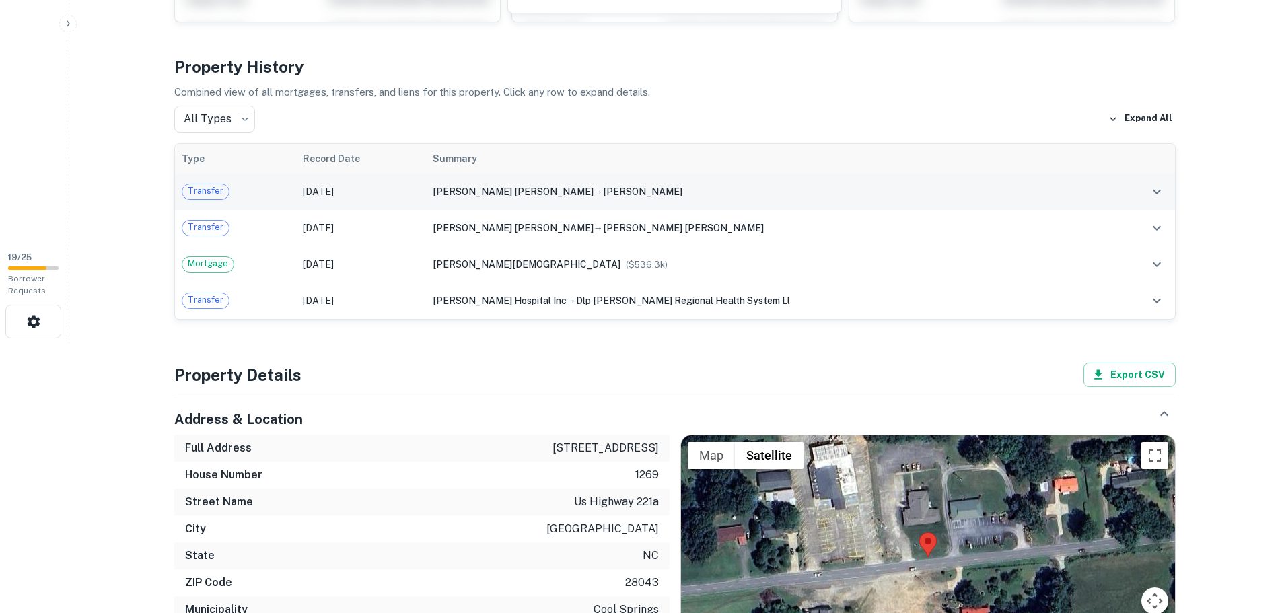
click at [375, 185] on td "Mar 28, 2023" at bounding box center [361, 192] width 130 height 36
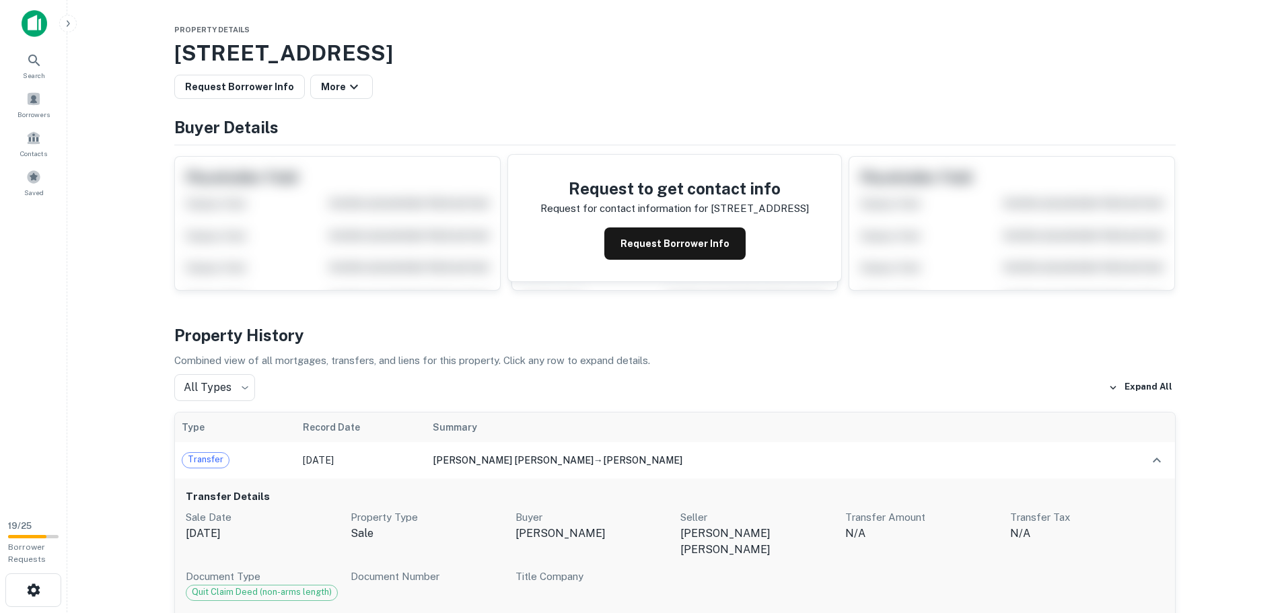
scroll to position [0, 0]
click at [652, 241] on button "Request Borrower Info" at bounding box center [674, 244] width 141 height 32
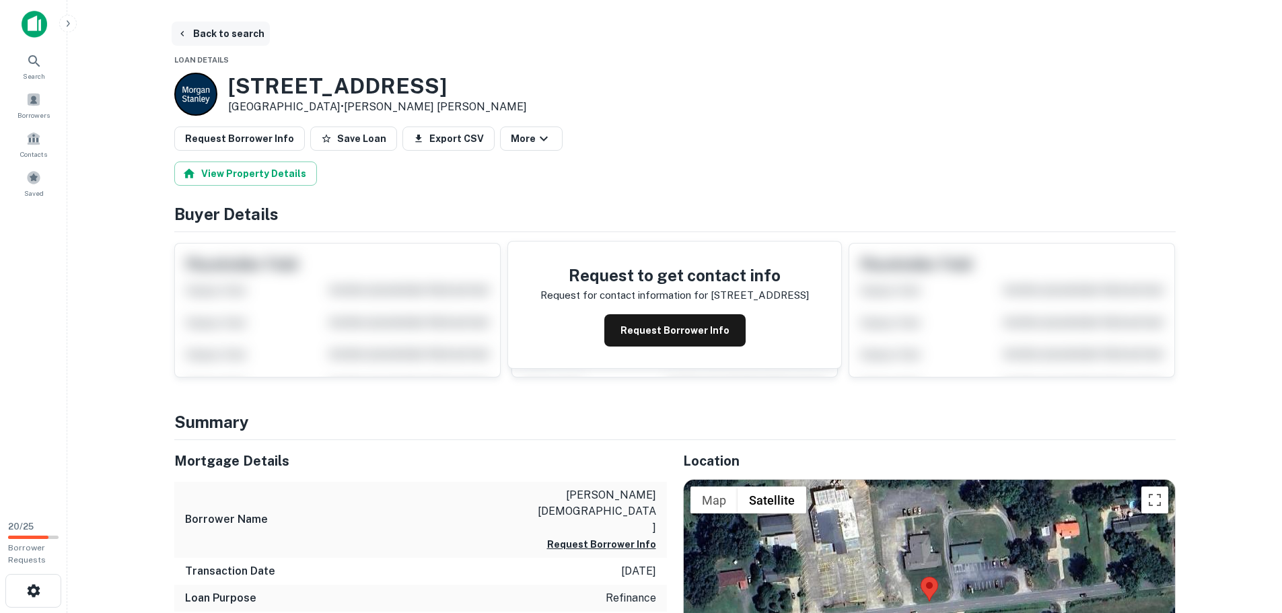
click at [217, 32] on button "Back to search" at bounding box center [221, 34] width 98 height 24
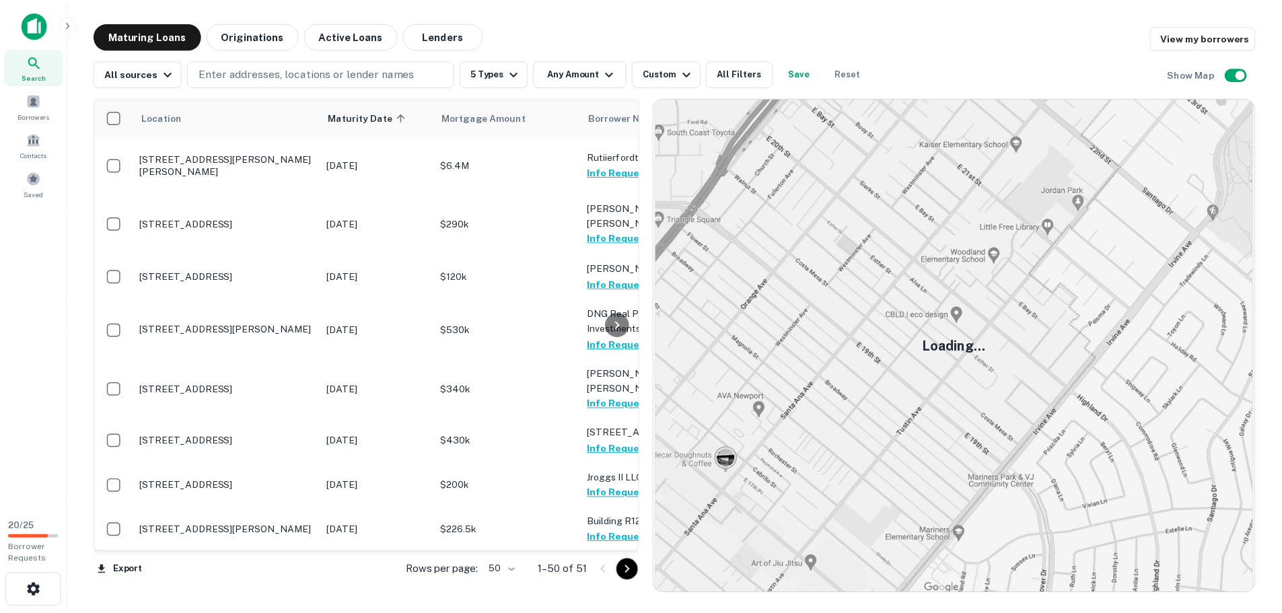
scroll to position [135, 0]
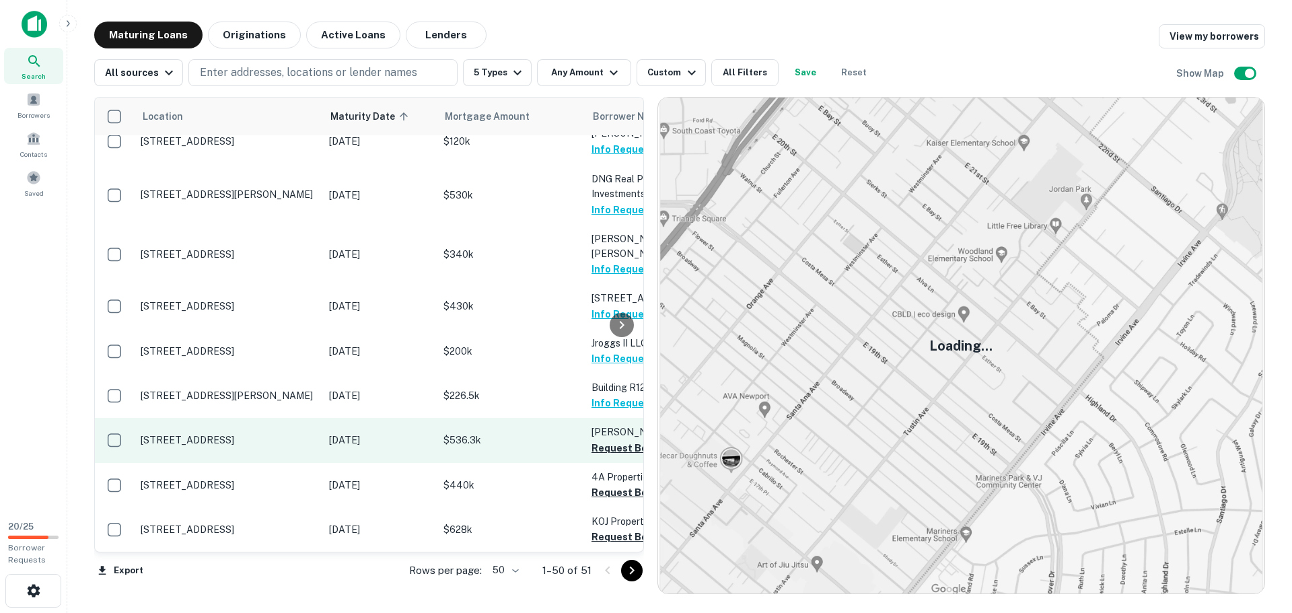
click at [222, 434] on p "1269 Us Highway 221a Forest City, NC 28043" at bounding box center [228, 440] width 175 height 12
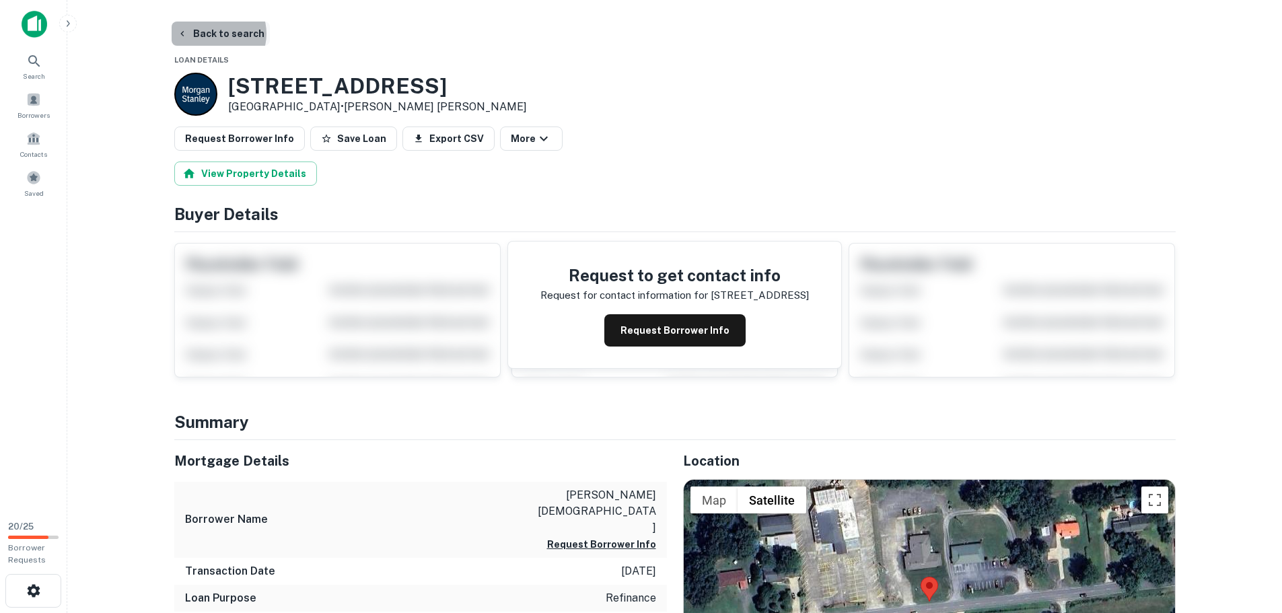
click at [212, 34] on button "Back to search" at bounding box center [221, 34] width 98 height 24
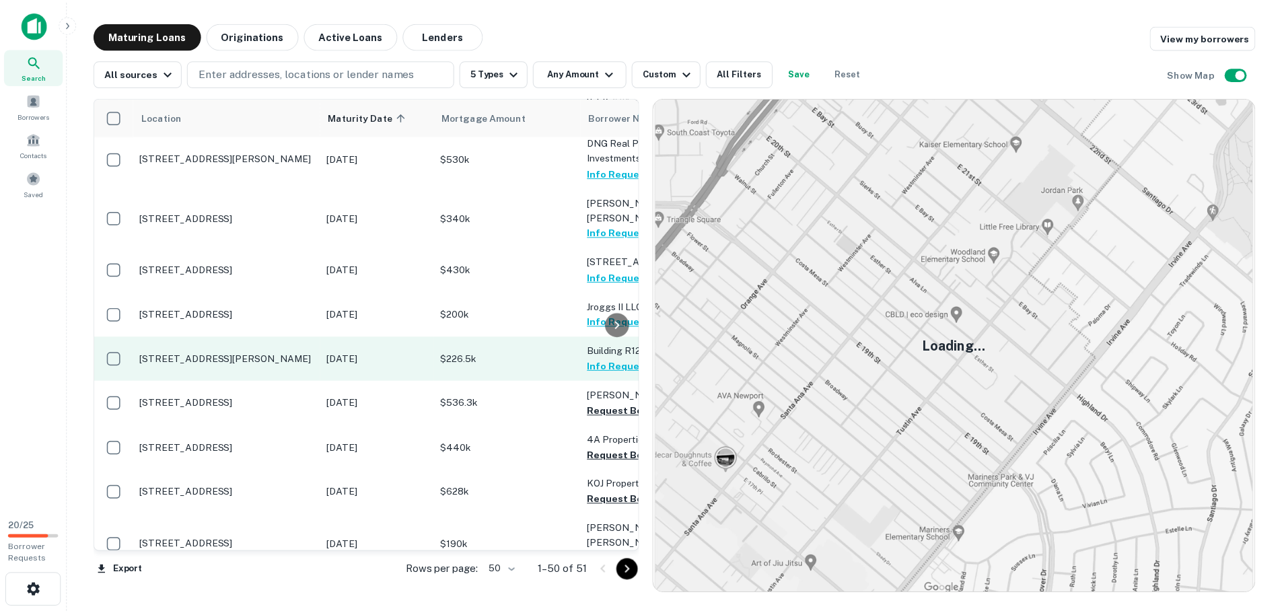
scroll to position [202, 0]
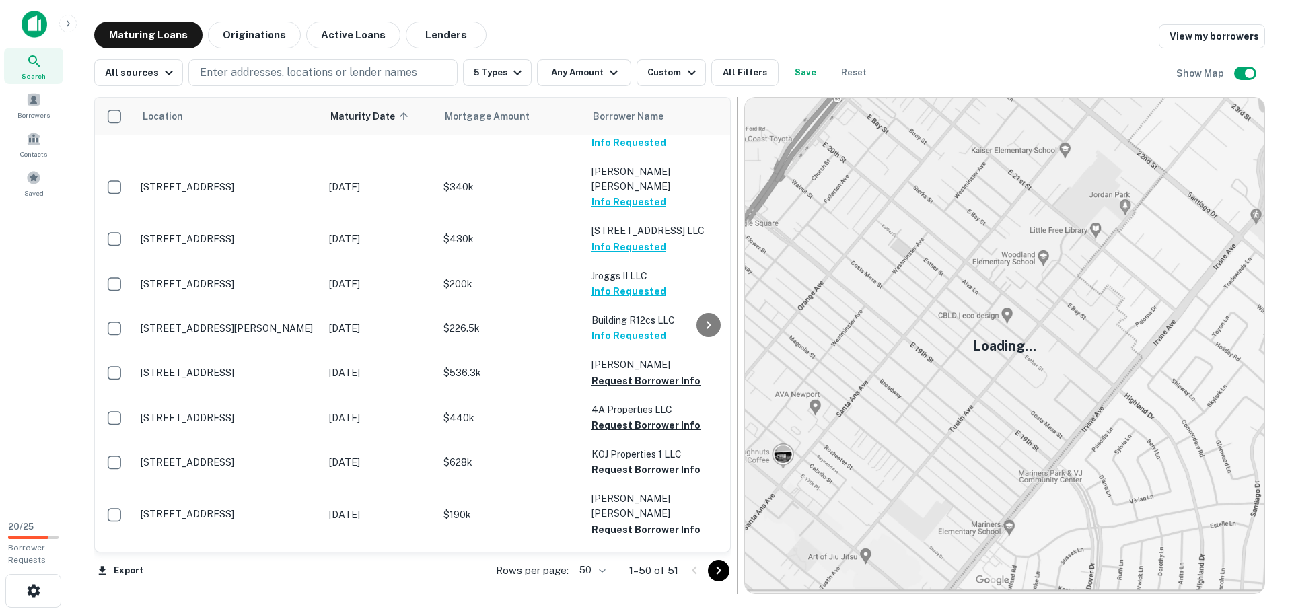
drag, startPoint x: 651, startPoint y: 370, endPoint x: 738, endPoint y: 370, distance: 87.5
click at [738, 370] on div at bounding box center [737, 345] width 1 height 497
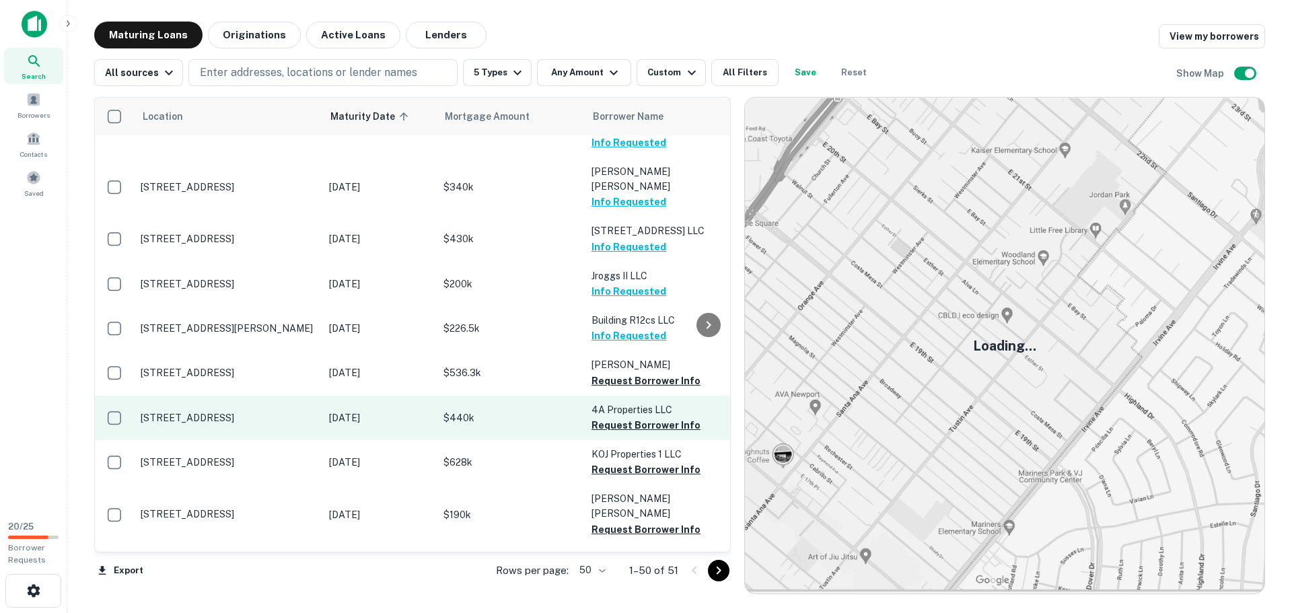
click at [268, 398] on td "327 W College Ave Shelby, NC 28152" at bounding box center [228, 418] width 188 height 44
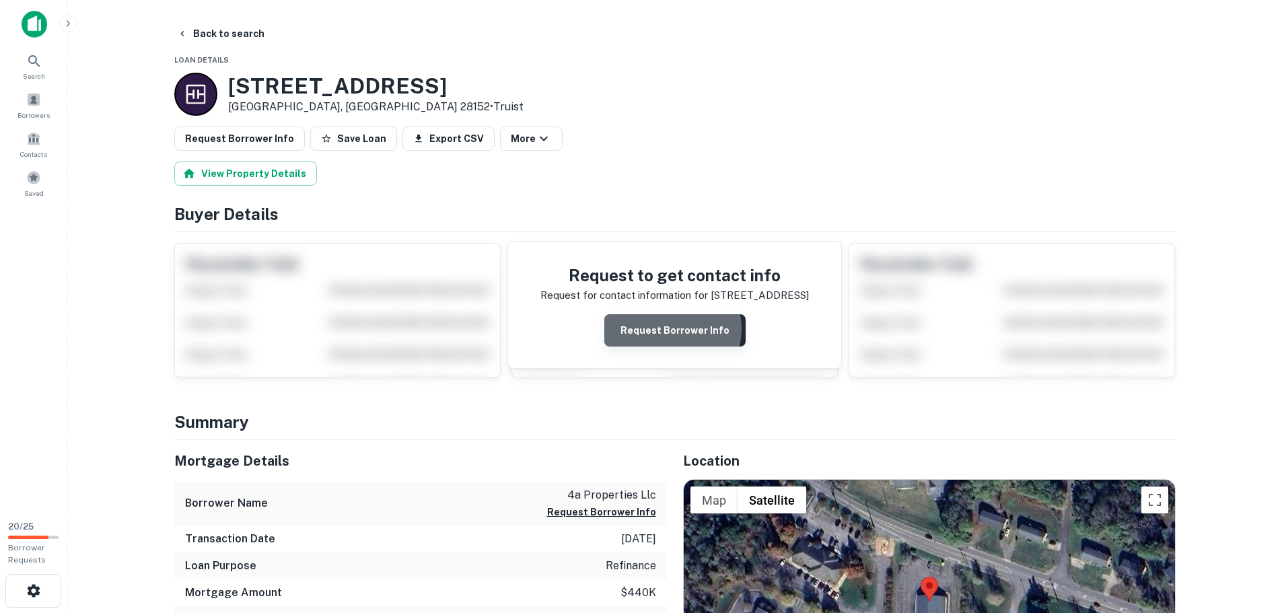
click at [672, 328] on button "Request Borrower Info" at bounding box center [674, 330] width 141 height 32
